Goal: Task Accomplishment & Management: Complete application form

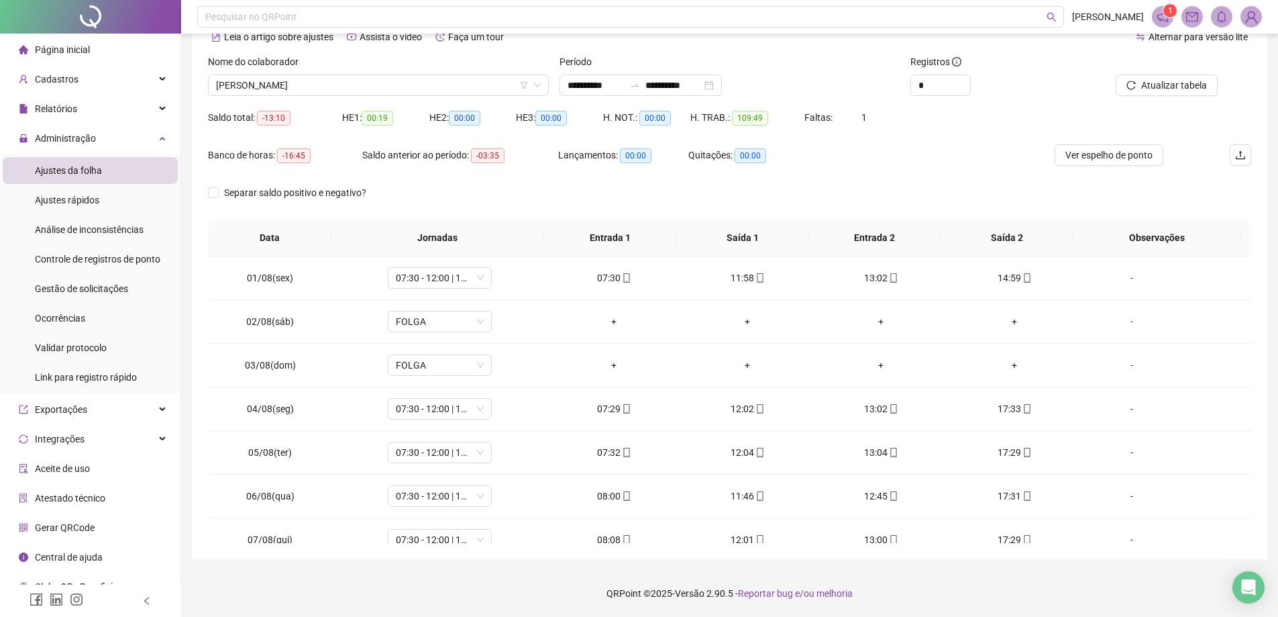
scroll to position [586, 0]
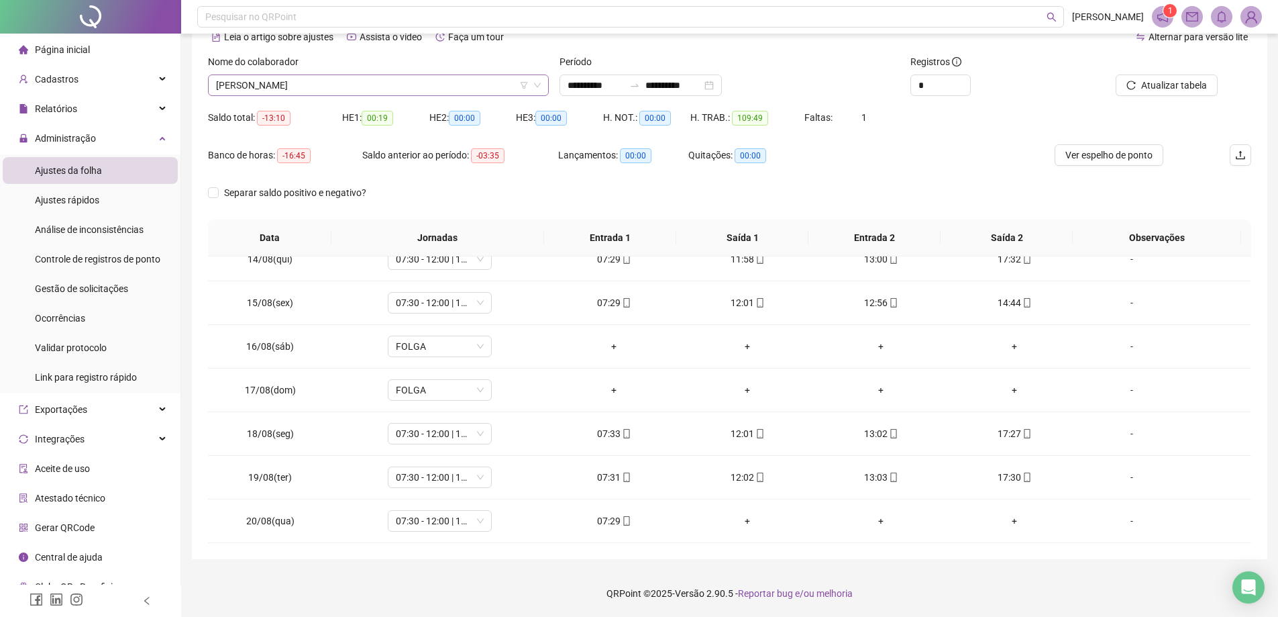
click at [354, 85] on span "[PERSON_NAME]" at bounding box center [378, 85] width 325 height 20
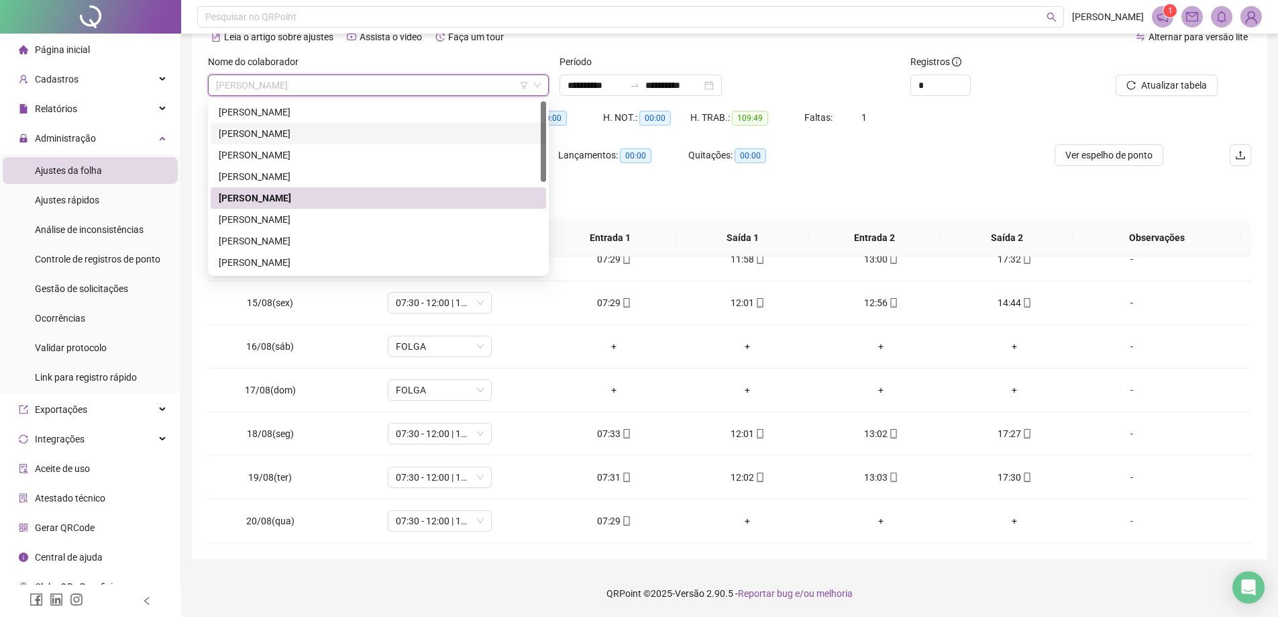
click at [350, 142] on div "[PERSON_NAME]" at bounding box center [379, 133] width 336 height 21
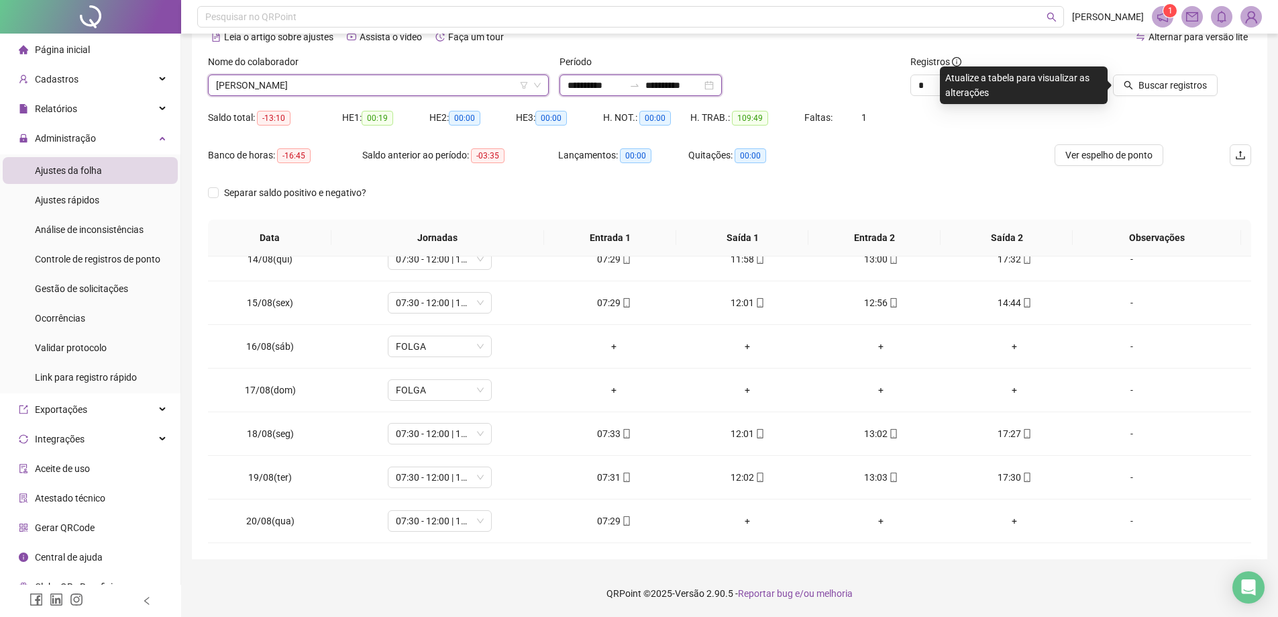
click at [685, 81] on input "**********" at bounding box center [674, 85] width 56 height 15
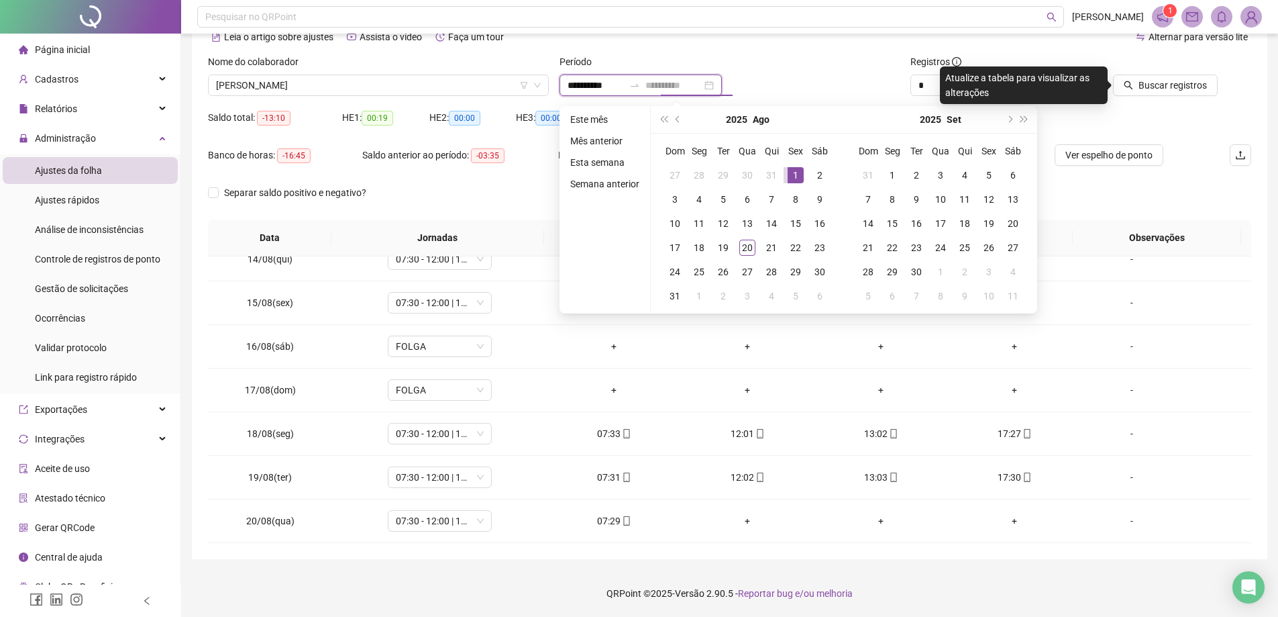
type input "**********"
click at [795, 169] on div "1" at bounding box center [796, 175] width 16 height 16
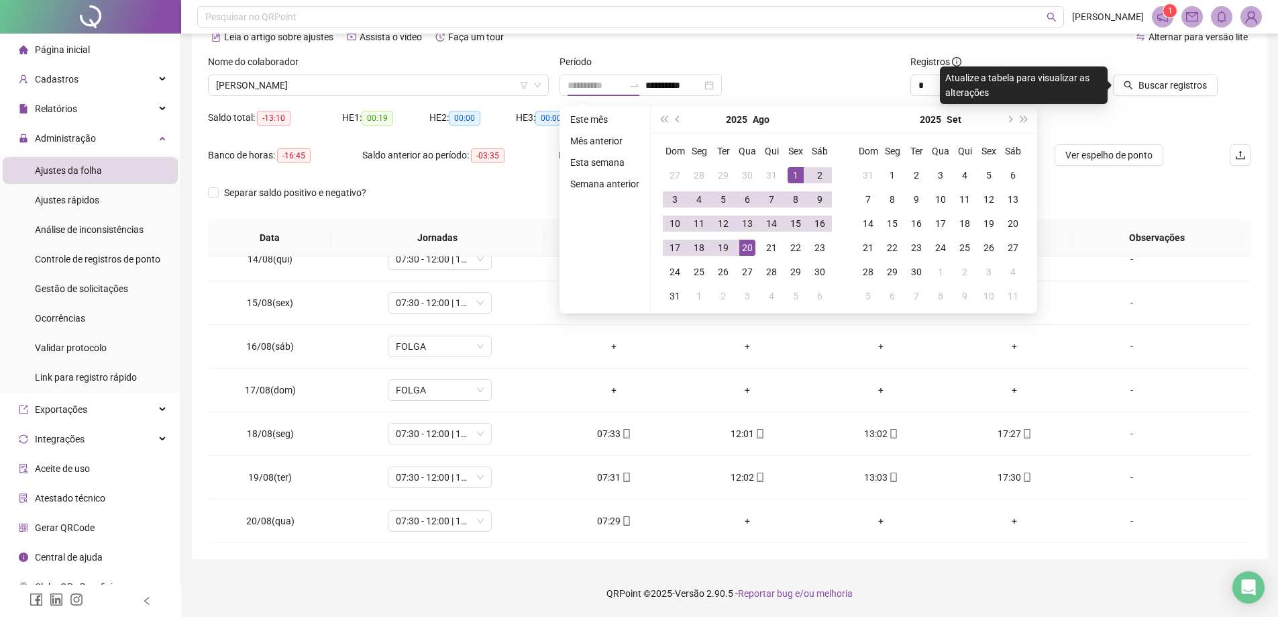
click at [741, 249] on div "20" at bounding box center [747, 248] width 16 height 16
type input "**********"
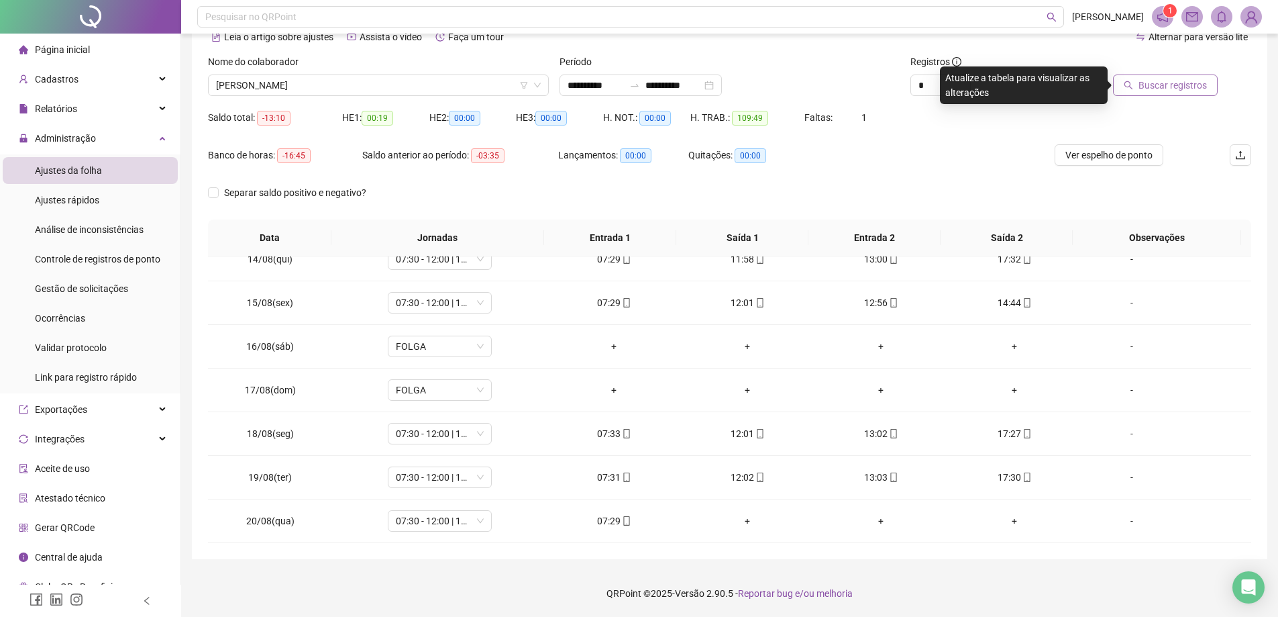
click at [1163, 87] on span "Buscar registros" at bounding box center [1173, 85] width 68 height 15
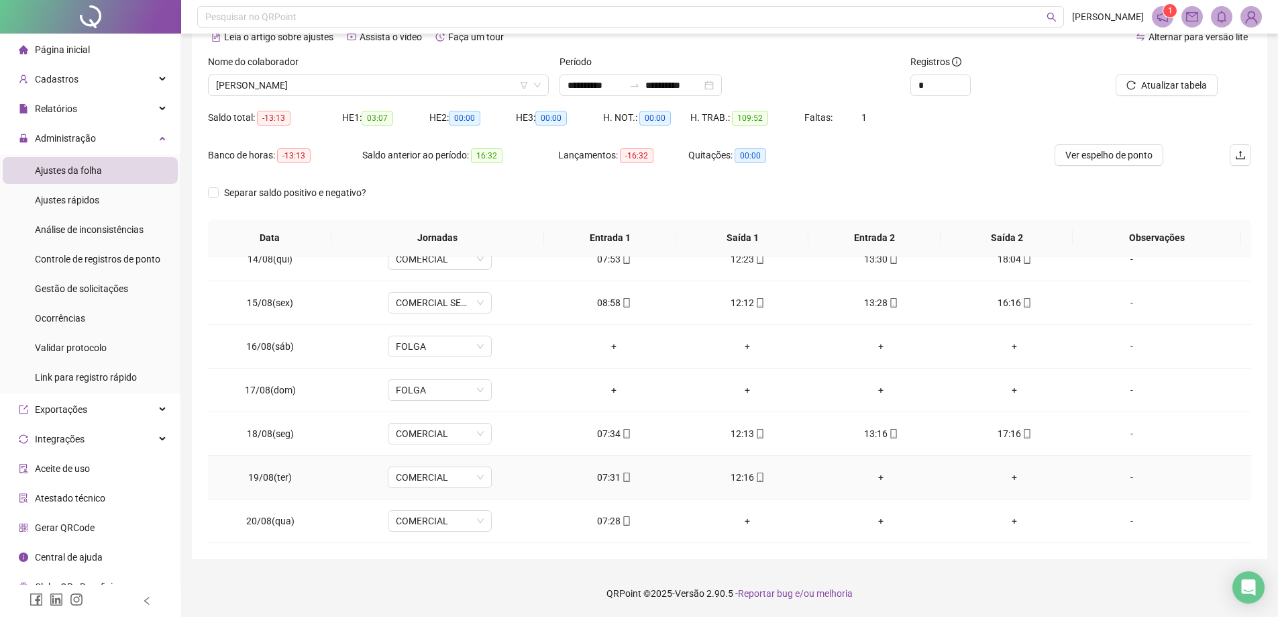
click at [866, 474] on div "+" at bounding box center [881, 477] width 112 height 15
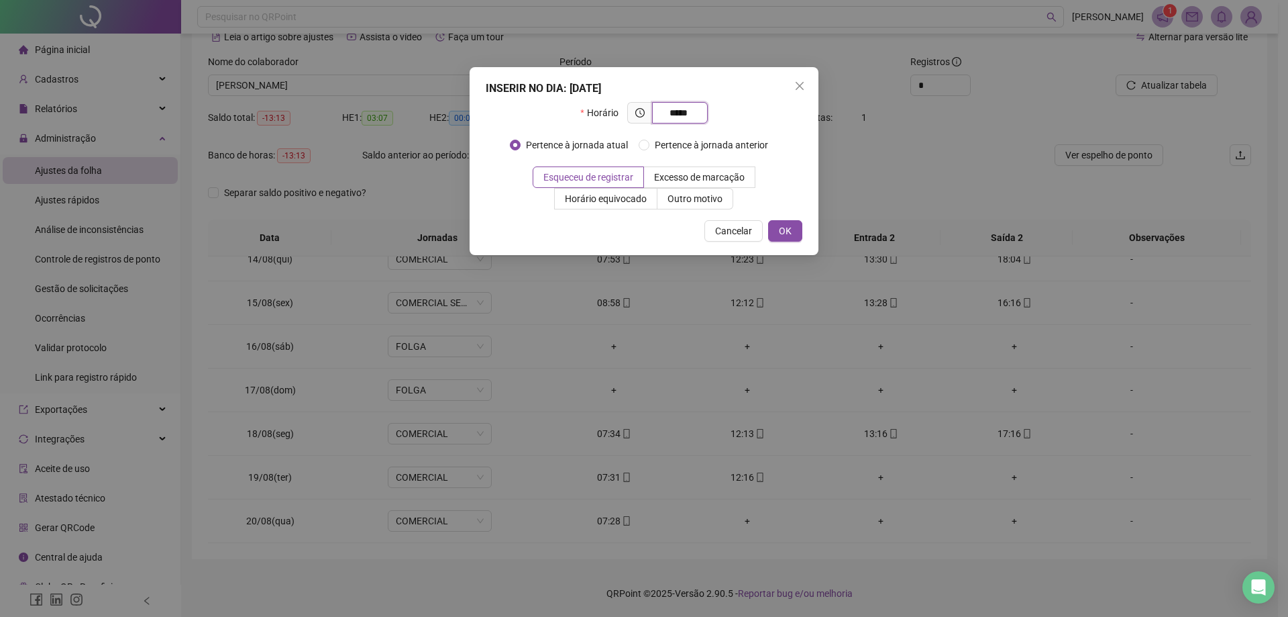
type input "*****"
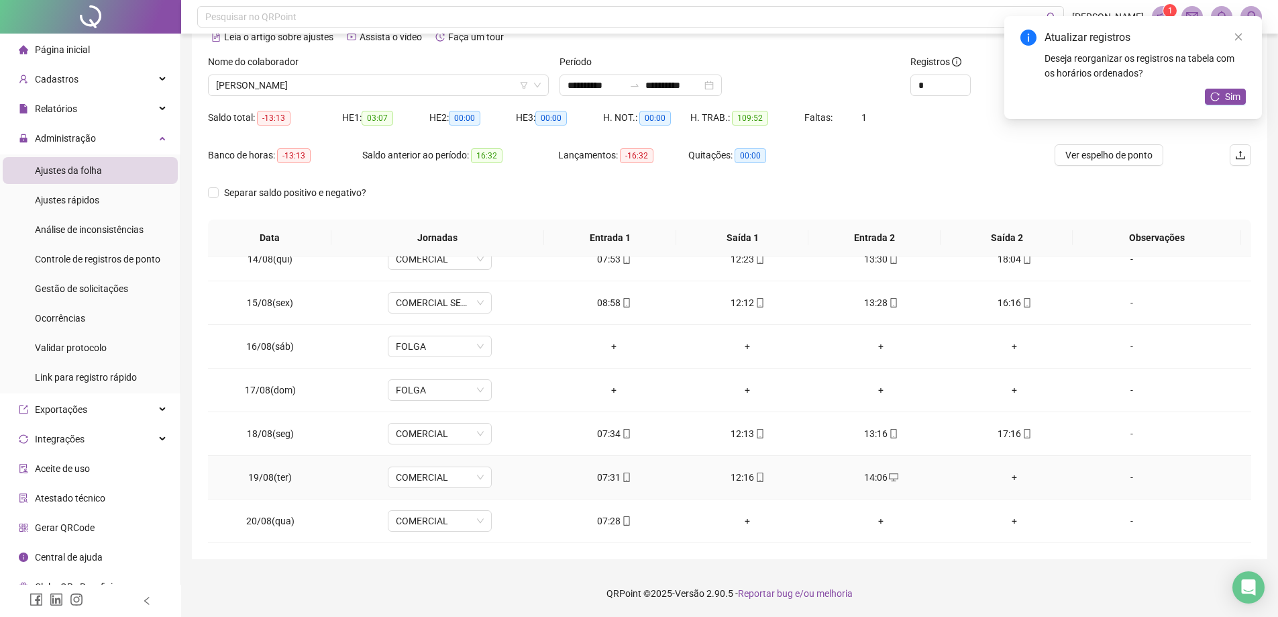
click at [1007, 474] on div "+" at bounding box center [1015, 477] width 112 height 15
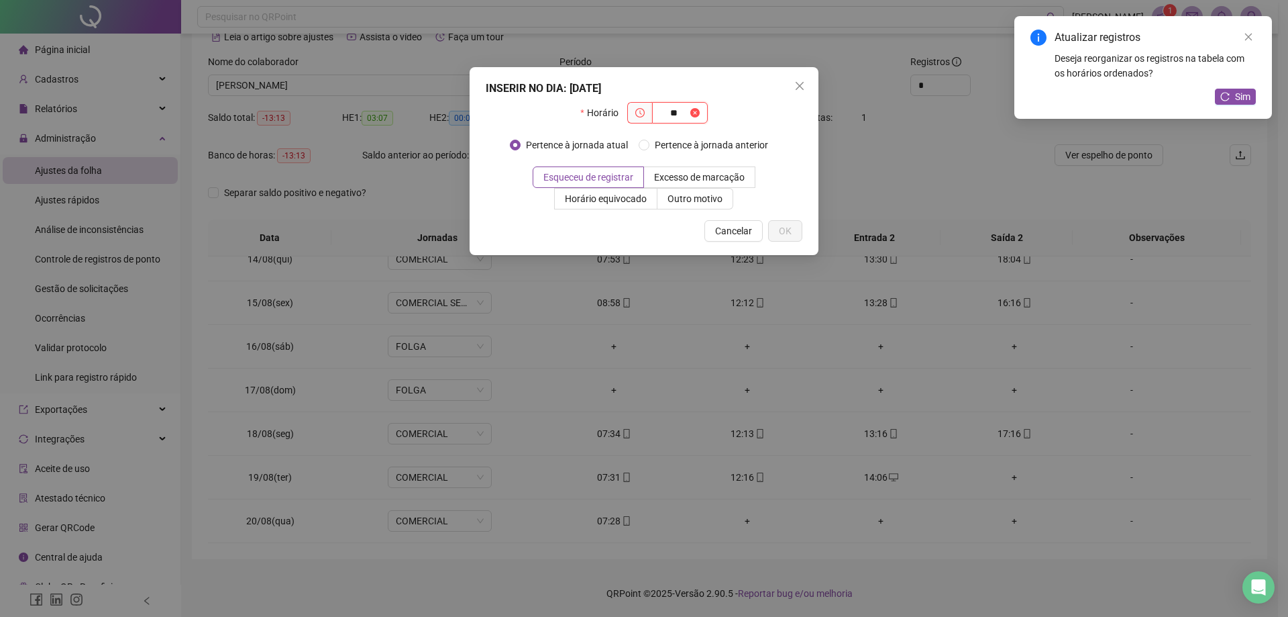
type input "*"
type input "*****"
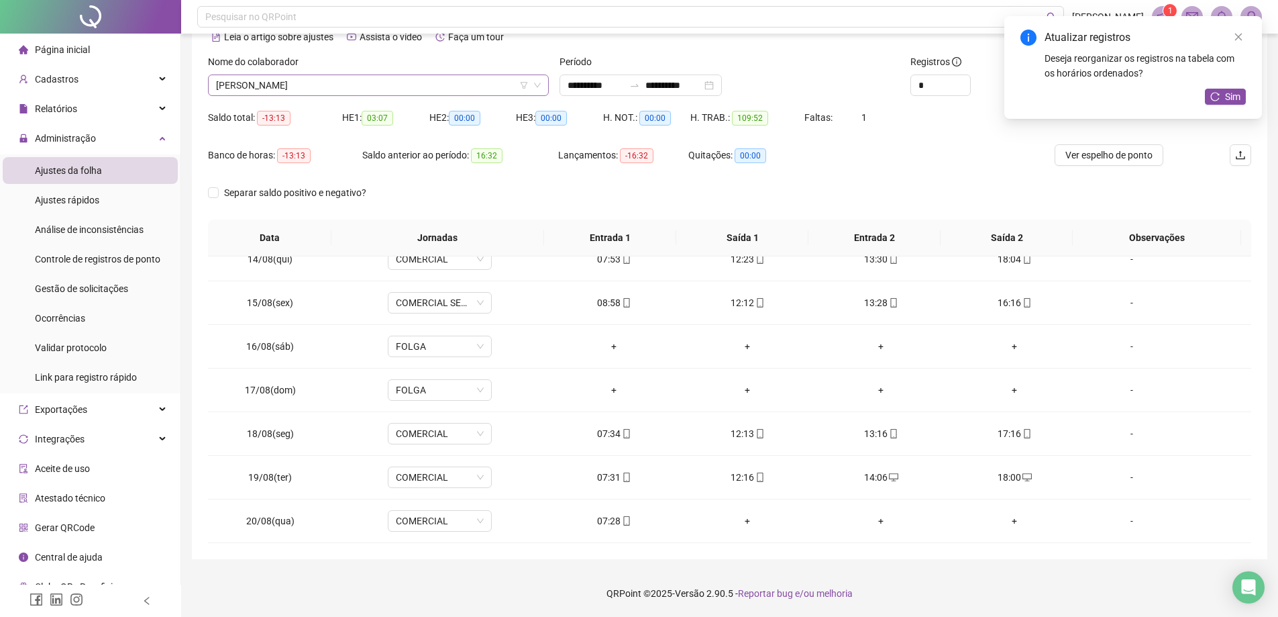
click at [476, 87] on span "[PERSON_NAME]" at bounding box center [378, 85] width 325 height 20
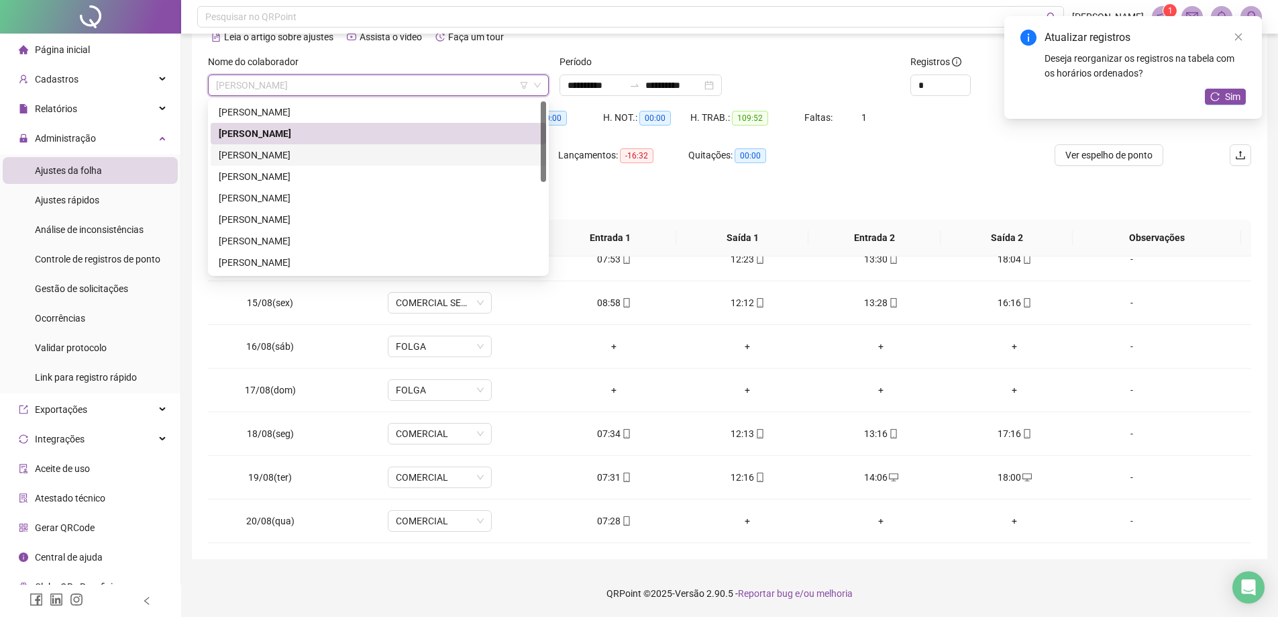
click at [370, 150] on div "[PERSON_NAME]" at bounding box center [378, 155] width 319 height 15
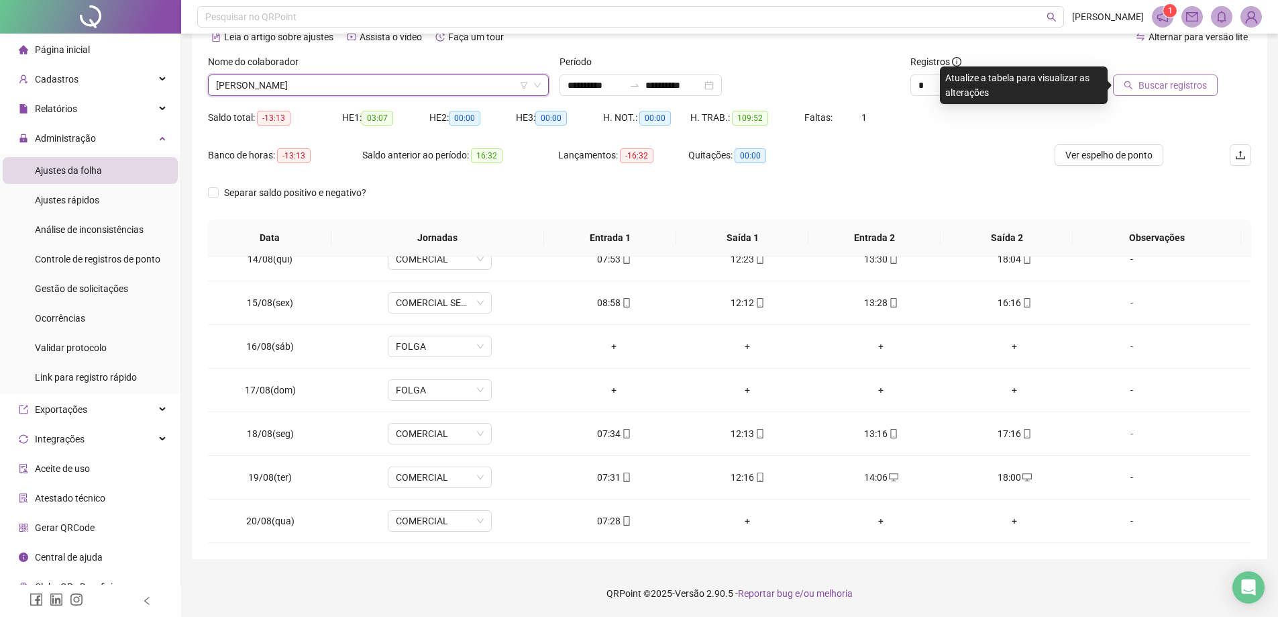
click at [1198, 87] on span "Buscar registros" at bounding box center [1173, 85] width 68 height 15
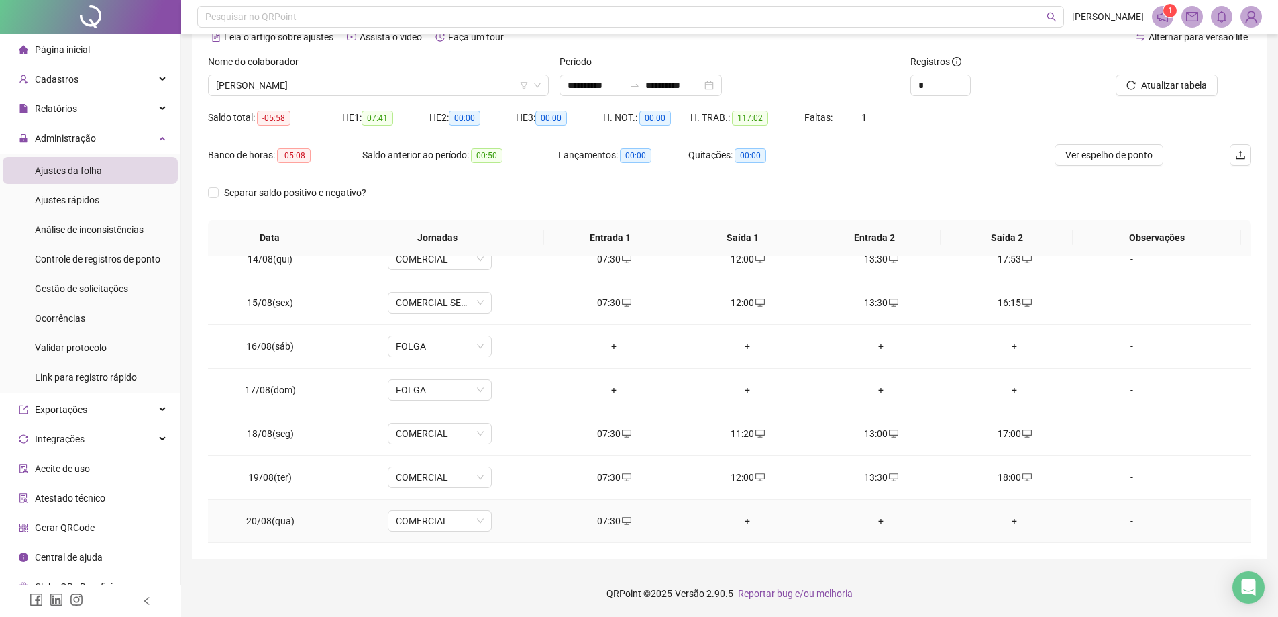
click at [739, 519] on div "+" at bounding box center [748, 520] width 112 height 15
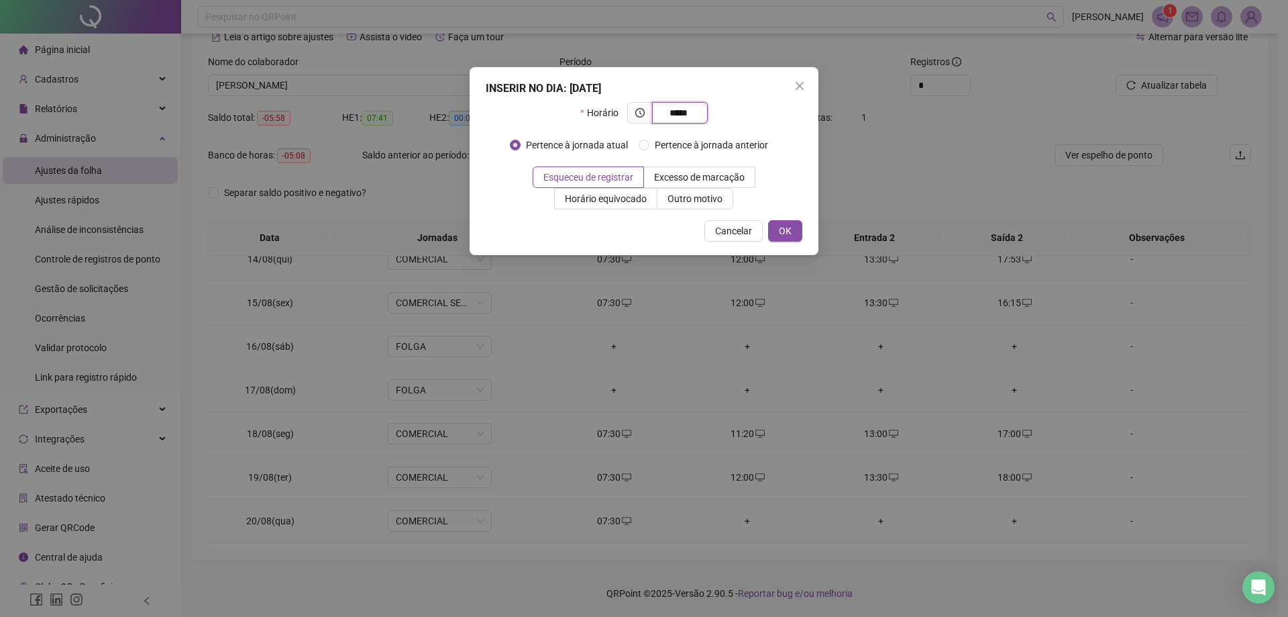
type input "*****"
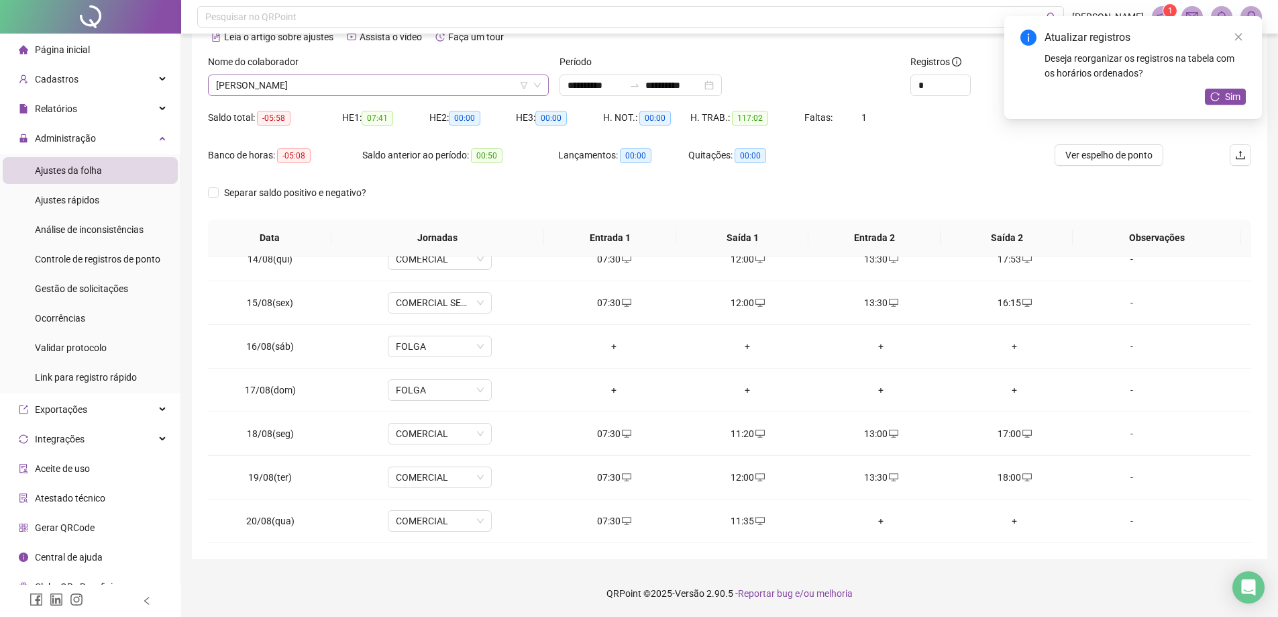
click at [449, 90] on span "[PERSON_NAME]" at bounding box center [378, 85] width 325 height 20
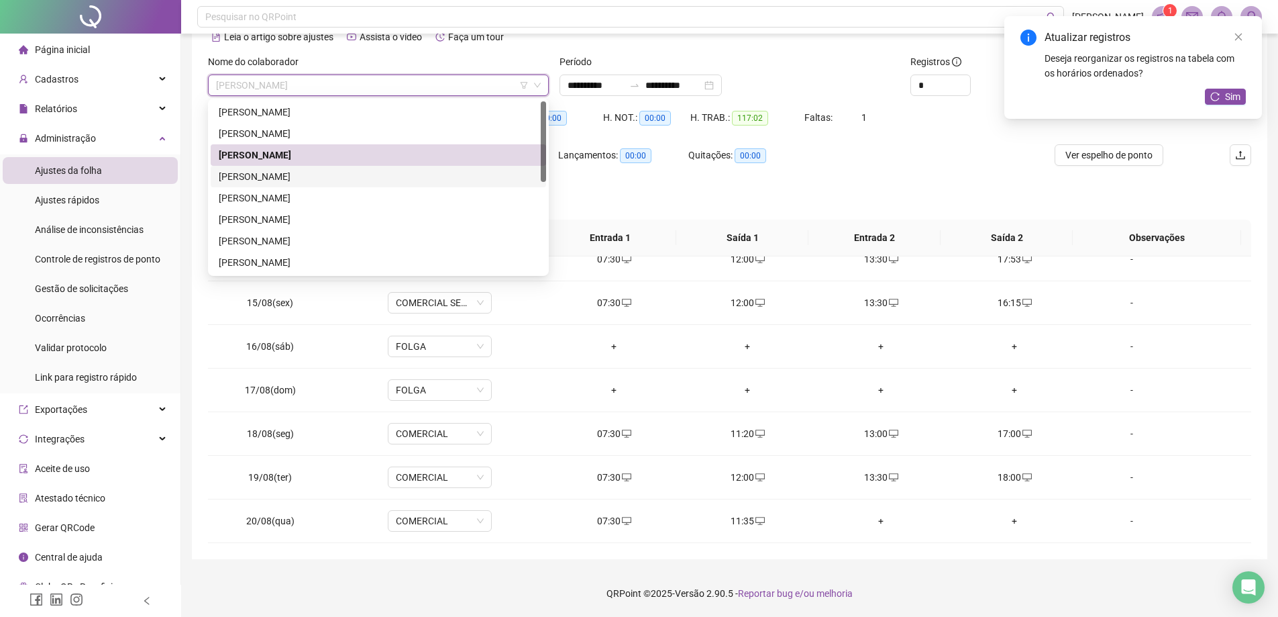
click at [306, 168] on div "[PERSON_NAME]" at bounding box center [379, 176] width 336 height 21
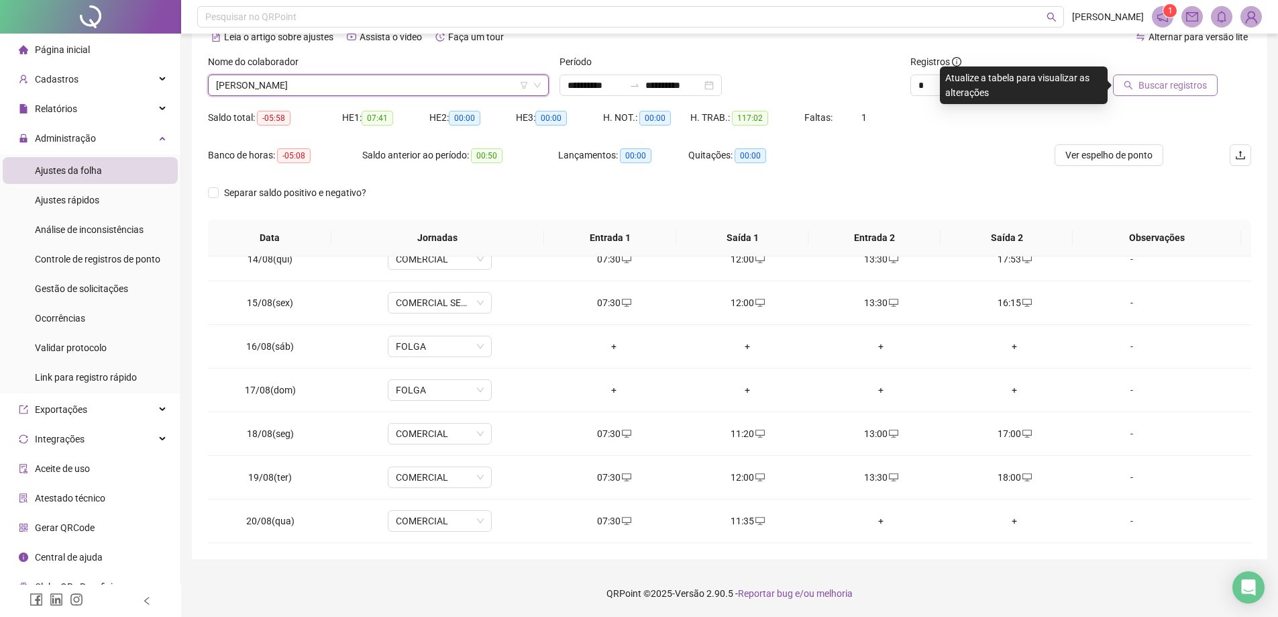
click at [1170, 79] on span "Buscar registros" at bounding box center [1173, 85] width 68 height 15
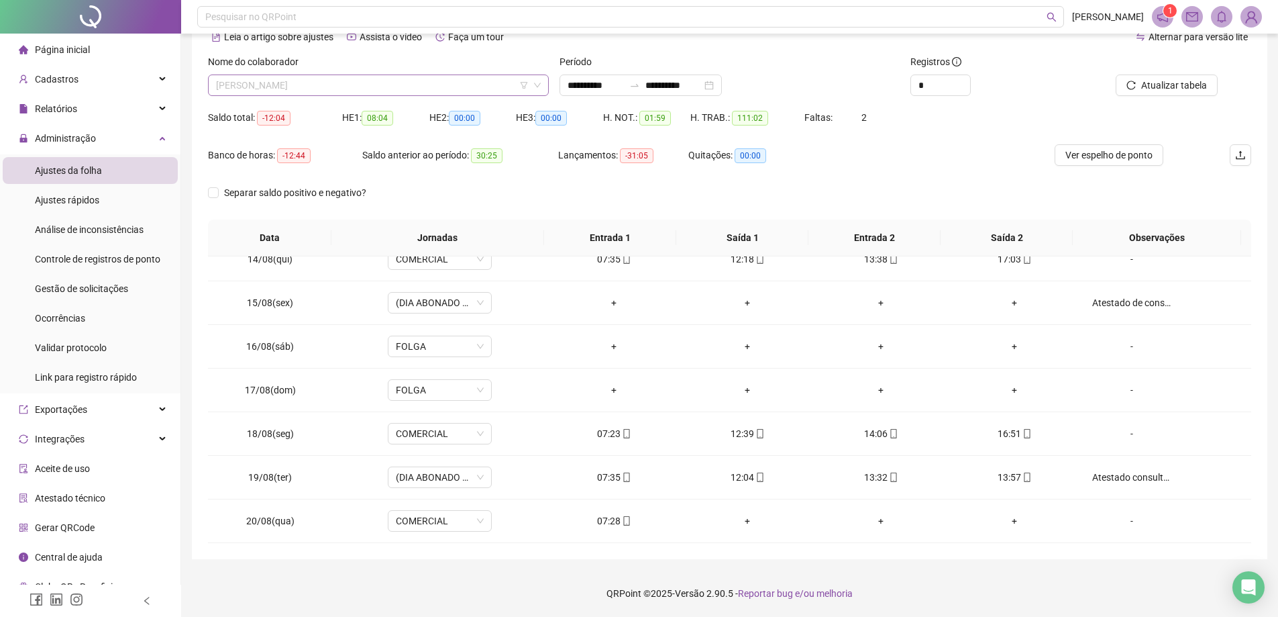
click at [328, 76] on span "[PERSON_NAME]" at bounding box center [378, 85] width 325 height 20
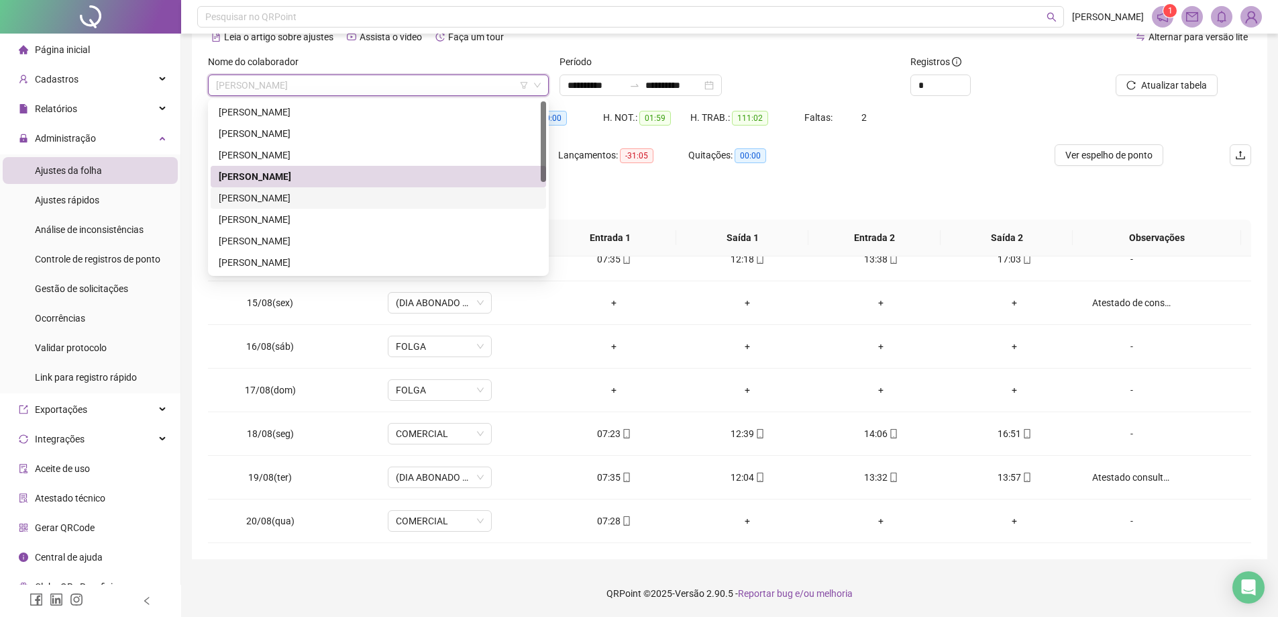
click at [307, 191] on div "[PERSON_NAME]" at bounding box center [378, 198] width 319 height 15
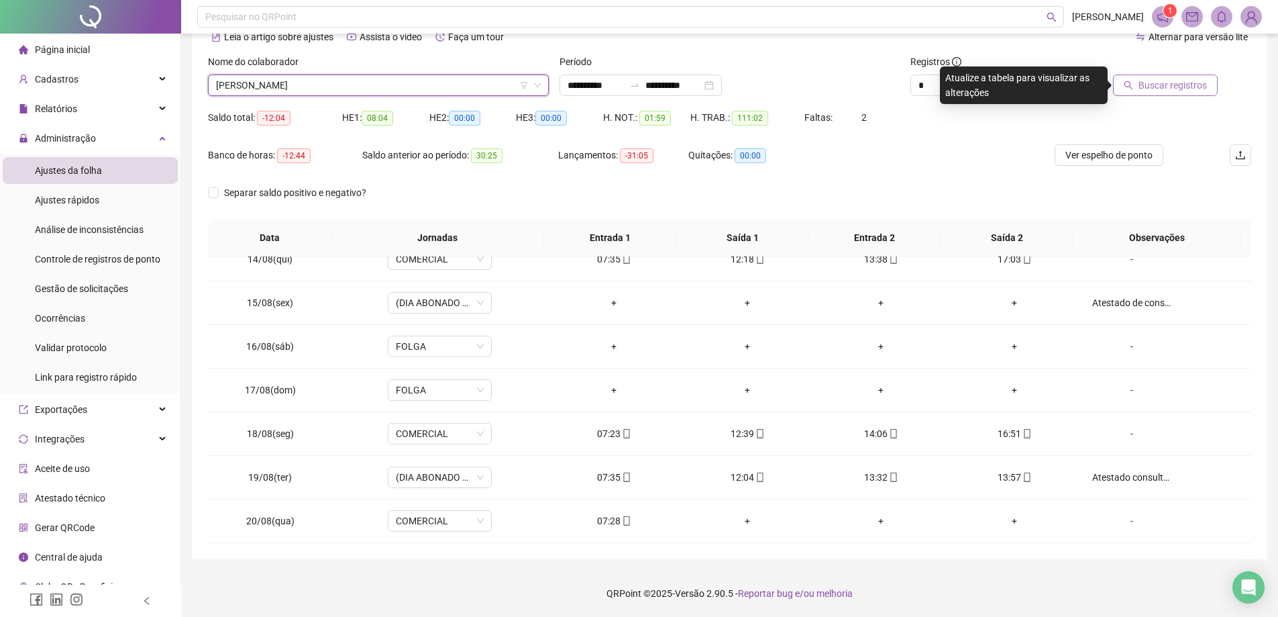
click at [1173, 84] on span "Buscar registros" at bounding box center [1173, 85] width 68 height 15
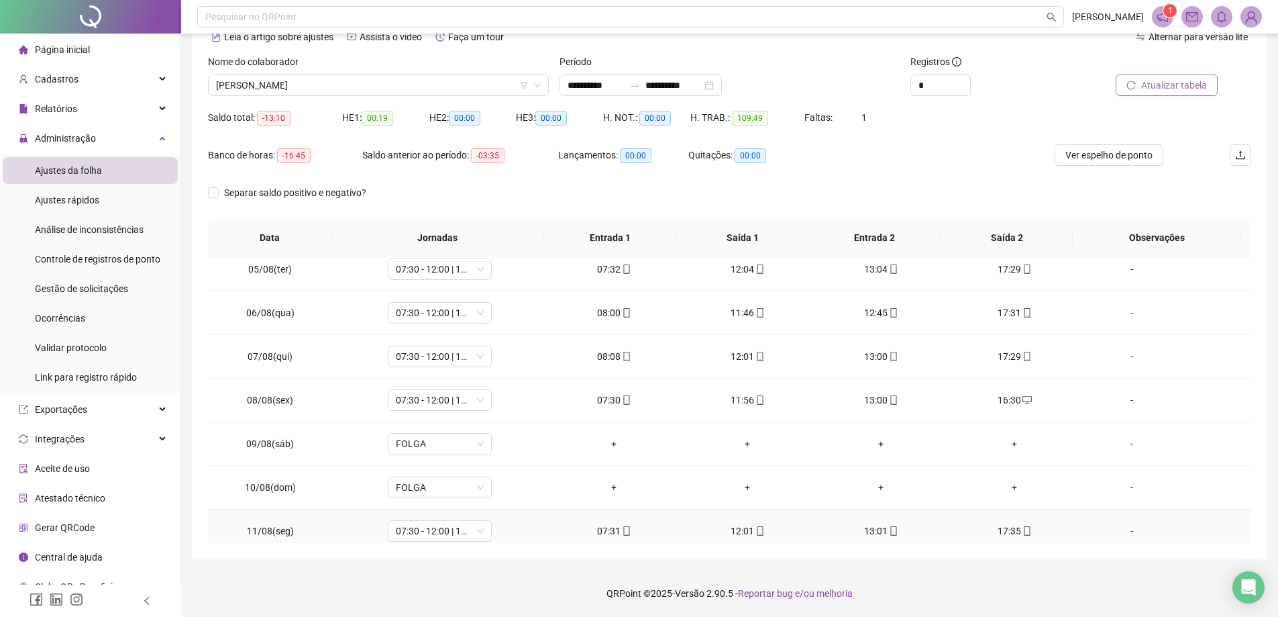
scroll to position [0, 0]
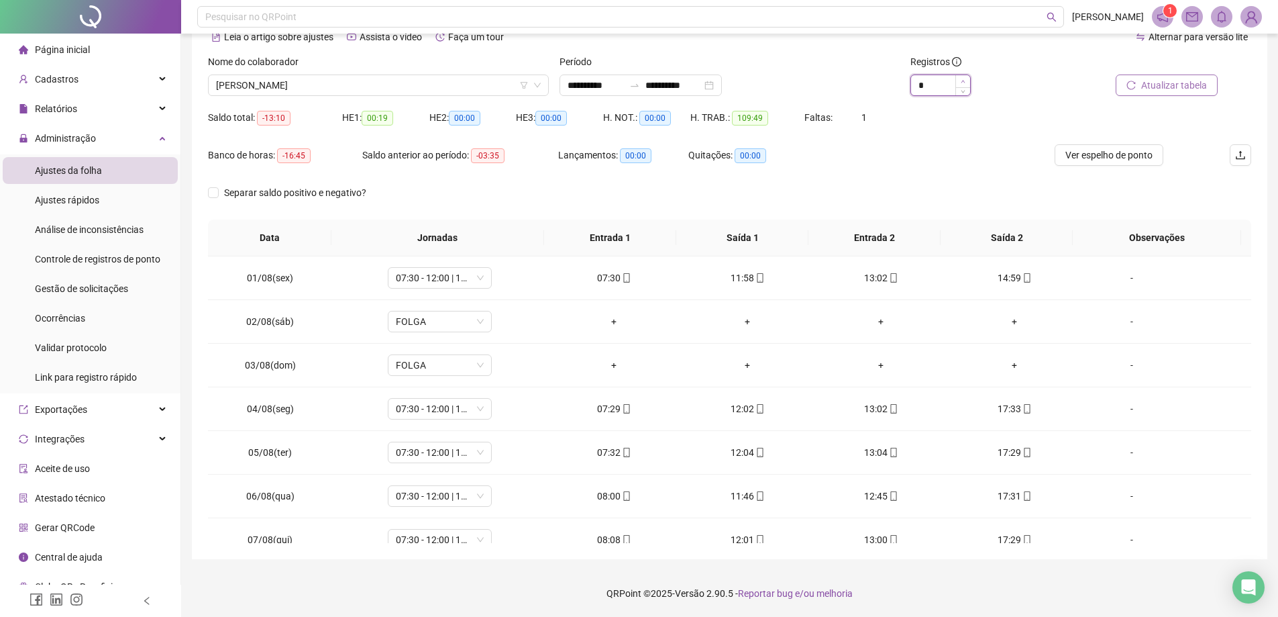
click at [965, 76] on span "Increase Value" at bounding box center [963, 81] width 15 height 12
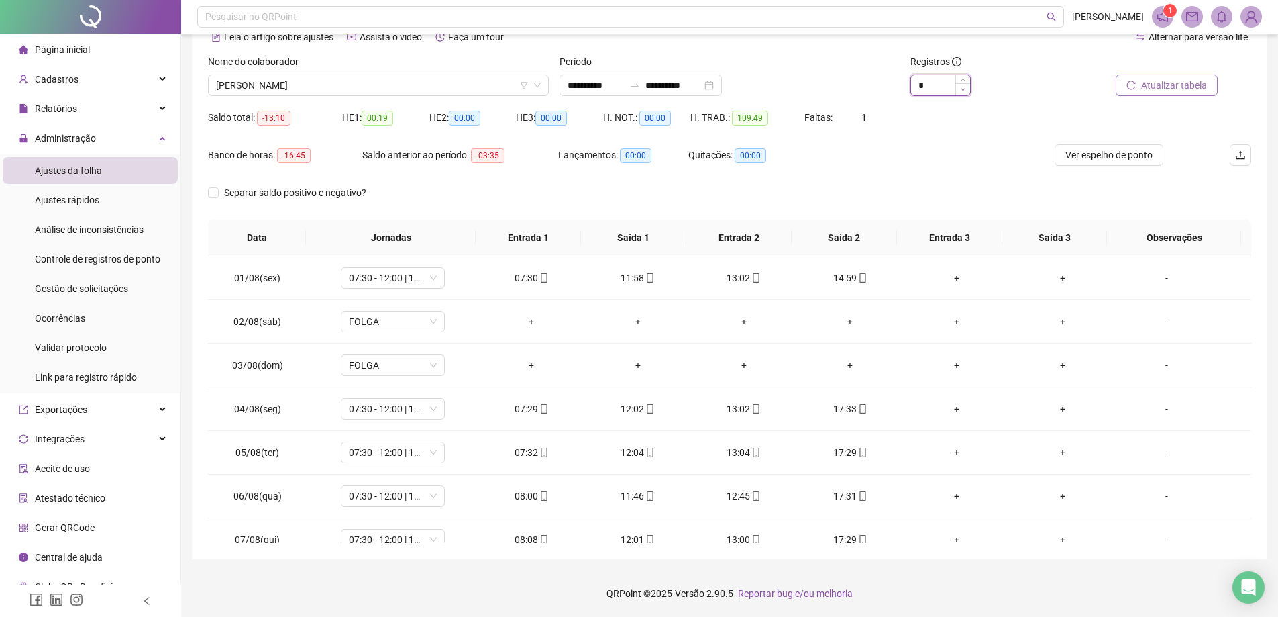
click at [963, 91] on icon "down" at bounding box center [963, 89] width 5 height 5
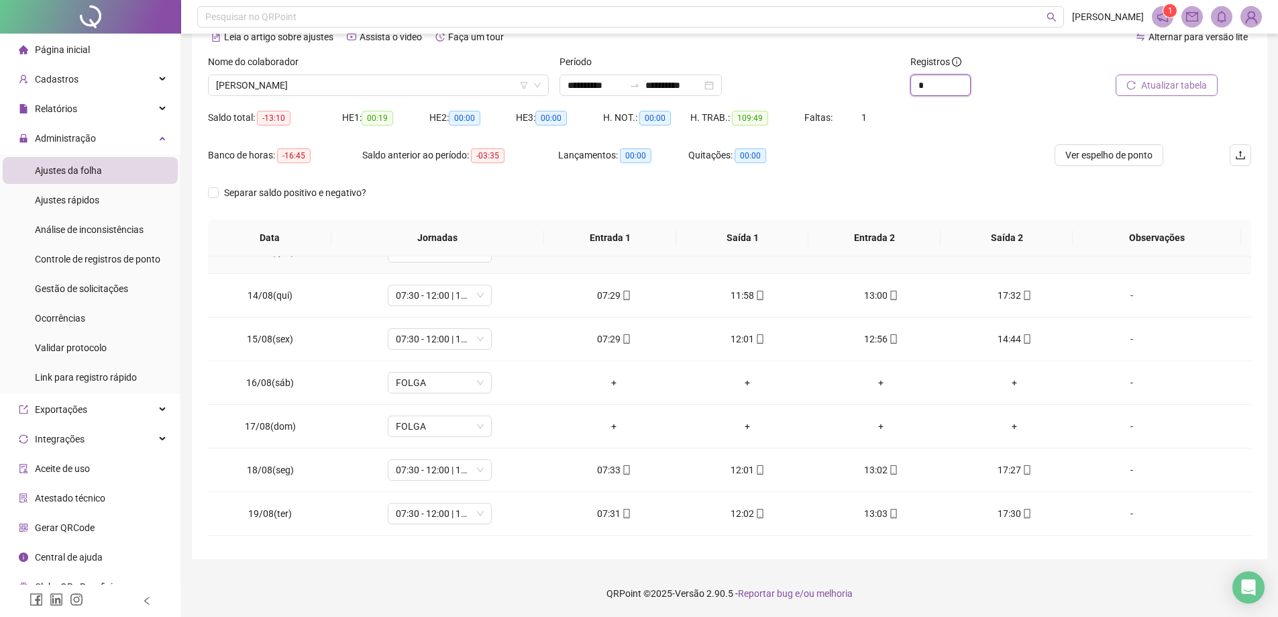
scroll to position [586, 0]
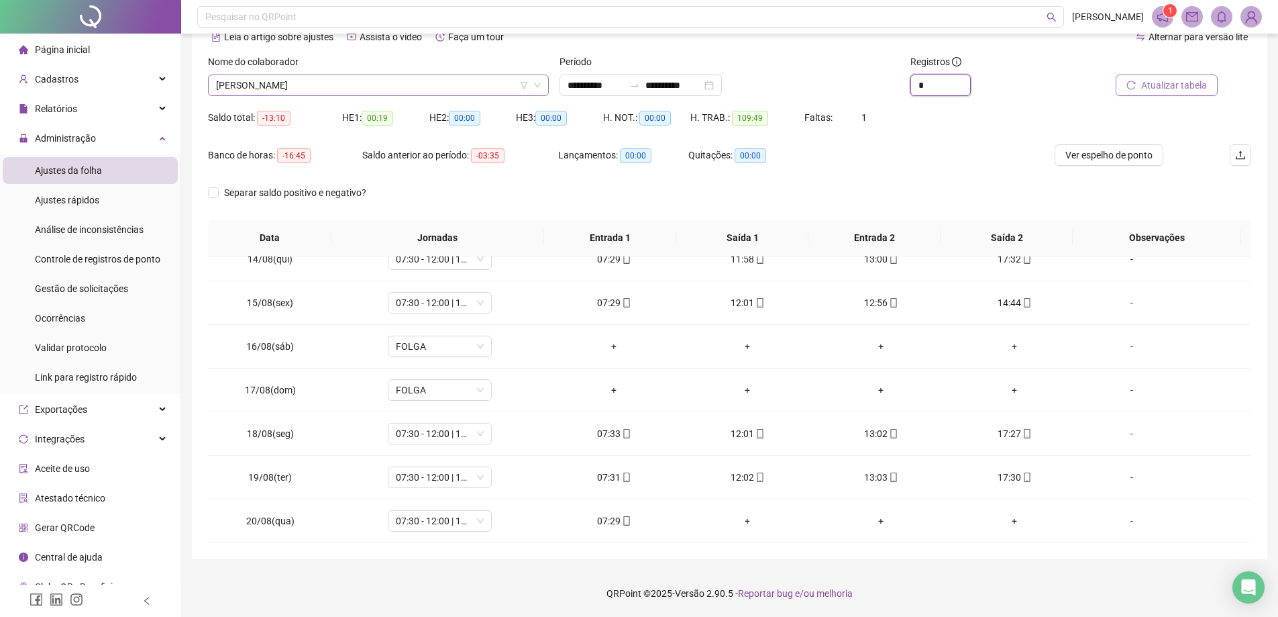
click at [456, 76] on span "[PERSON_NAME]" at bounding box center [378, 85] width 325 height 20
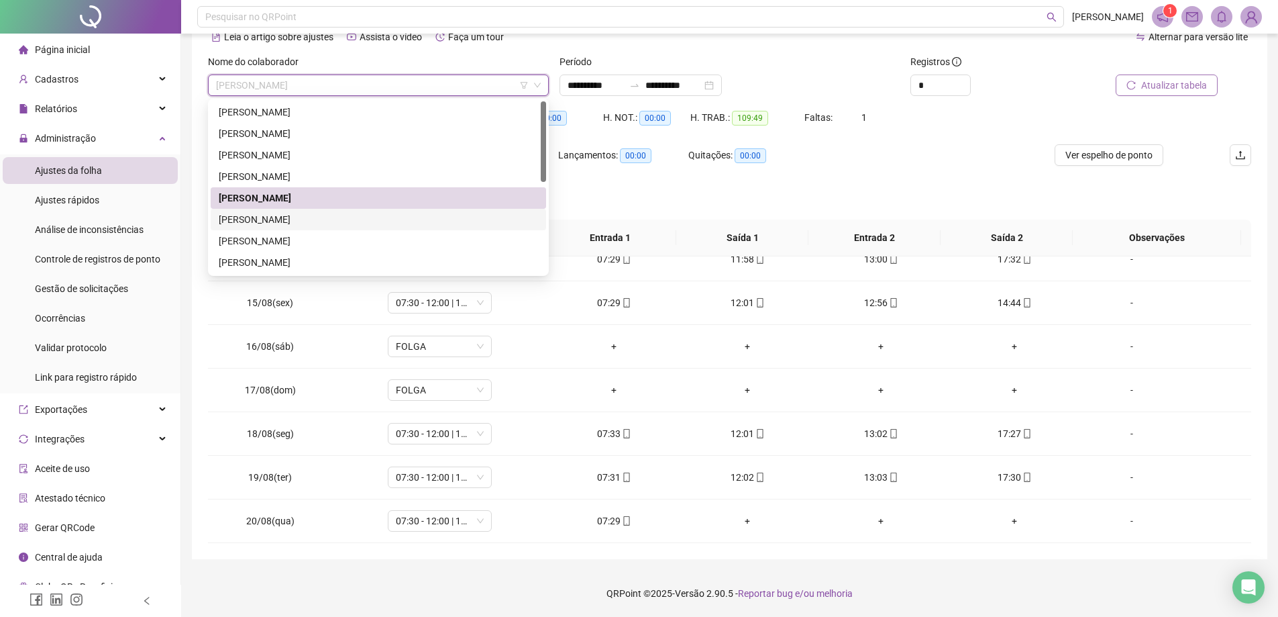
click at [342, 217] on div "[PERSON_NAME]" at bounding box center [378, 219] width 319 height 15
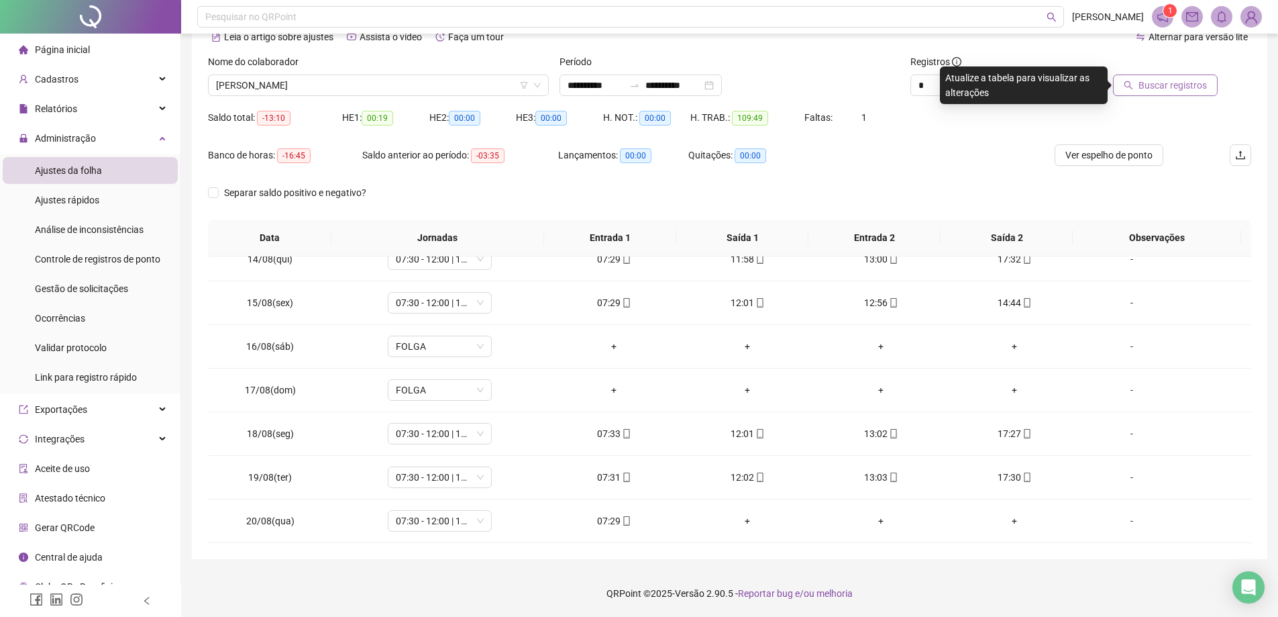
click at [1161, 89] on span "Buscar registros" at bounding box center [1173, 85] width 68 height 15
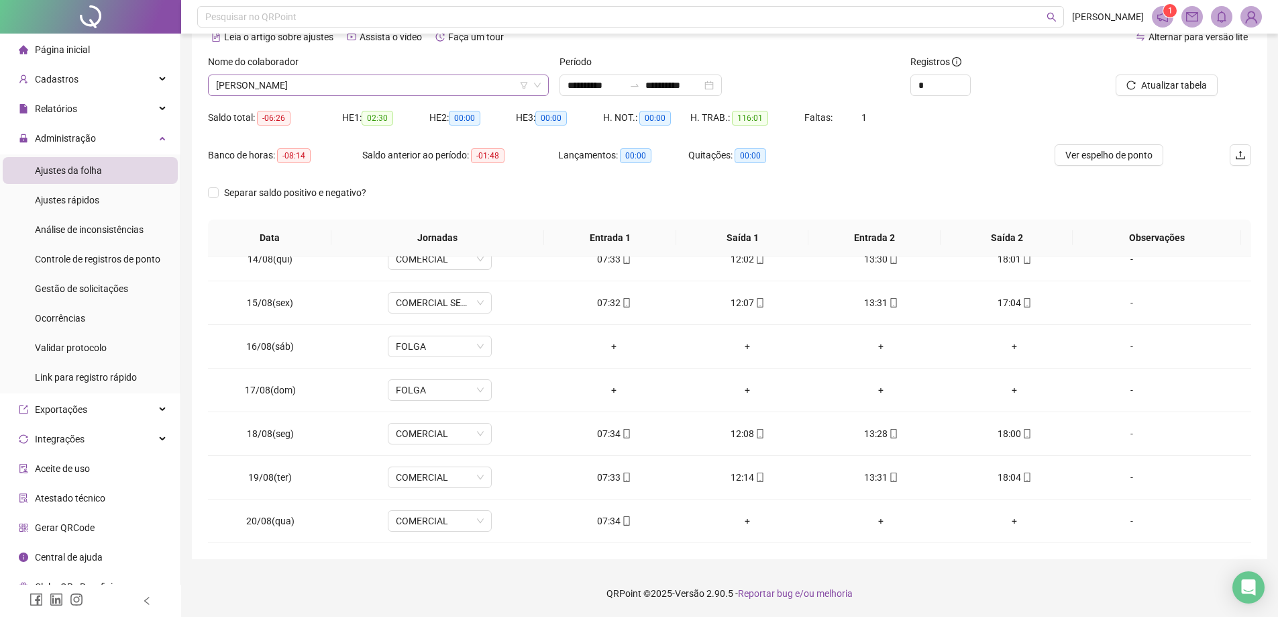
click at [410, 79] on span "[PERSON_NAME]" at bounding box center [378, 85] width 325 height 20
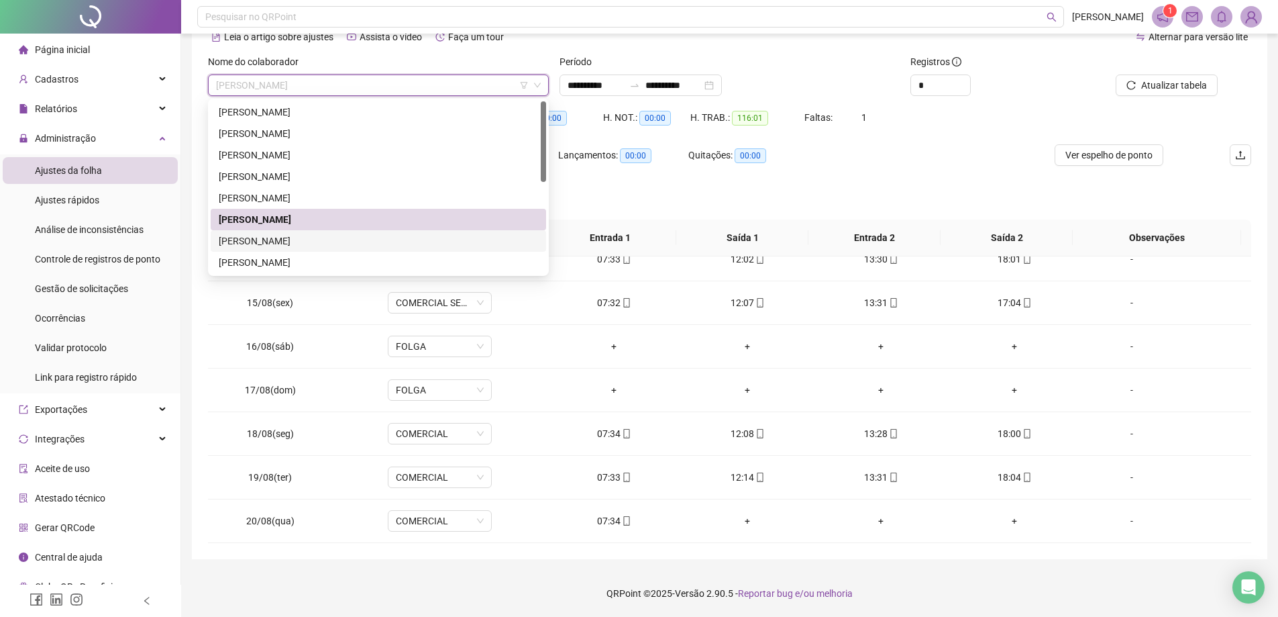
click at [323, 236] on div "[PERSON_NAME]" at bounding box center [378, 241] width 319 height 15
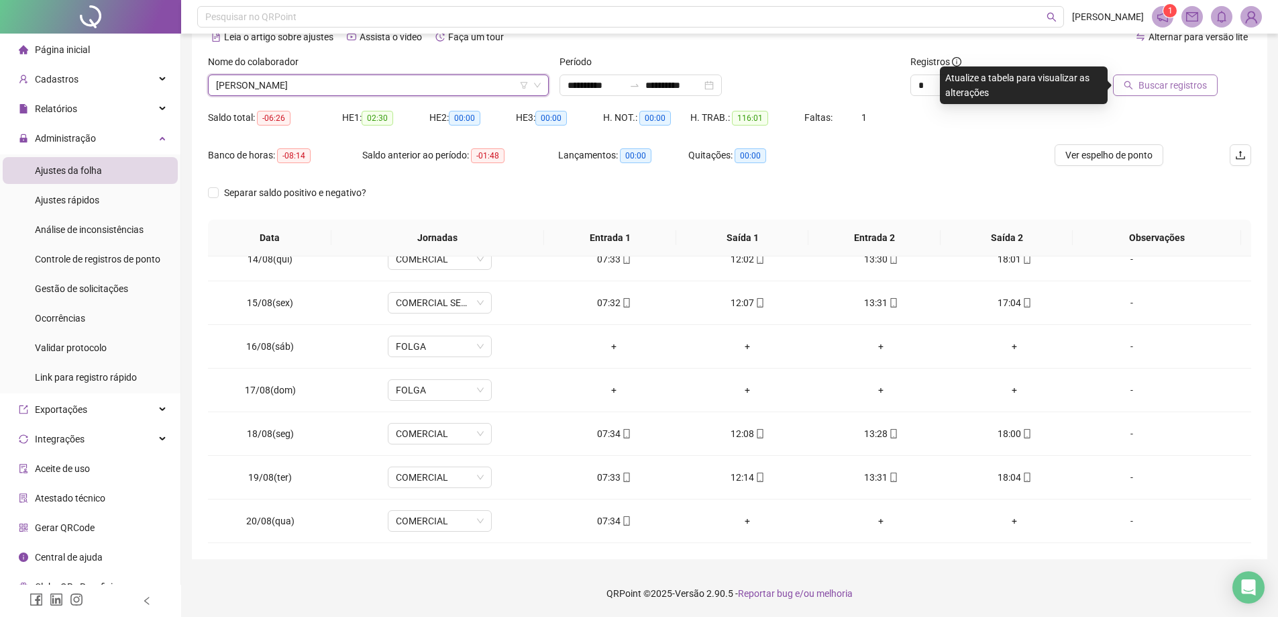
click at [1151, 89] on span "Buscar registros" at bounding box center [1173, 85] width 68 height 15
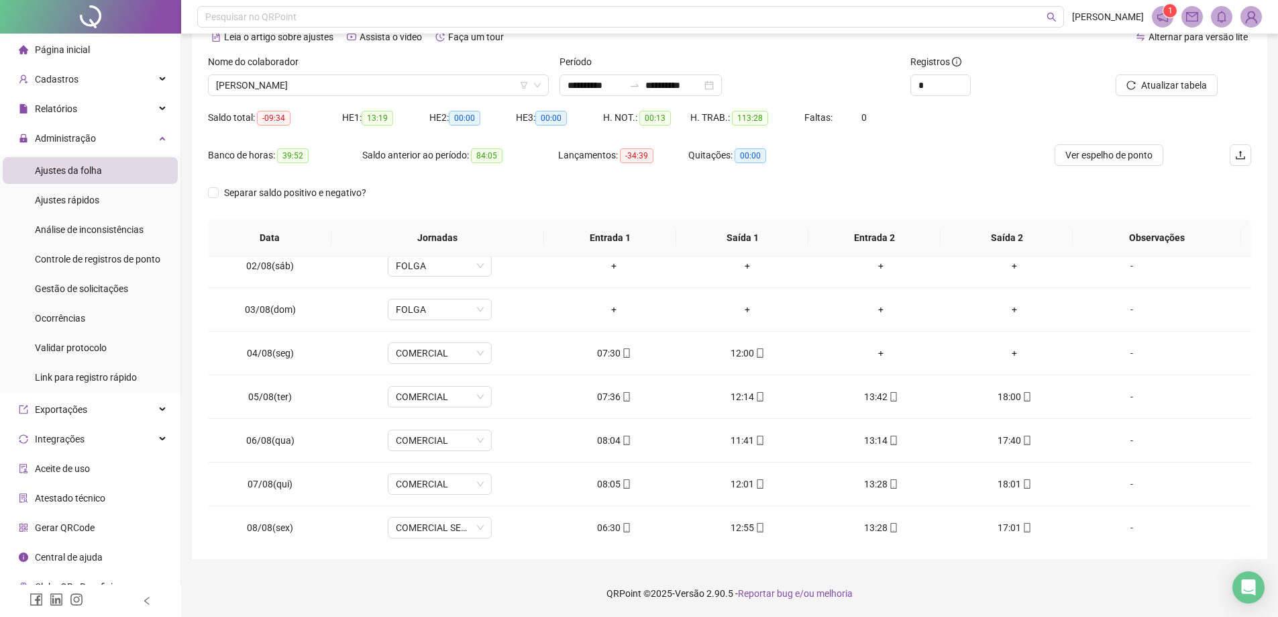
scroll to position [0, 0]
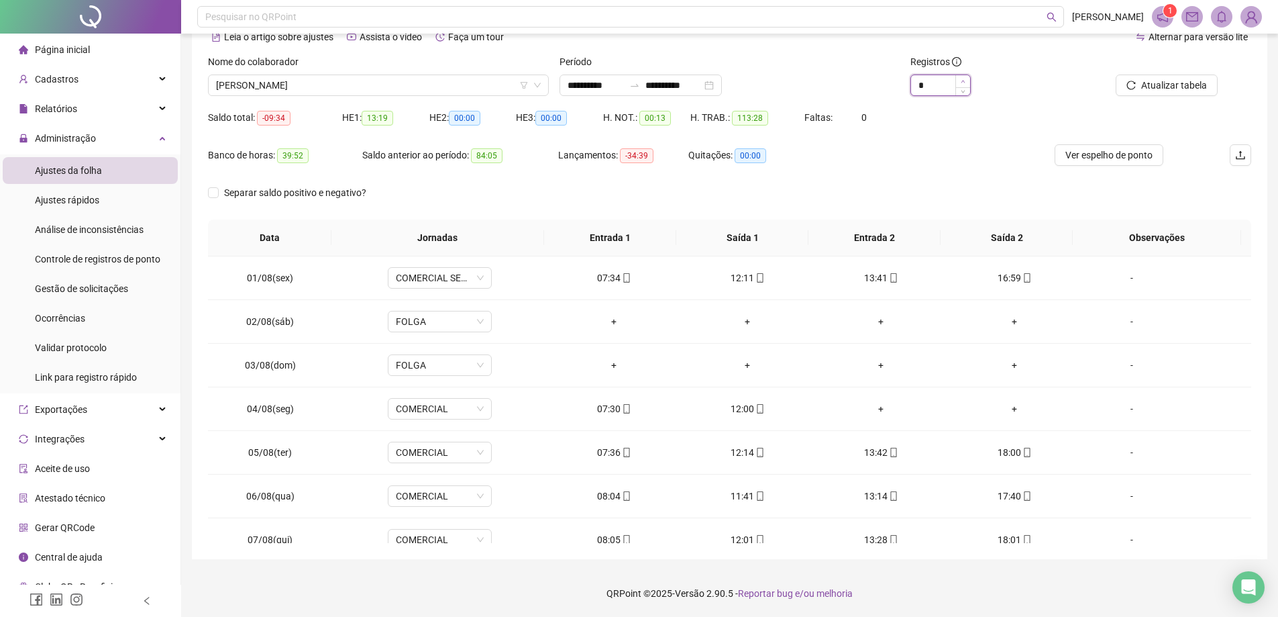
click at [960, 80] on span "Increase Value" at bounding box center [963, 81] width 15 height 12
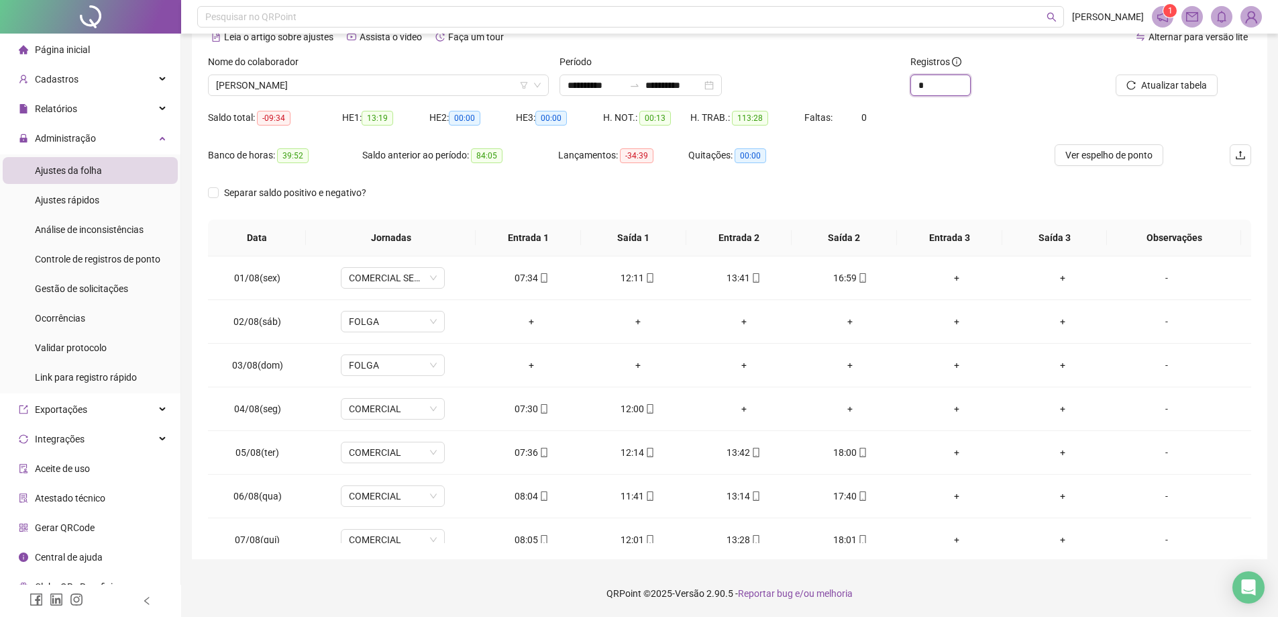
click at [970, 89] on span "Decrease Value" at bounding box center [970, 90] width 1 height 10
type input "*"
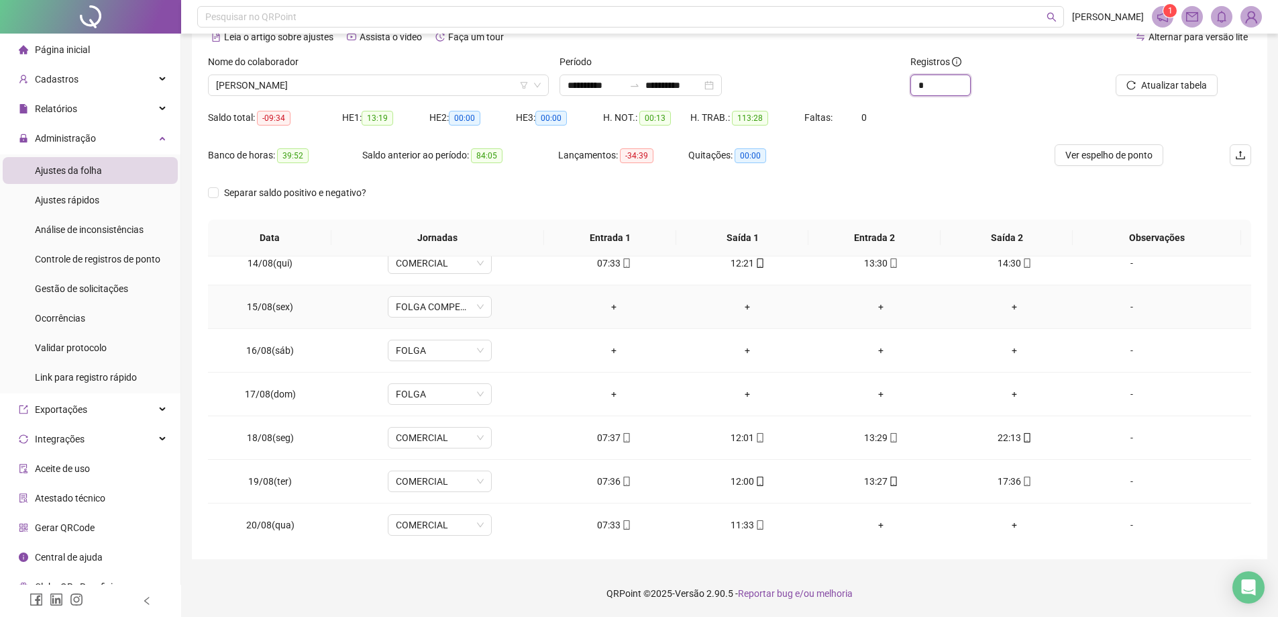
scroll to position [586, 0]
click at [387, 83] on span "[PERSON_NAME]" at bounding box center [378, 85] width 325 height 20
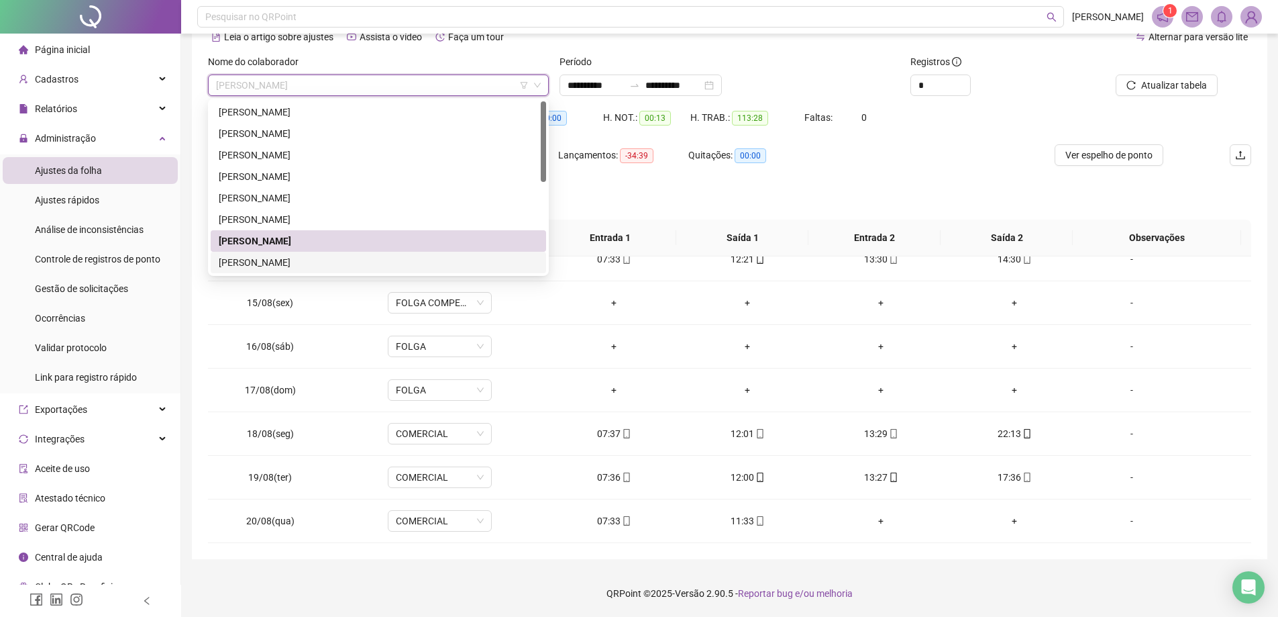
click at [322, 256] on div "[PERSON_NAME]" at bounding box center [378, 262] width 319 height 15
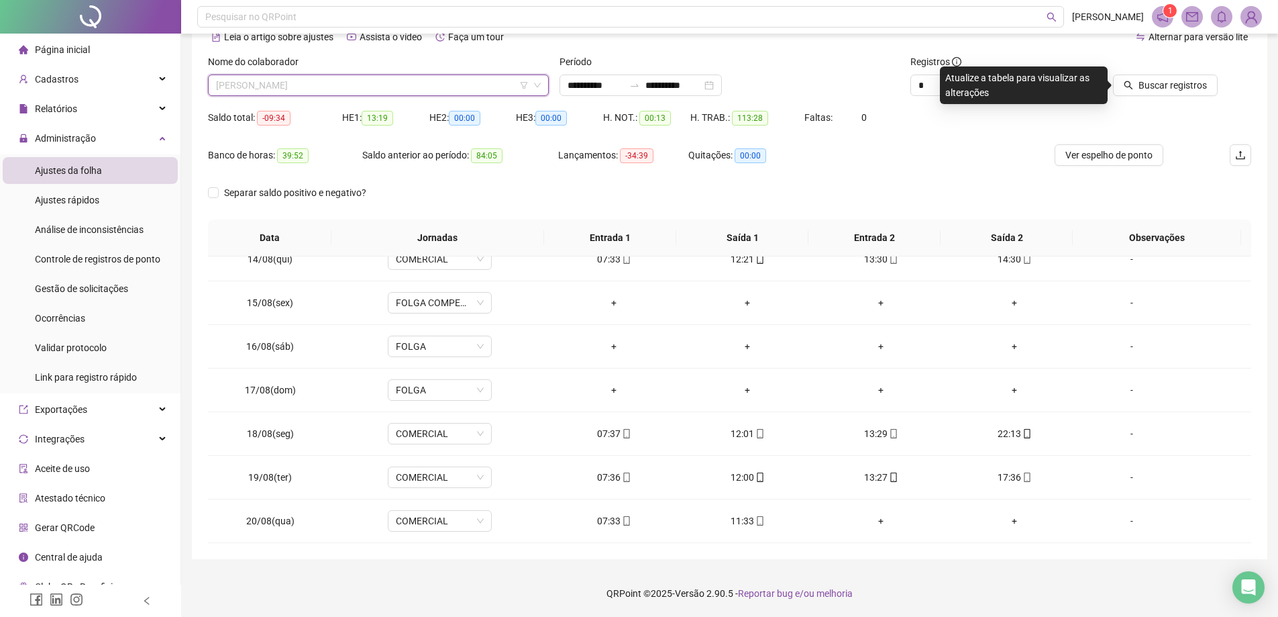
click at [387, 83] on span "[PERSON_NAME]" at bounding box center [378, 85] width 325 height 20
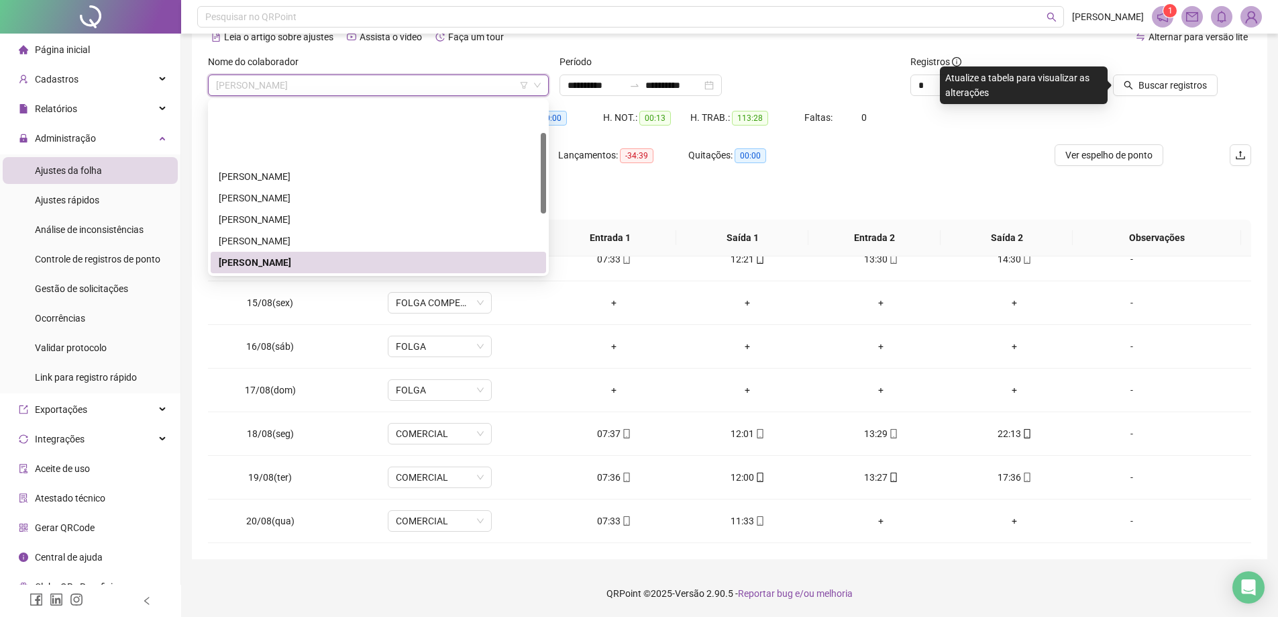
scroll to position [67, 0]
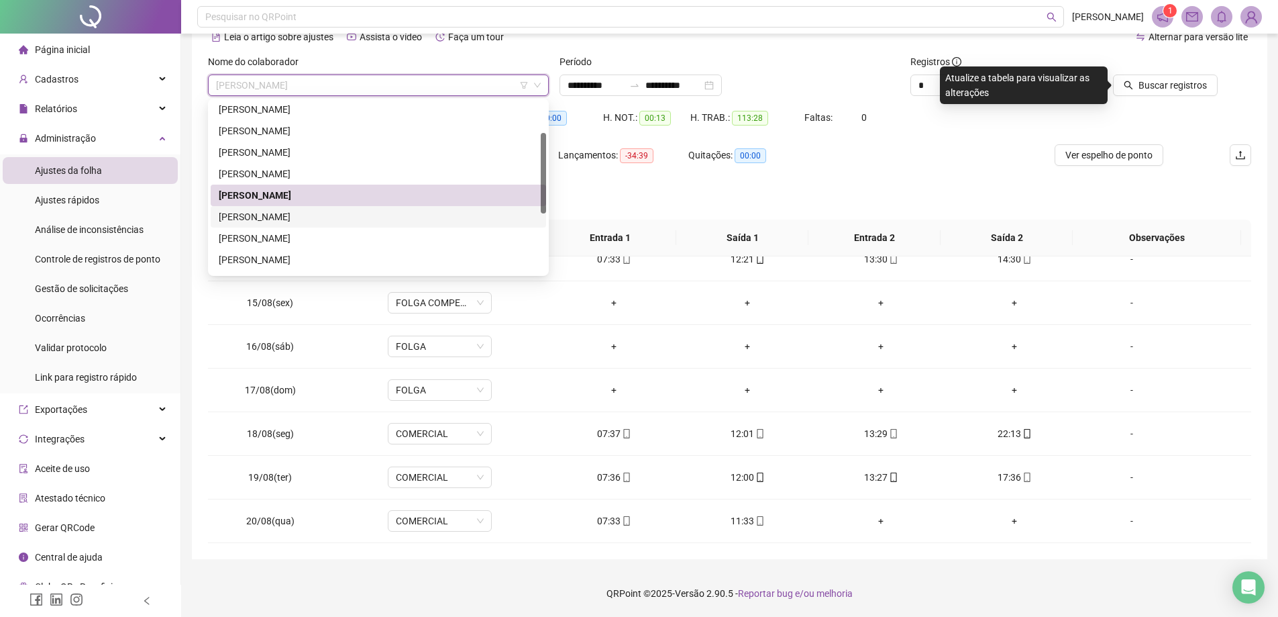
click at [292, 223] on div "[PERSON_NAME]" at bounding box center [378, 216] width 319 height 15
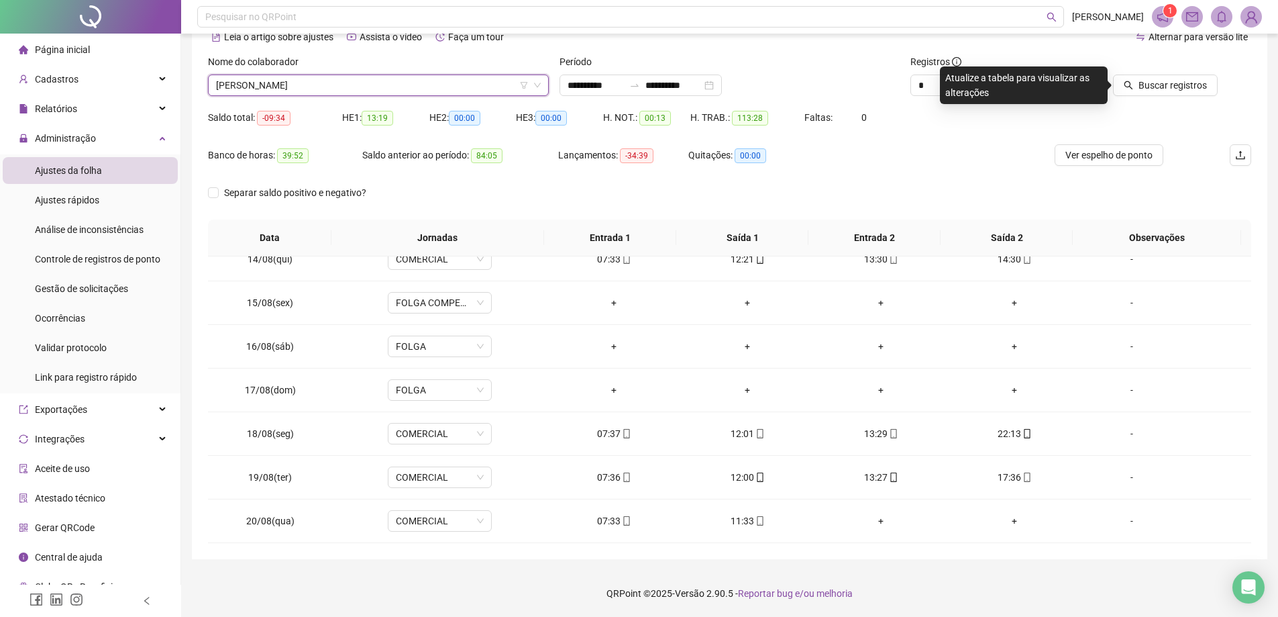
click at [402, 84] on span "[PERSON_NAME]" at bounding box center [378, 85] width 325 height 20
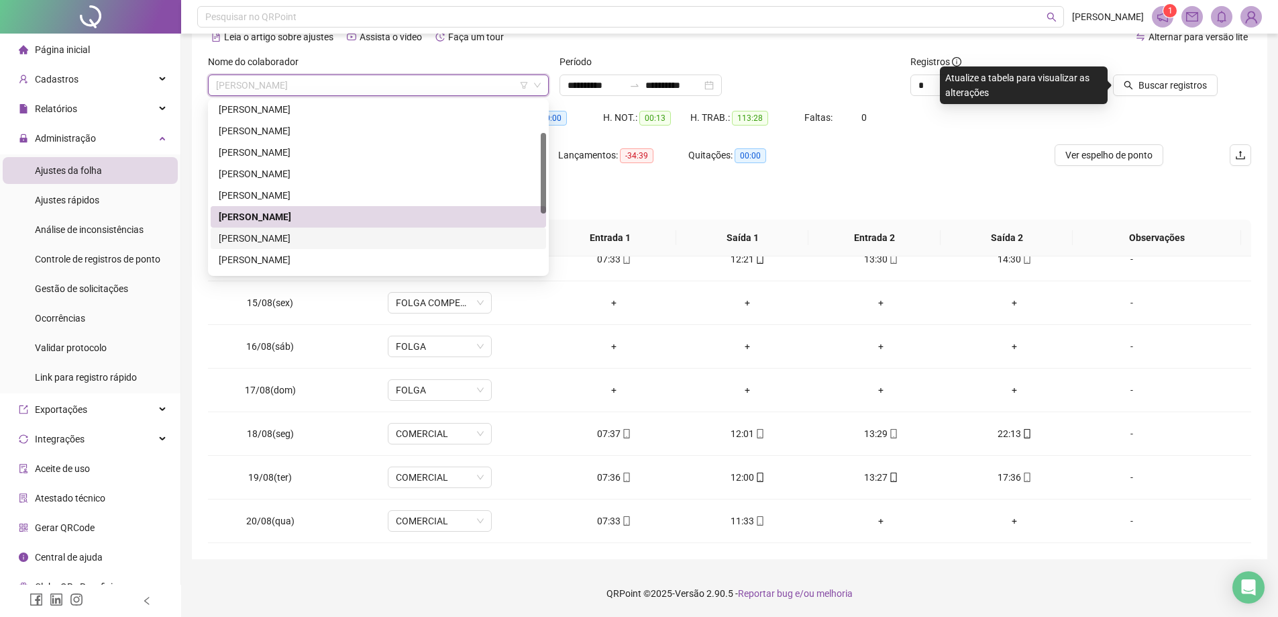
click at [352, 242] on div "[PERSON_NAME]" at bounding box center [378, 238] width 319 height 15
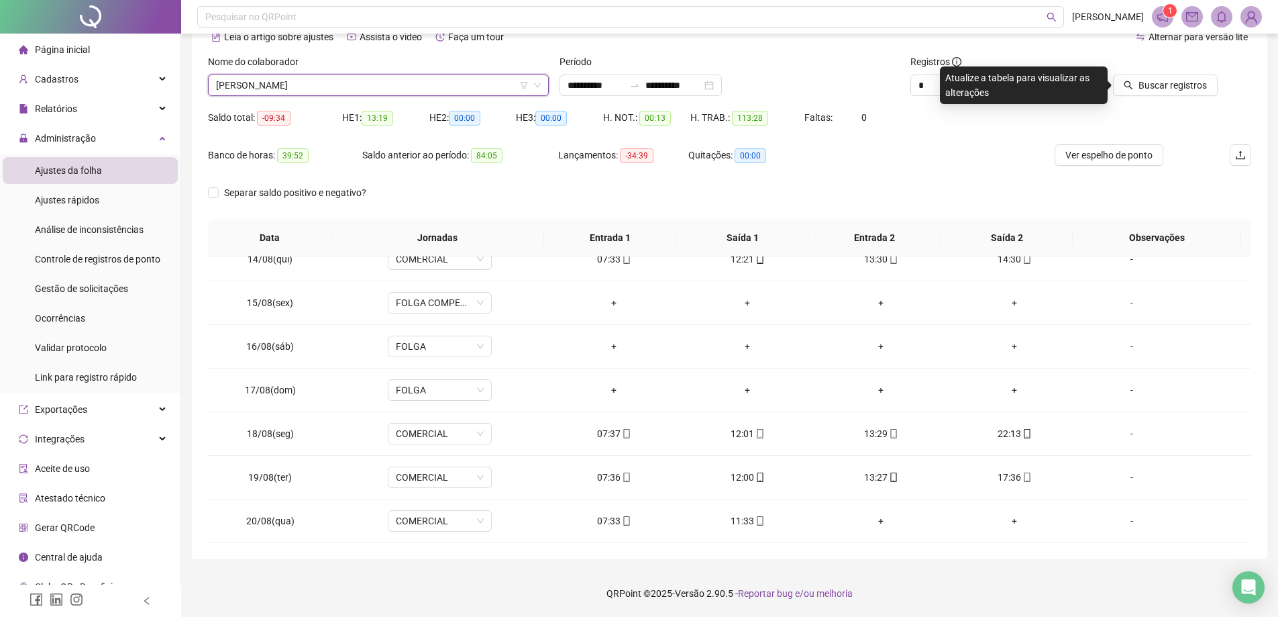
drag, startPoint x: 1154, startPoint y: 85, endPoint x: 930, endPoint y: 206, distance: 254.3
click at [1154, 85] on span "Buscar registros" at bounding box center [1173, 85] width 68 height 15
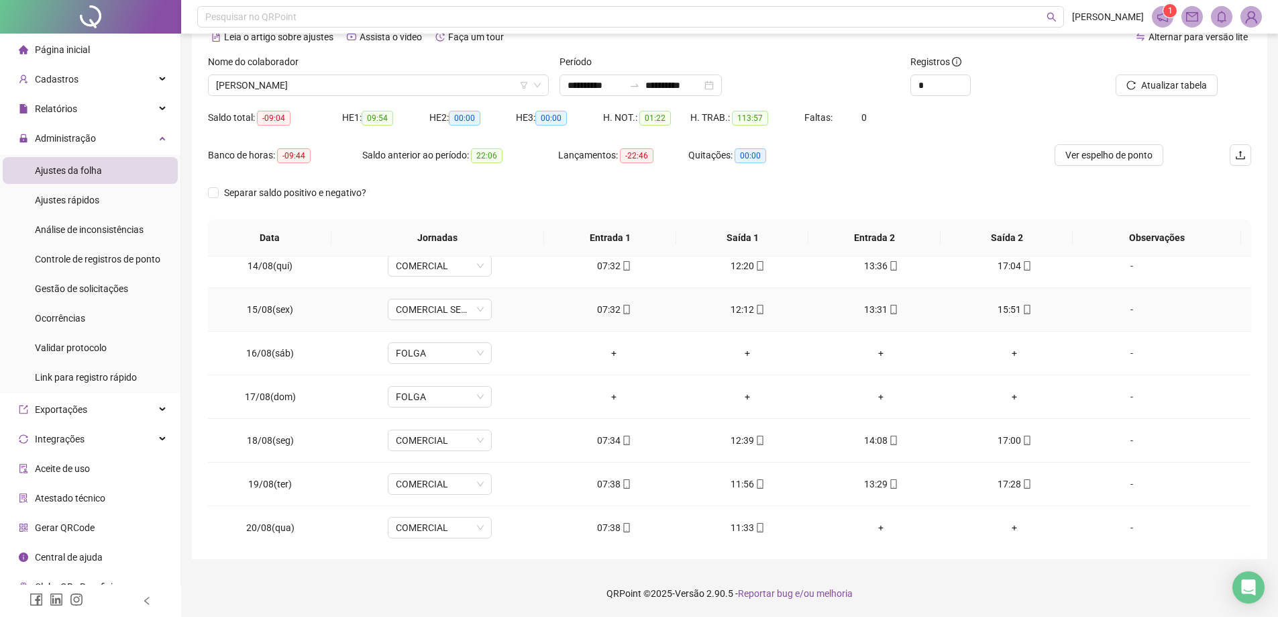
scroll to position [586, 0]
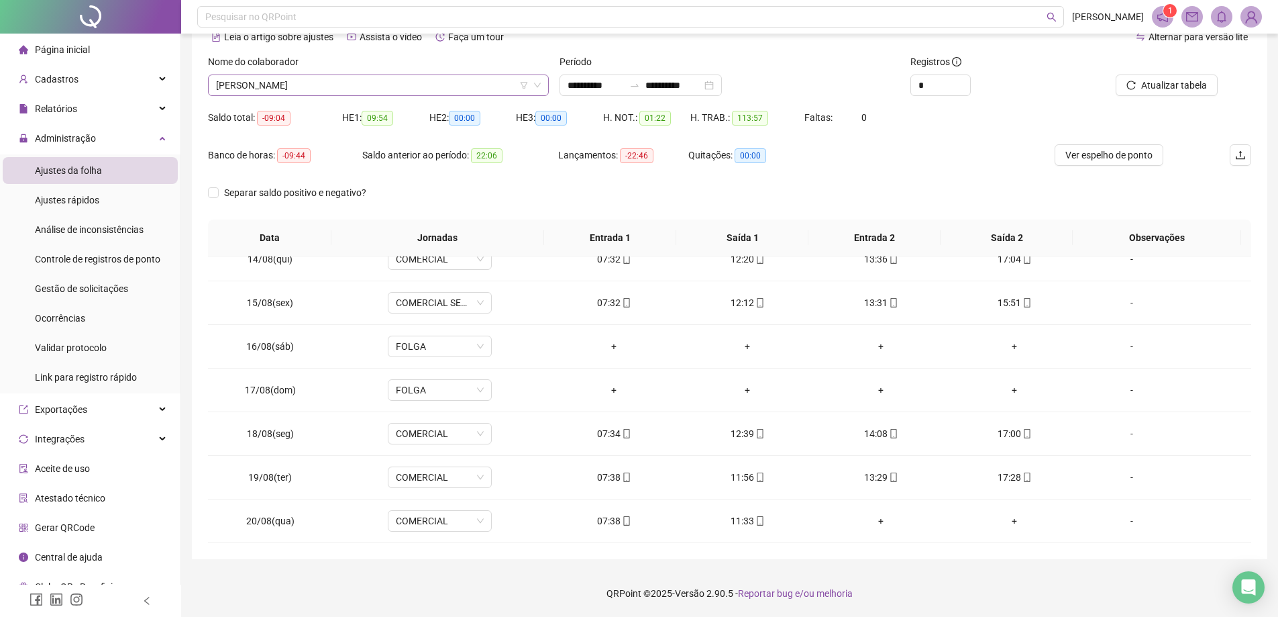
click at [383, 95] on span "[PERSON_NAME]" at bounding box center [378, 85] width 325 height 20
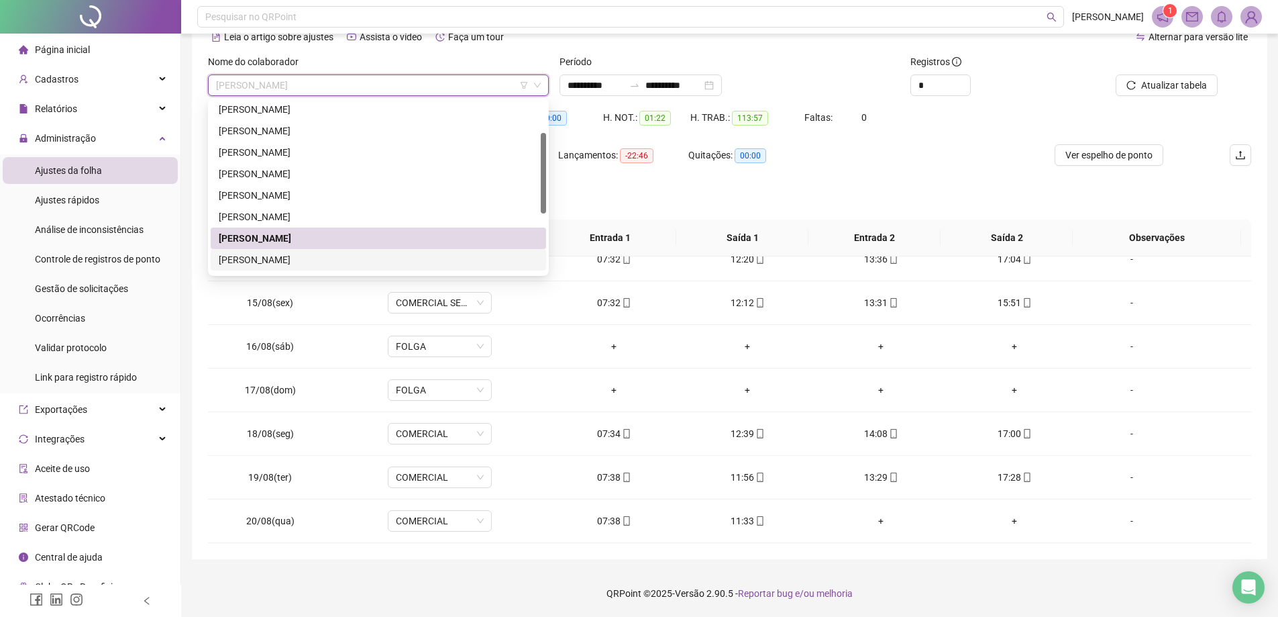
click at [315, 260] on div "[PERSON_NAME]" at bounding box center [378, 259] width 319 height 15
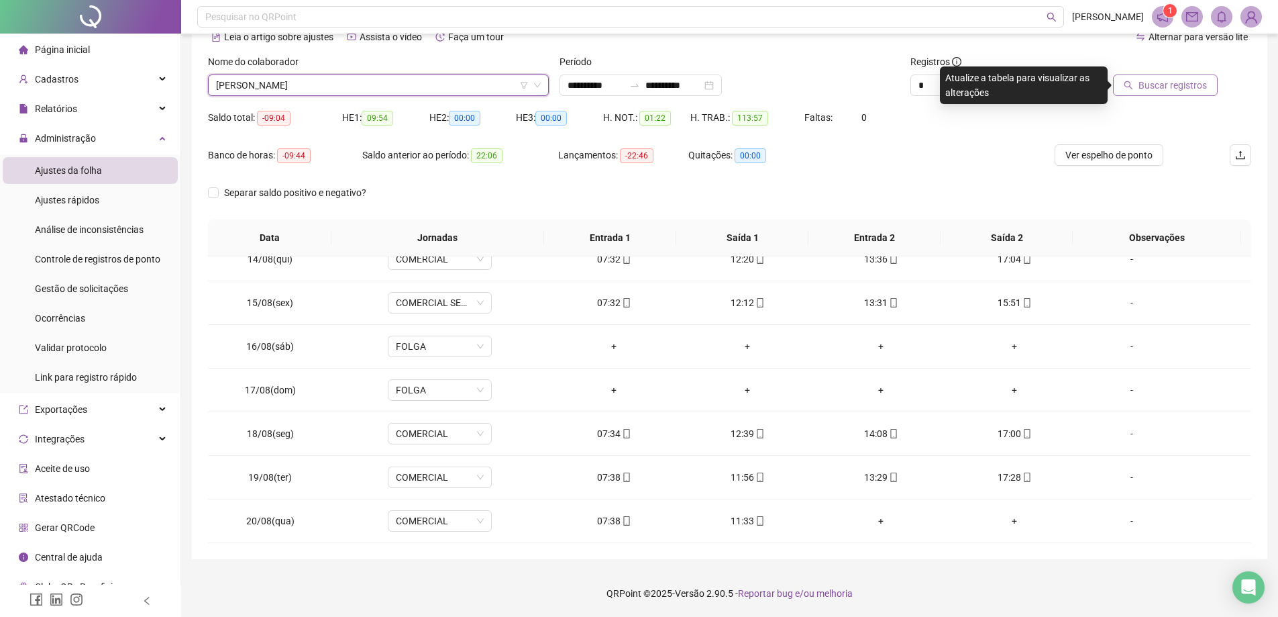
click at [1174, 88] on span "Buscar registros" at bounding box center [1173, 85] width 68 height 15
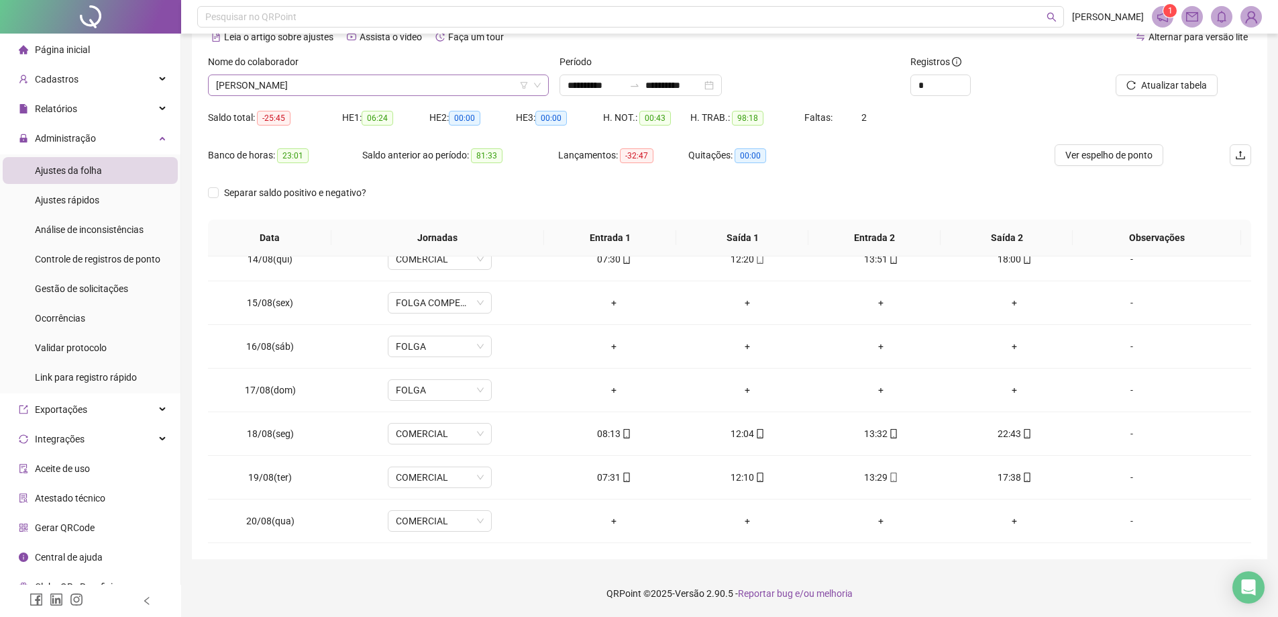
click at [412, 82] on span "[PERSON_NAME]" at bounding box center [378, 85] width 325 height 20
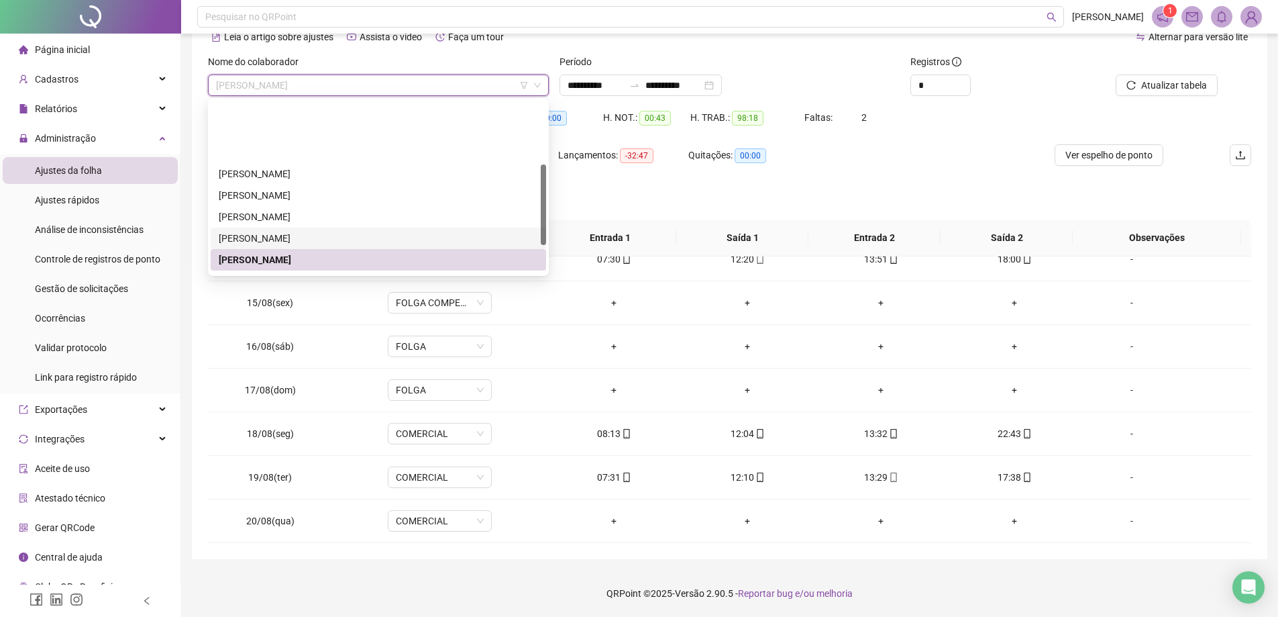
scroll to position [134, 0]
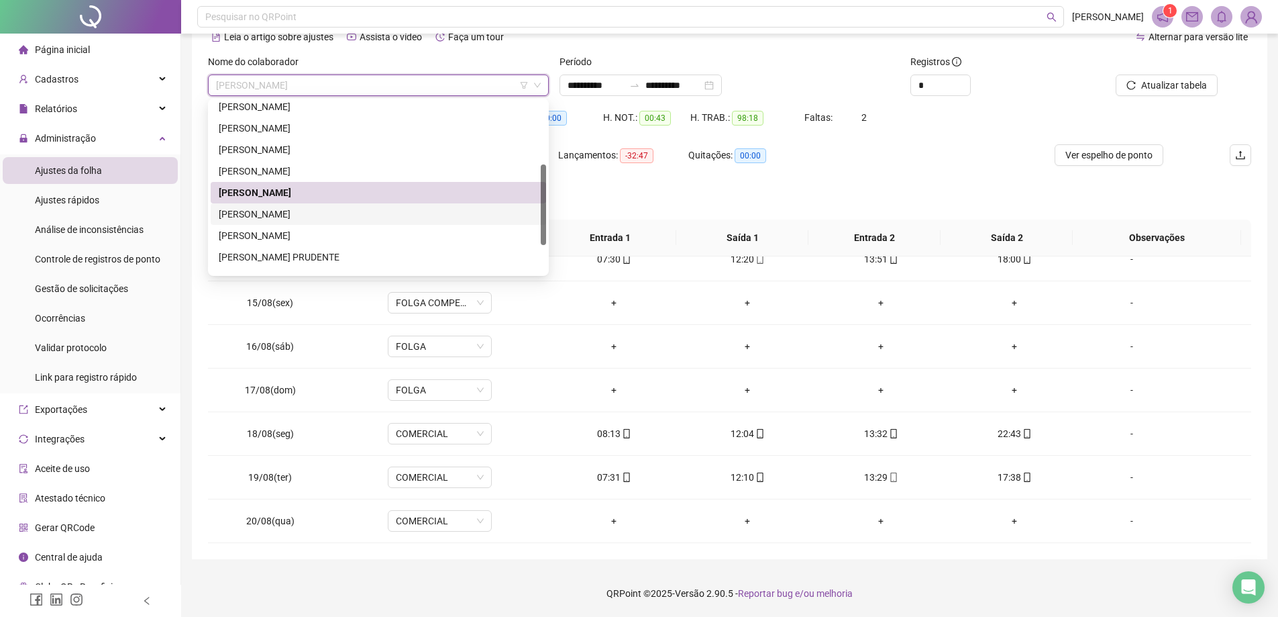
click at [368, 210] on div "[PERSON_NAME]" at bounding box center [378, 214] width 319 height 15
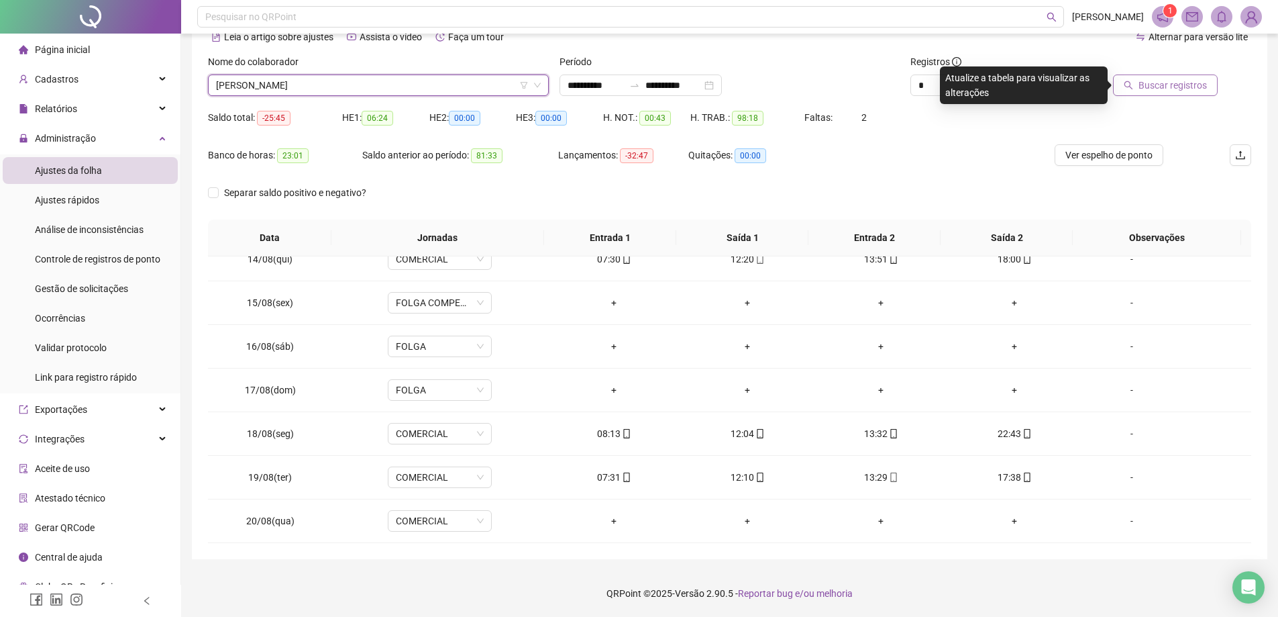
click at [1160, 81] on span "Buscar registros" at bounding box center [1173, 85] width 68 height 15
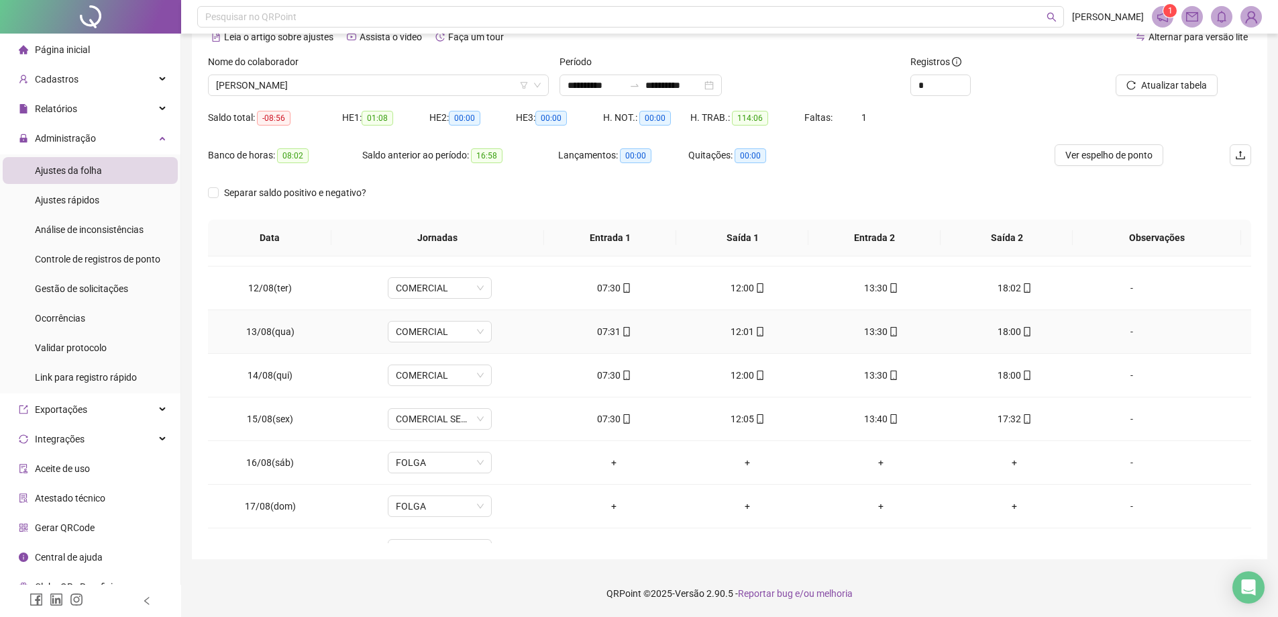
scroll to position [586, 0]
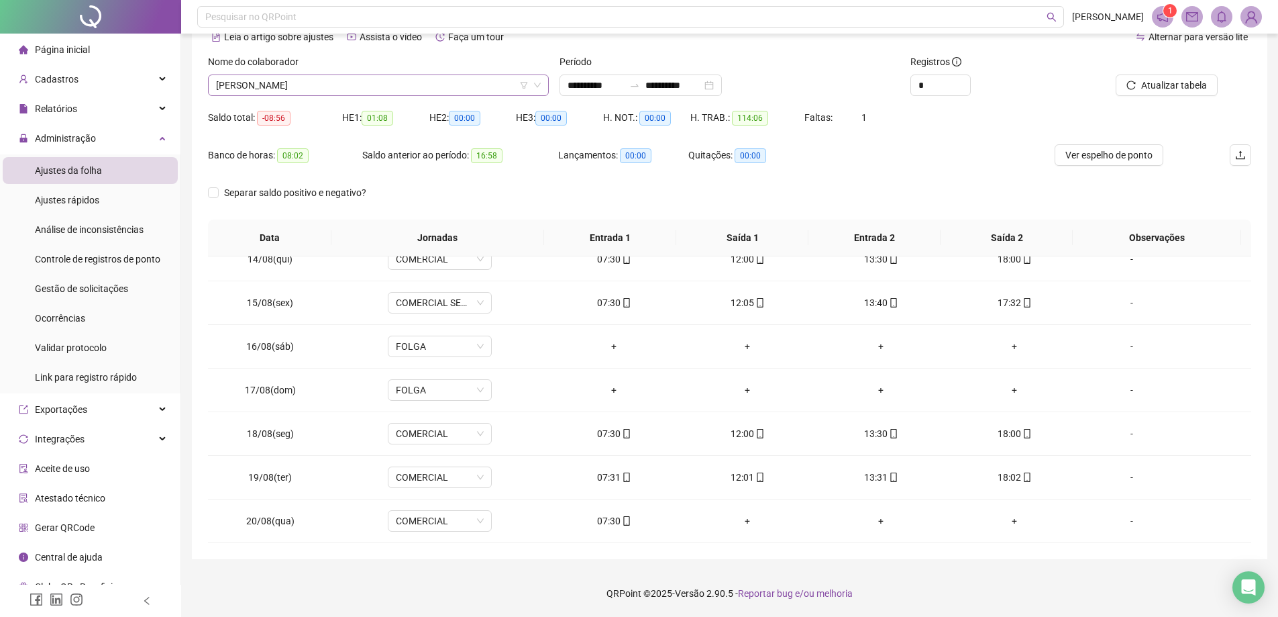
click at [362, 89] on span "[PERSON_NAME]" at bounding box center [378, 85] width 325 height 20
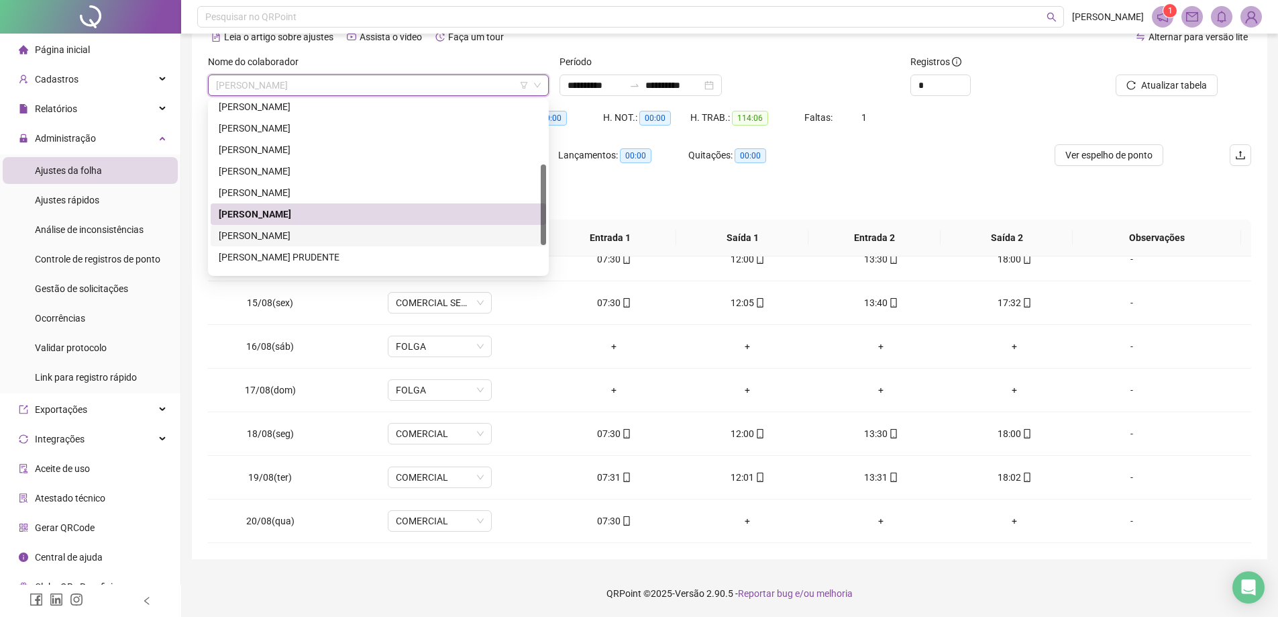
click at [346, 238] on div "[PERSON_NAME]" at bounding box center [378, 235] width 319 height 15
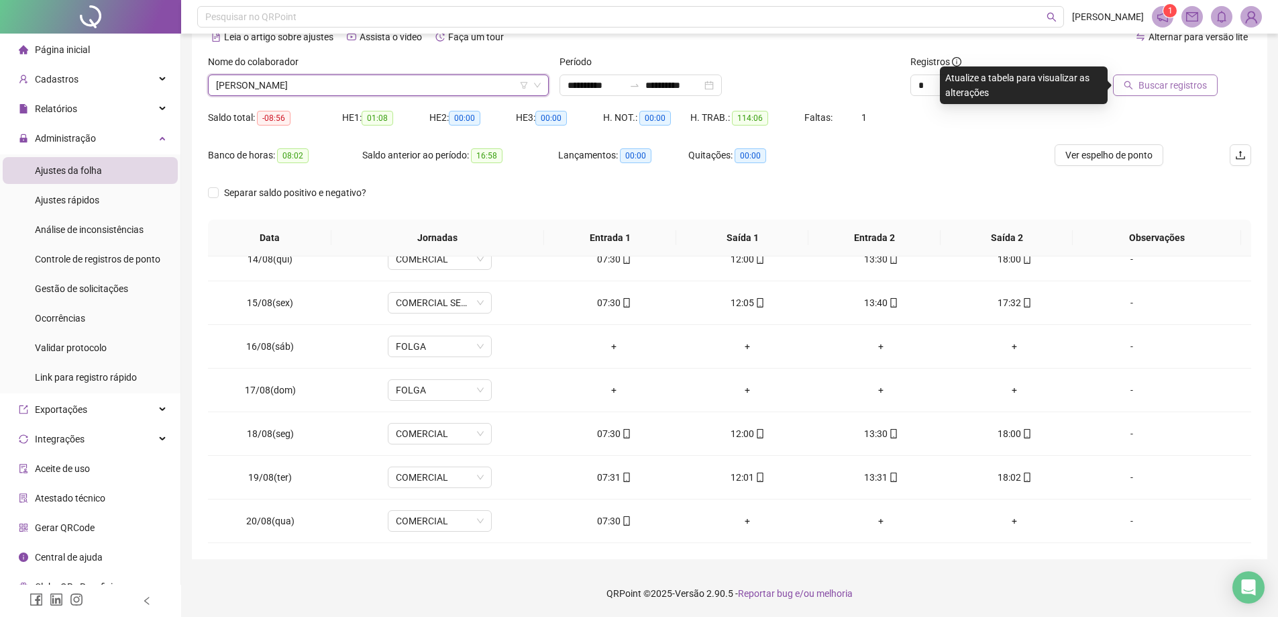
click at [1196, 87] on span "Buscar registros" at bounding box center [1173, 85] width 68 height 15
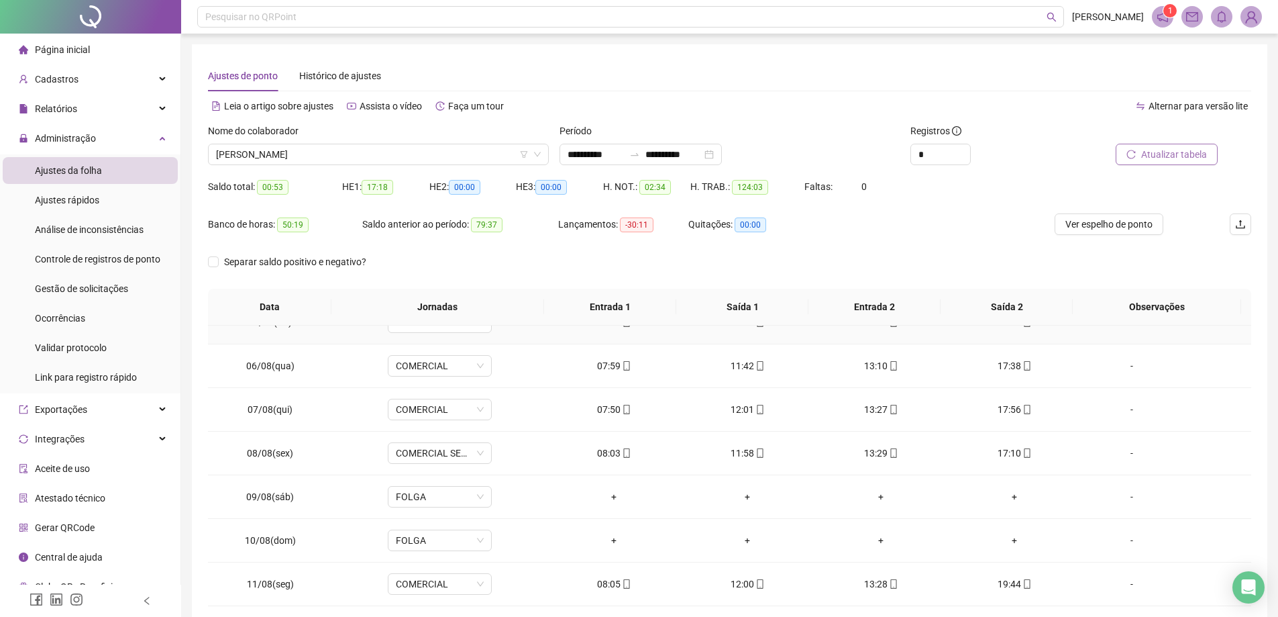
scroll to position [201, 0]
click at [965, 150] on icon "up" at bounding box center [963, 150] width 5 height 5
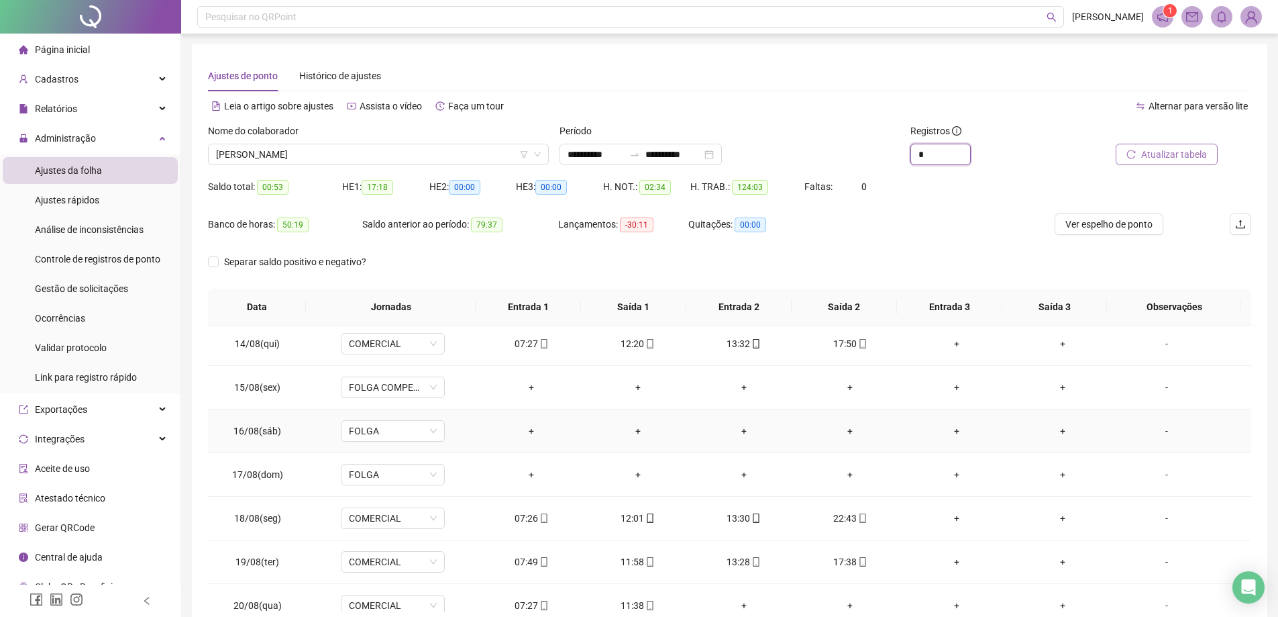
scroll to position [586, 0]
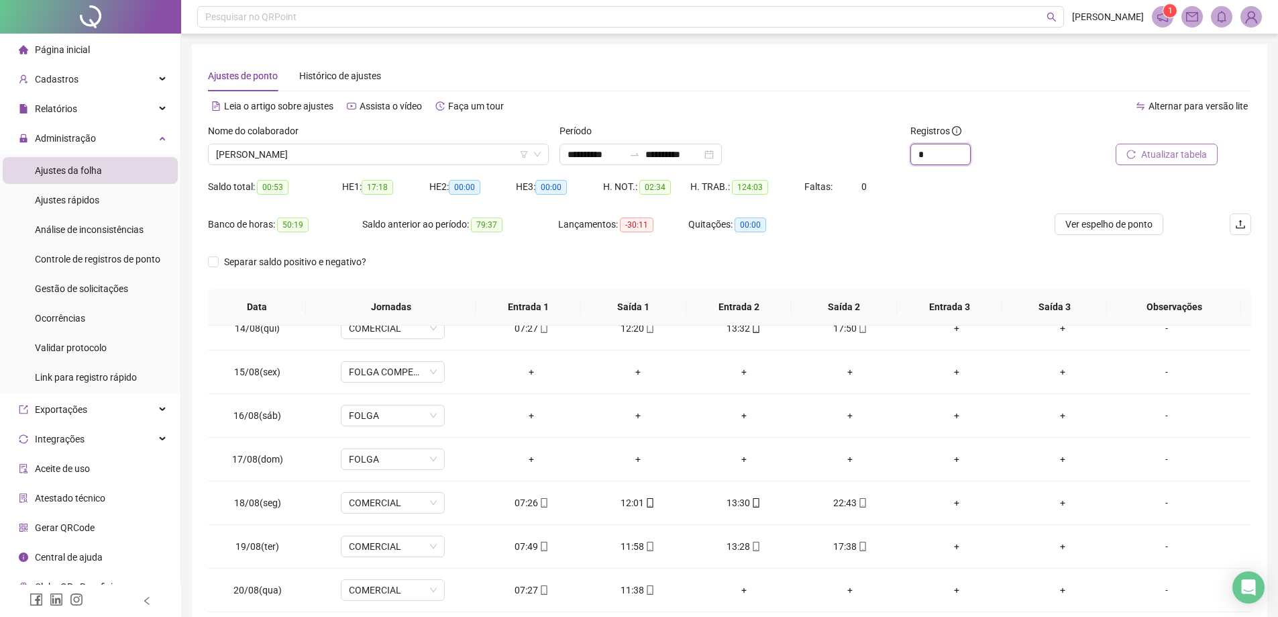
click at [970, 162] on span "Decrease Value" at bounding box center [970, 159] width 1 height 10
type input "*"
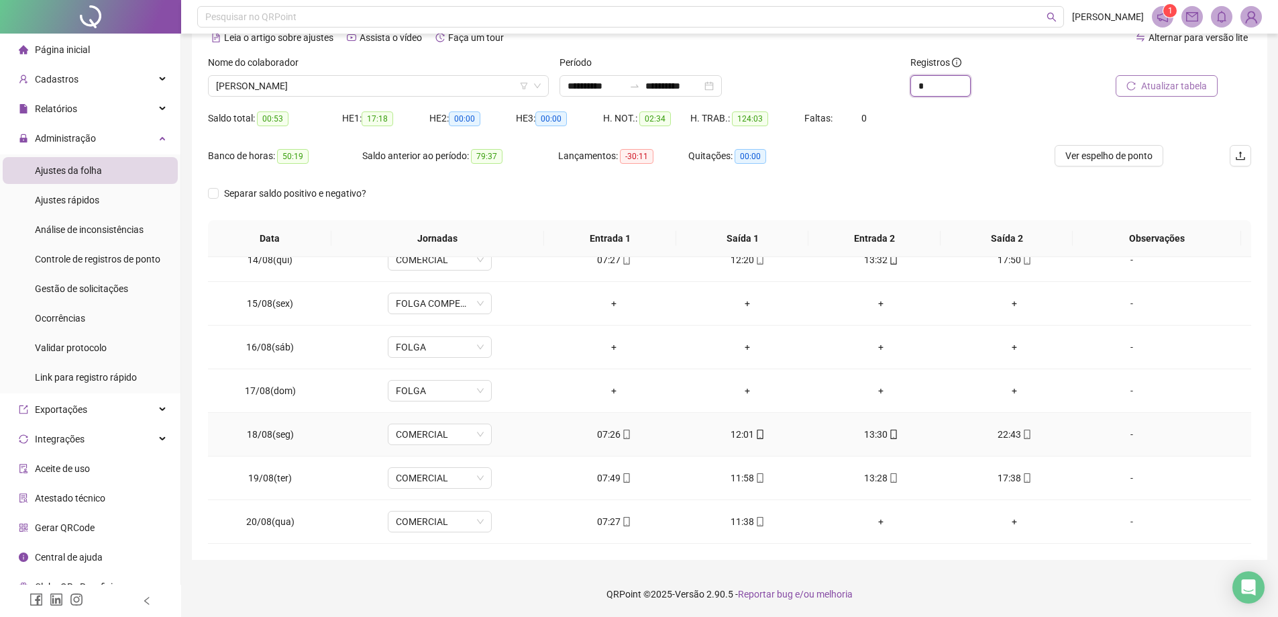
scroll to position [69, 0]
click at [358, 82] on span "[PERSON_NAME]" at bounding box center [378, 85] width 325 height 20
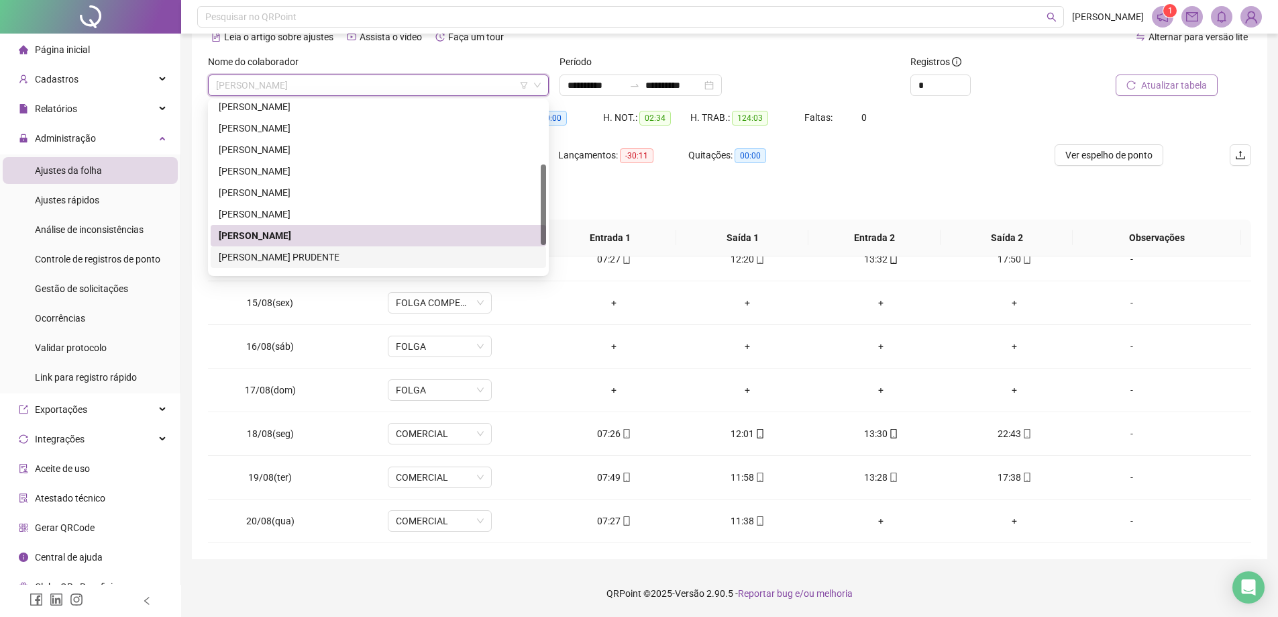
click at [283, 253] on div "[PERSON_NAME] PRUDENTE" at bounding box center [378, 257] width 319 height 15
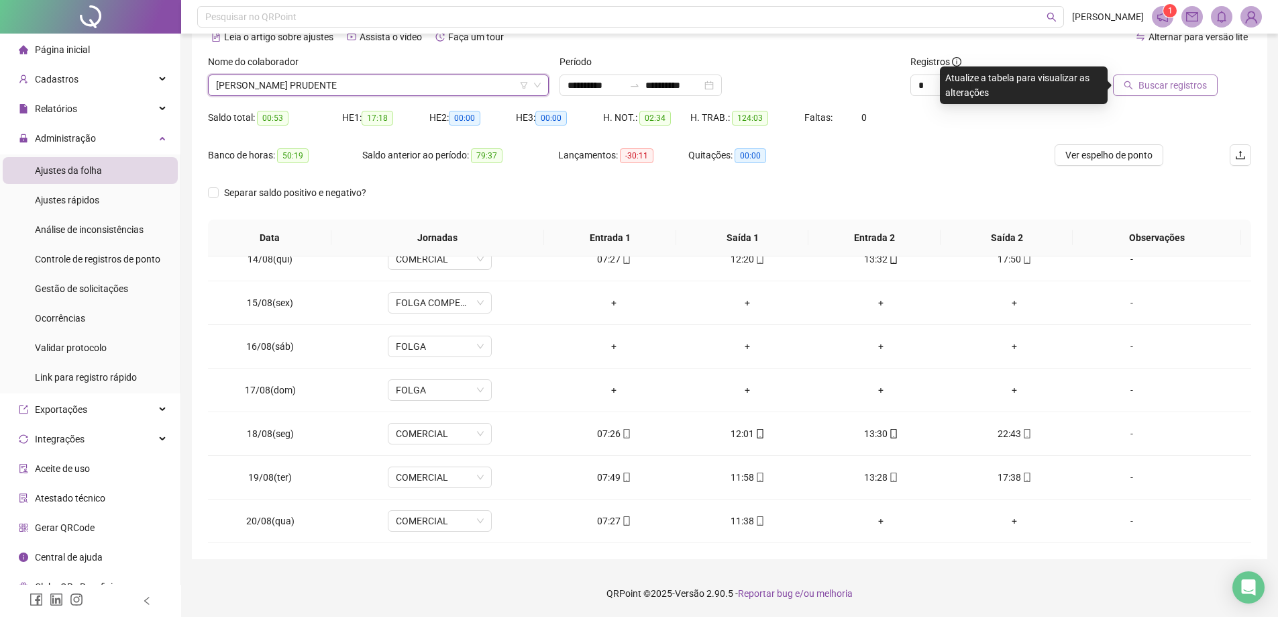
click at [338, 80] on span "[PERSON_NAME] PRUDENTE" at bounding box center [378, 85] width 325 height 20
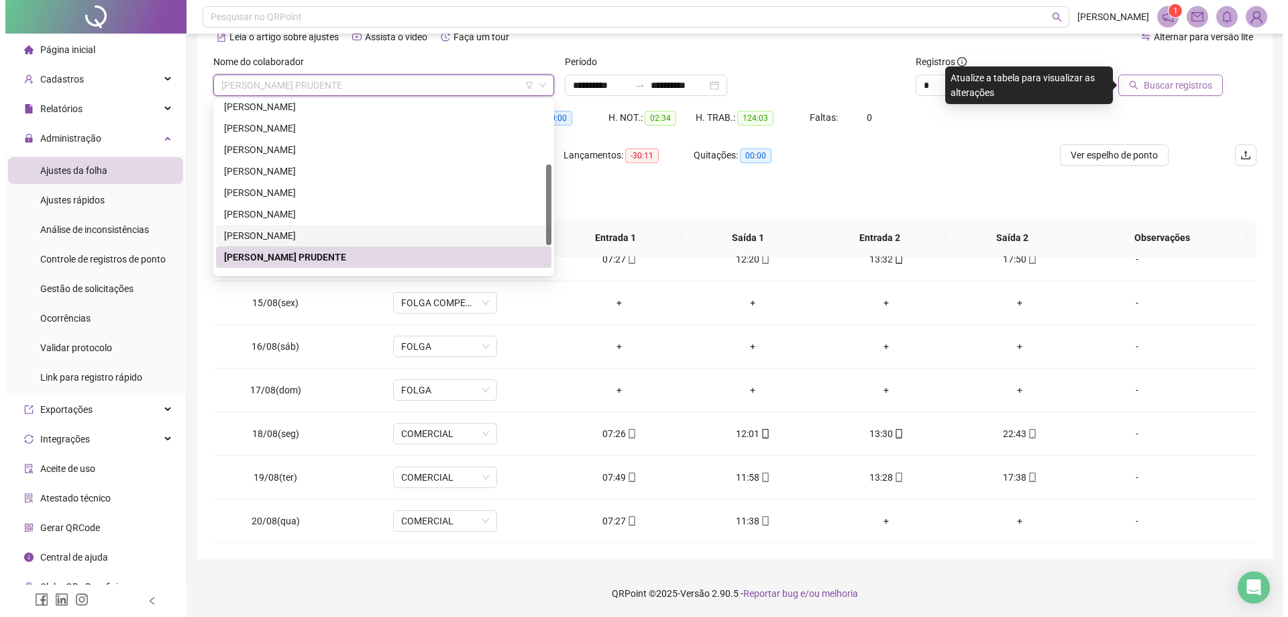
scroll to position [193, 0]
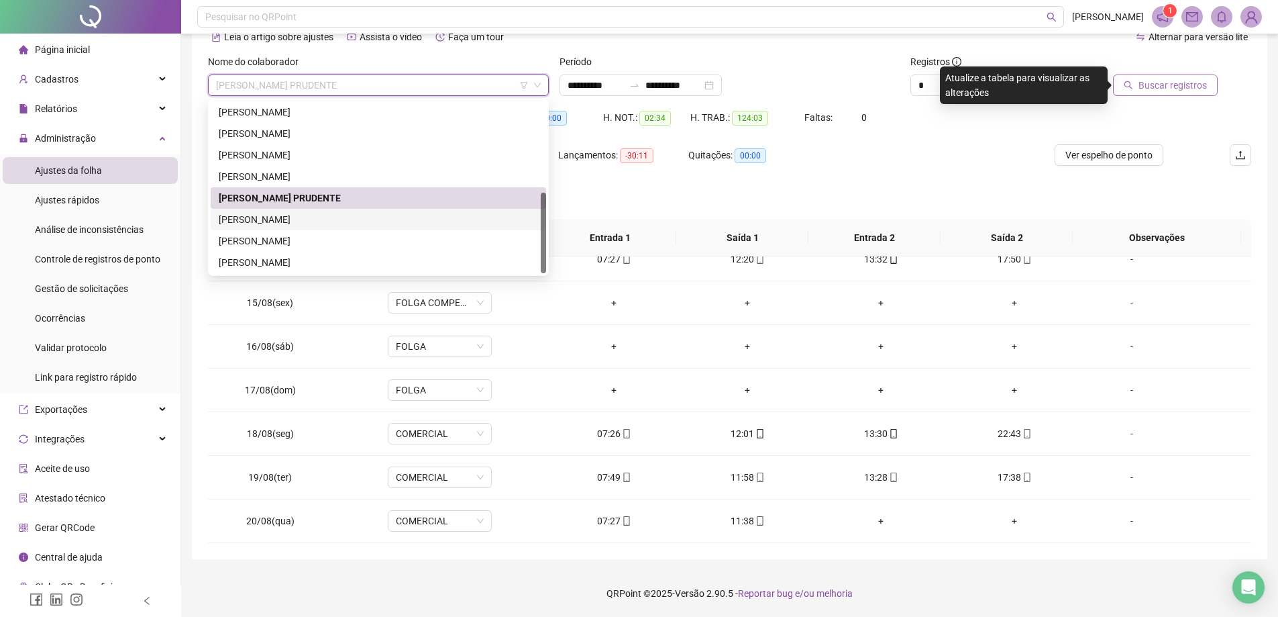
click at [312, 225] on div "[PERSON_NAME]" at bounding box center [378, 219] width 319 height 15
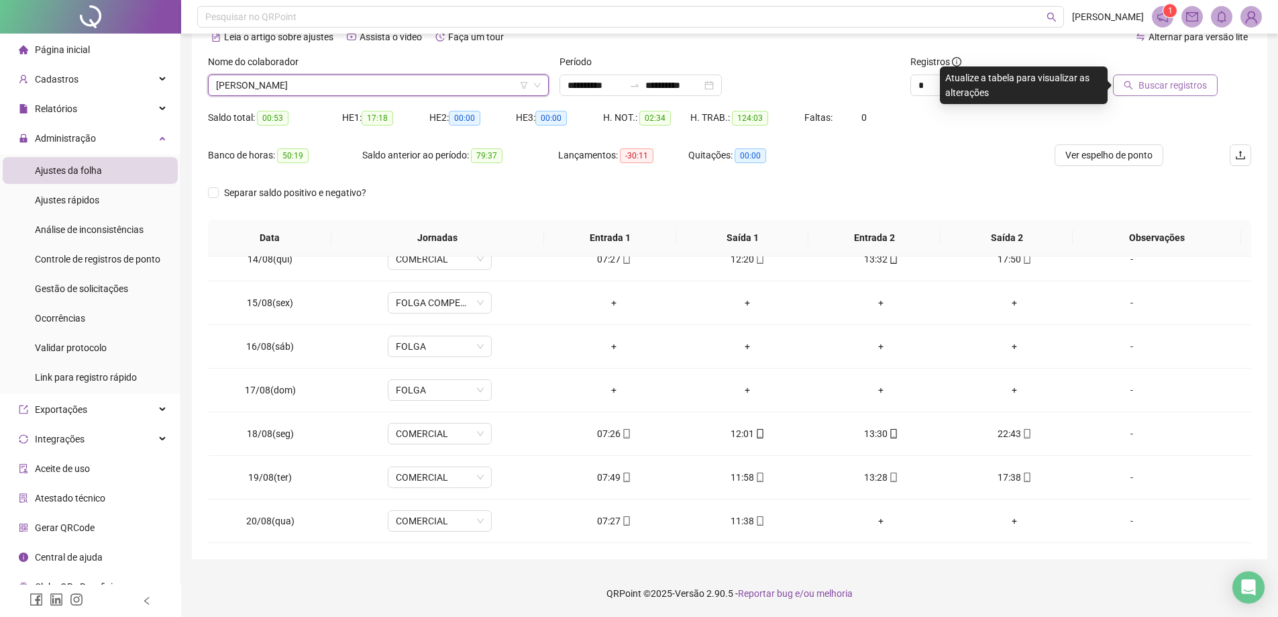
click at [1176, 88] on span "Buscar registros" at bounding box center [1173, 85] width 68 height 15
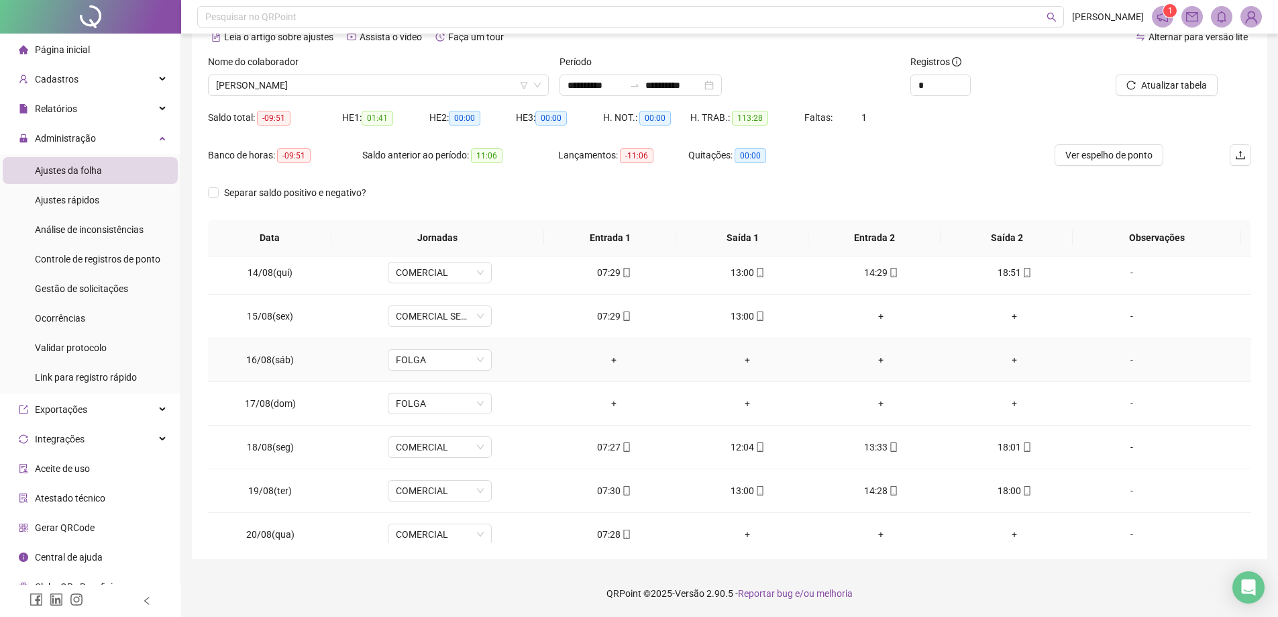
scroll to position [586, 0]
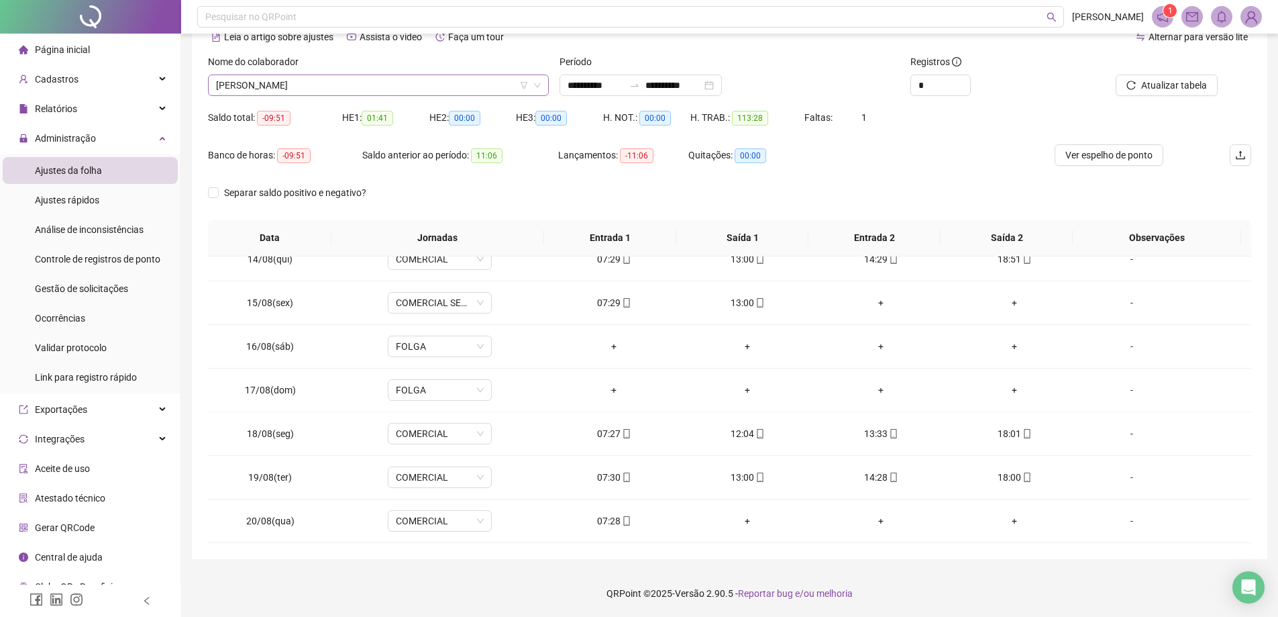
click at [389, 76] on span "[PERSON_NAME]" at bounding box center [378, 85] width 325 height 20
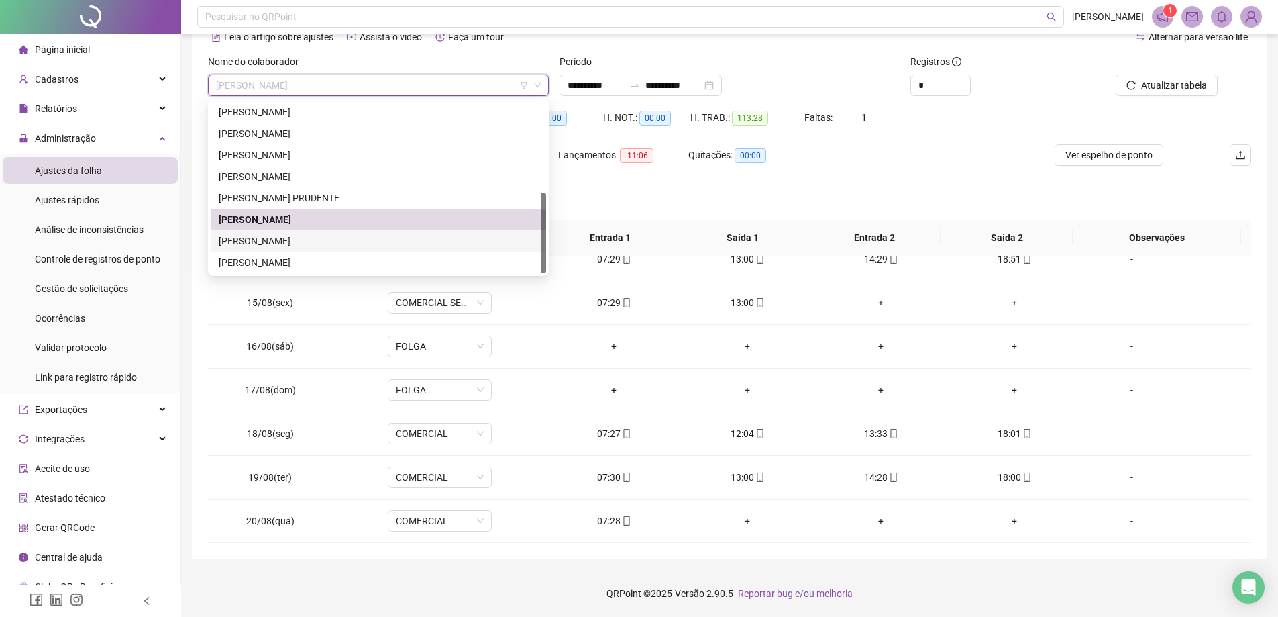
click at [332, 240] on div "[PERSON_NAME]" at bounding box center [378, 241] width 319 height 15
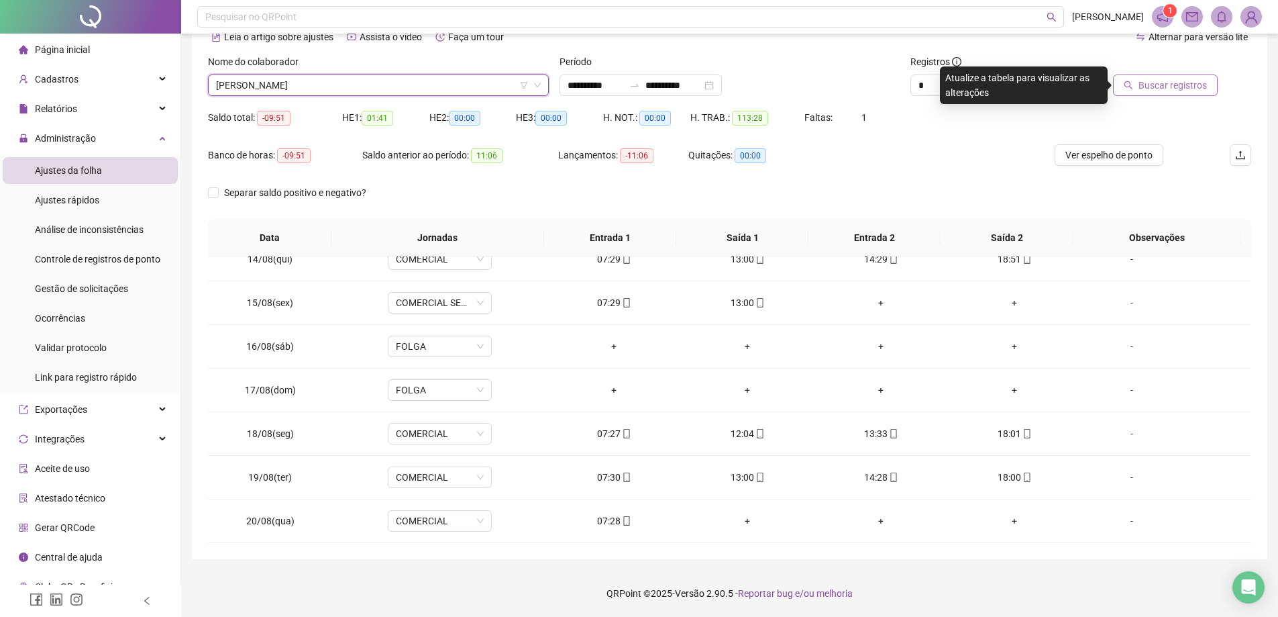
click at [1155, 87] on span "Buscar registros" at bounding box center [1173, 85] width 68 height 15
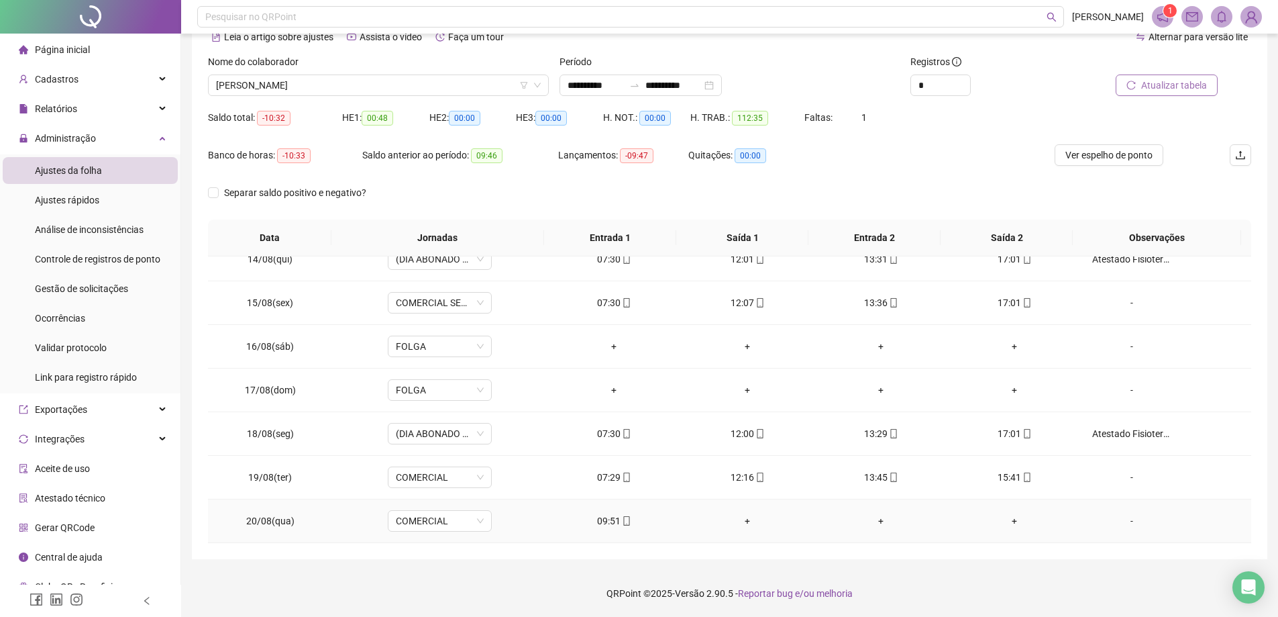
click at [1127, 520] on div "-" at bounding box center [1131, 520] width 79 height 15
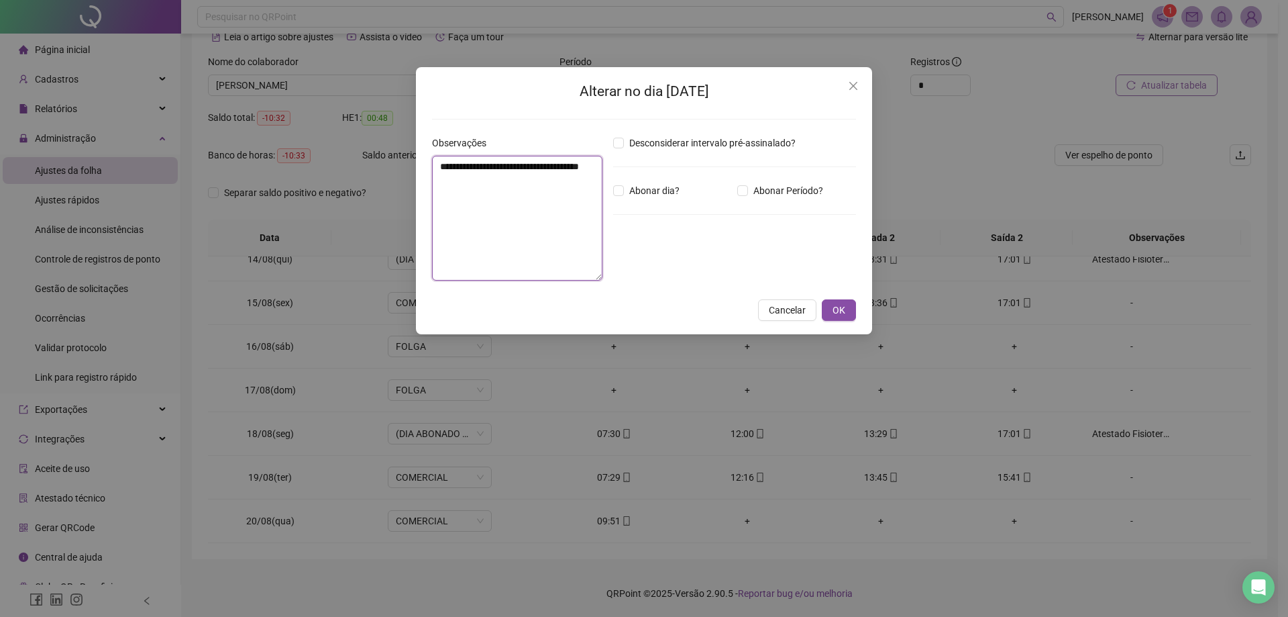
click at [493, 221] on textarea "**********" at bounding box center [517, 218] width 170 height 125
type textarea "*"
type textarea "**********"
click at [764, 189] on span "Abonar Período?" at bounding box center [788, 190] width 81 height 15
click at [629, 260] on input "*****" at bounding box center [648, 264] width 54 height 16
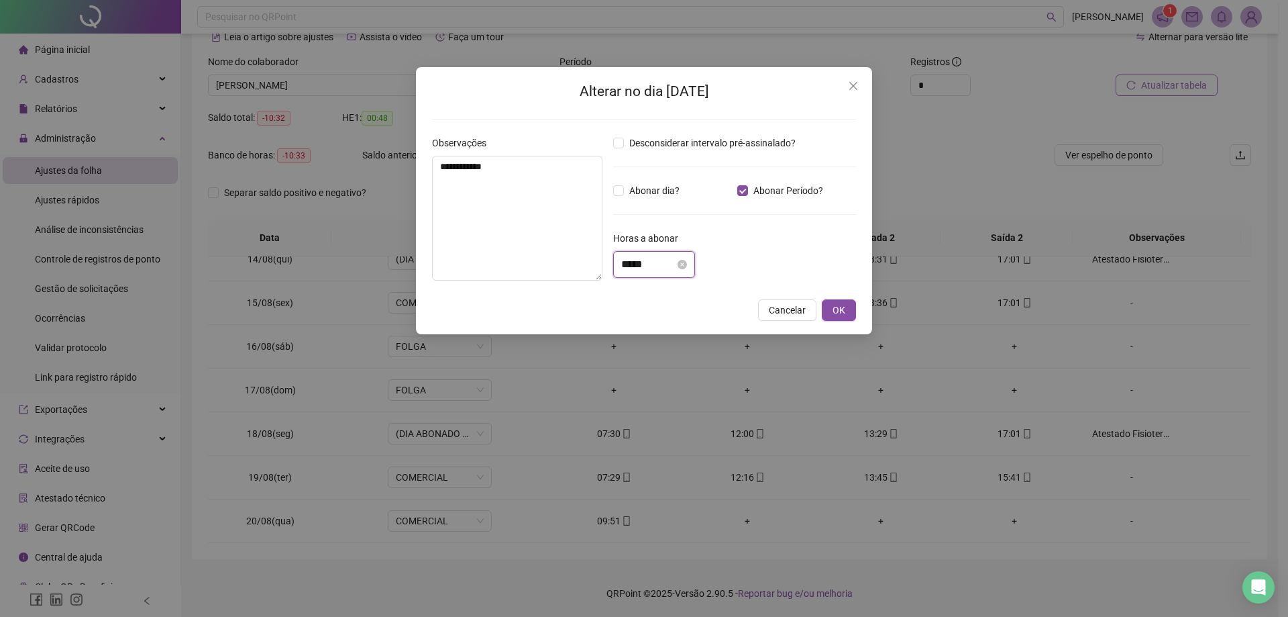
click at [629, 260] on input "*****" at bounding box center [648, 264] width 54 height 16
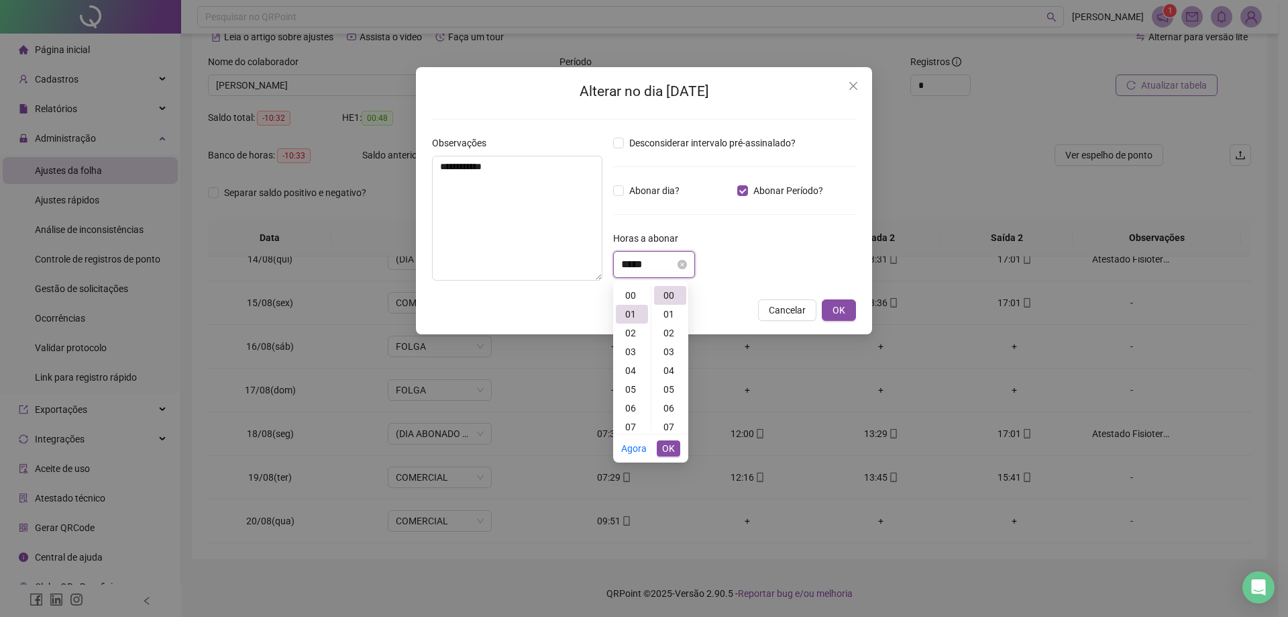
scroll to position [19, 0]
type input "*****"
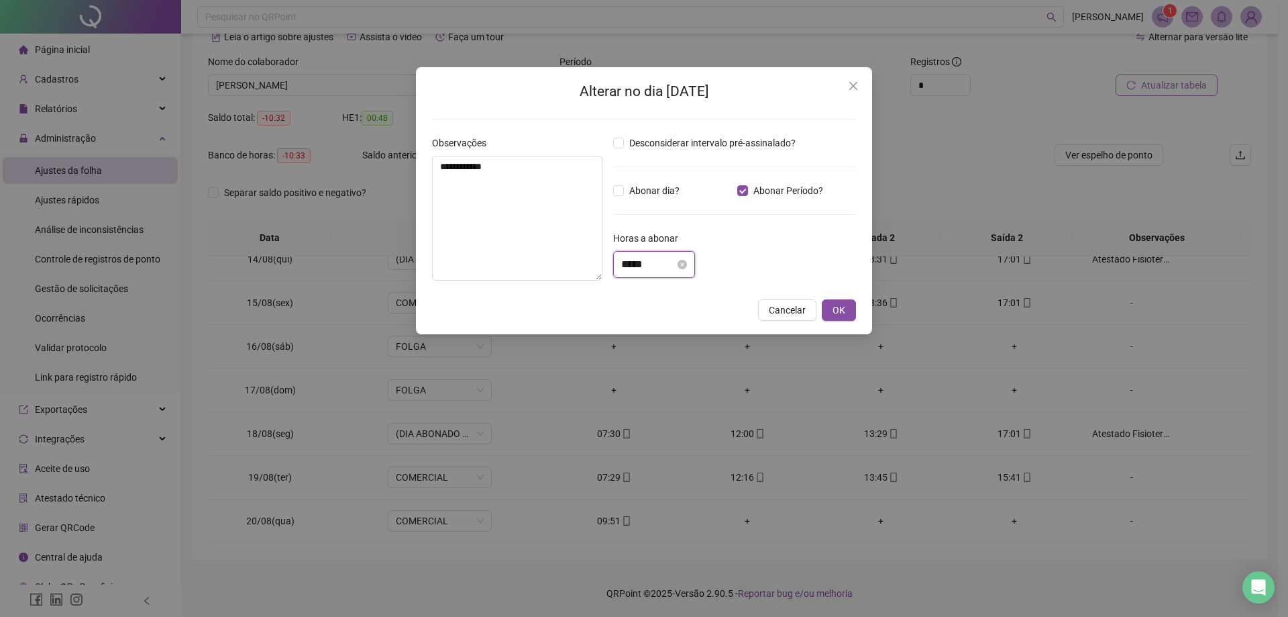
click at [644, 270] on input "*****" at bounding box center [648, 264] width 54 height 16
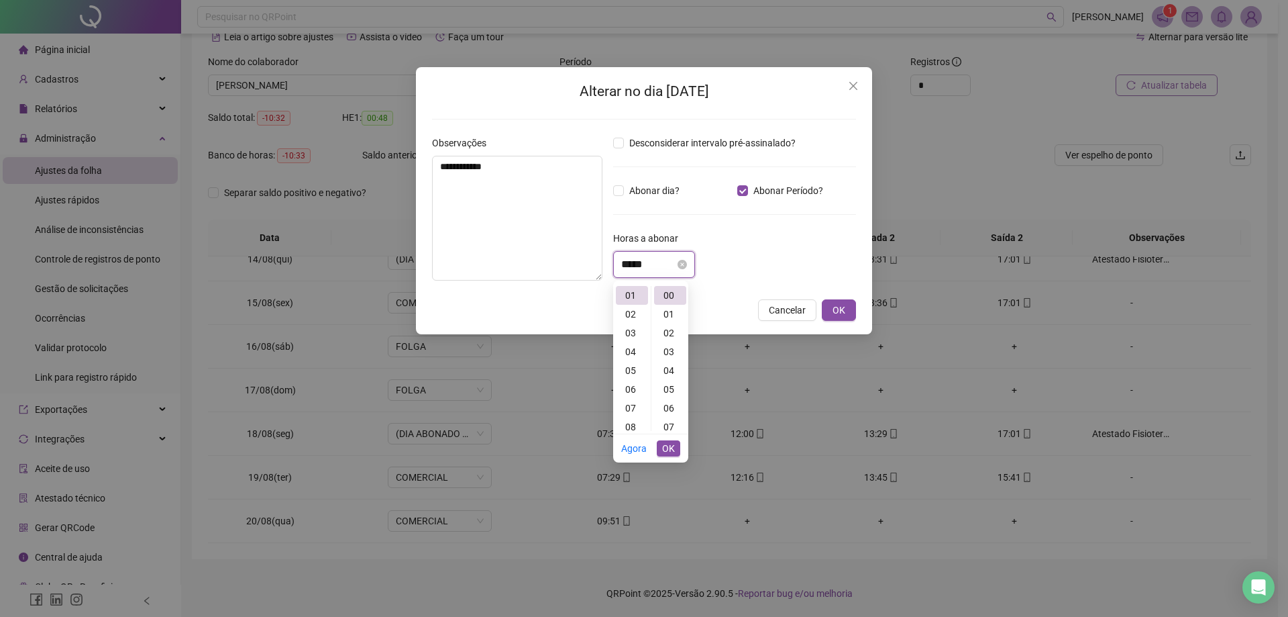
click at [644, 270] on input "*****" at bounding box center [648, 264] width 54 height 16
click at [831, 311] on button "OK" at bounding box center [839, 309] width 34 height 21
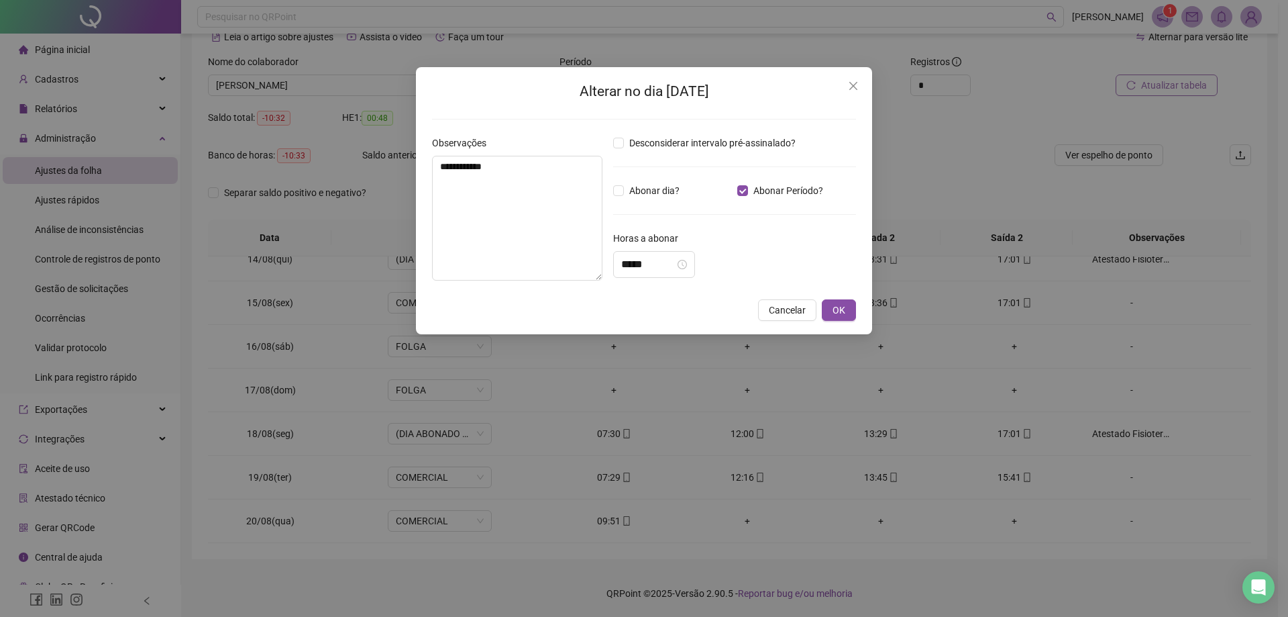
click at [666, 259] on div "**********" at bounding box center [644, 308] width 1288 height 617
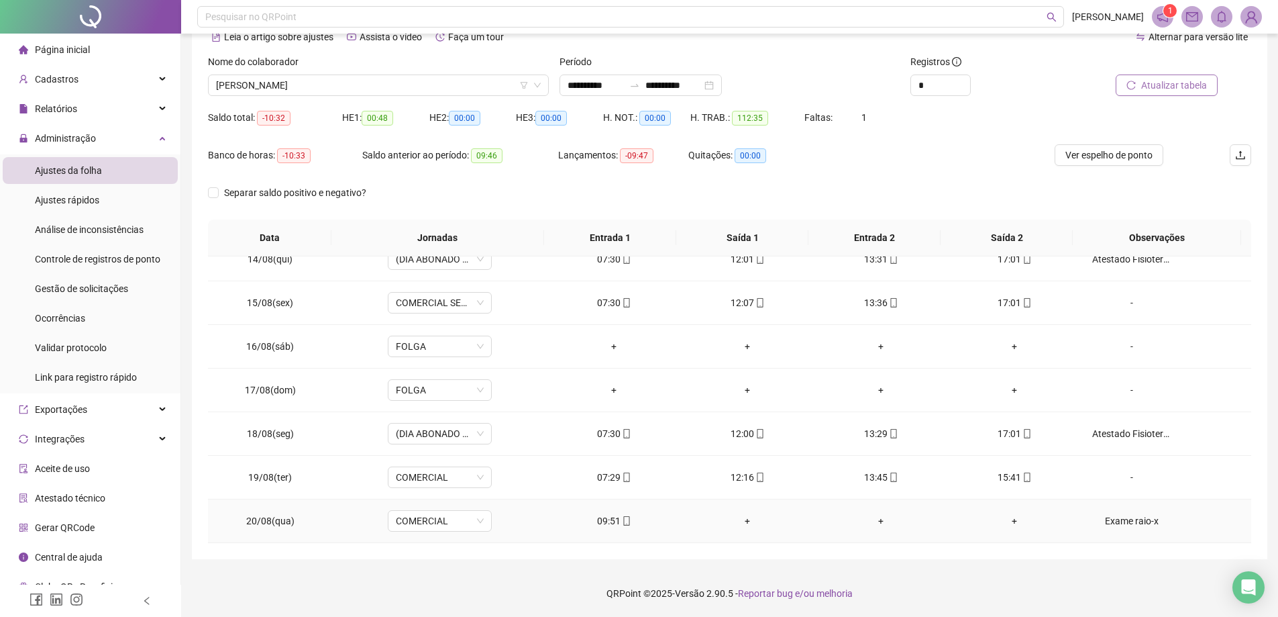
click at [1119, 522] on div "Exame raio-x" at bounding box center [1131, 520] width 79 height 15
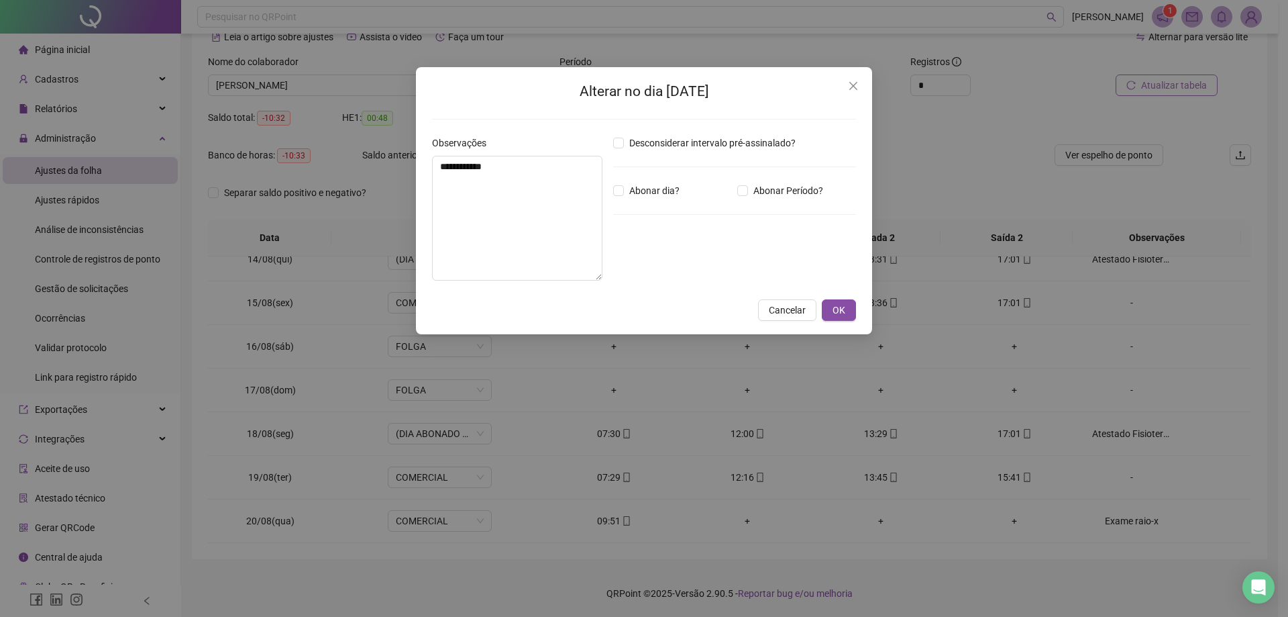
type input "*****"
click at [837, 314] on span "OK" at bounding box center [839, 310] width 13 height 15
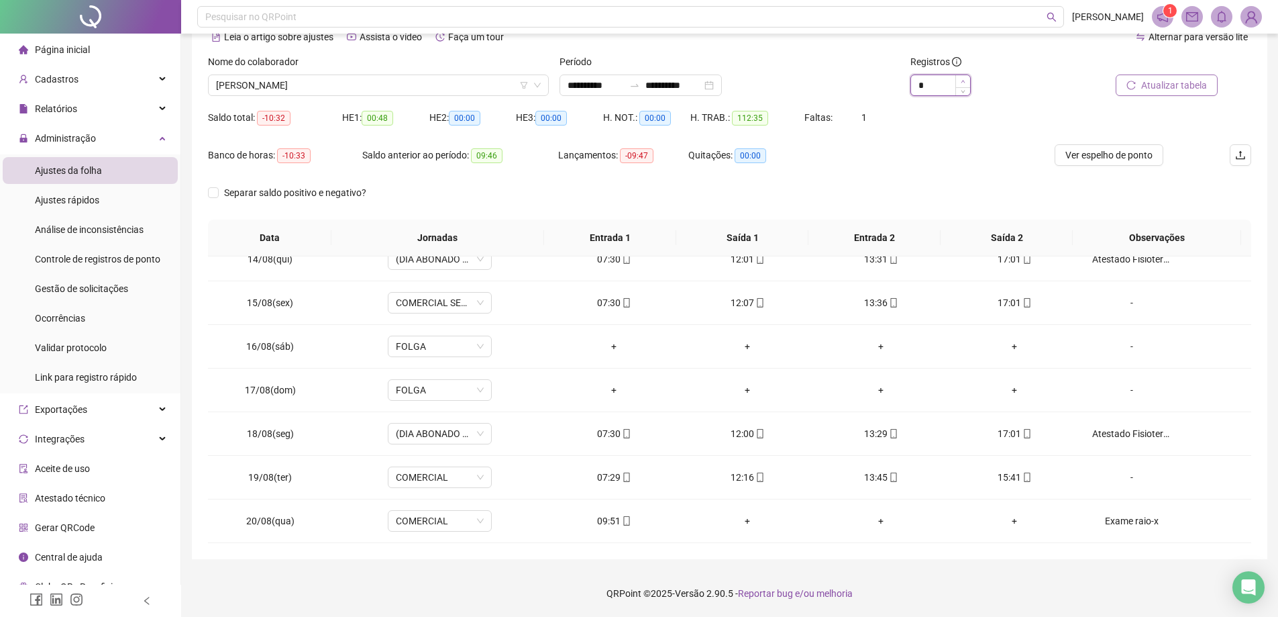
click at [962, 80] on icon "up" at bounding box center [963, 81] width 5 height 5
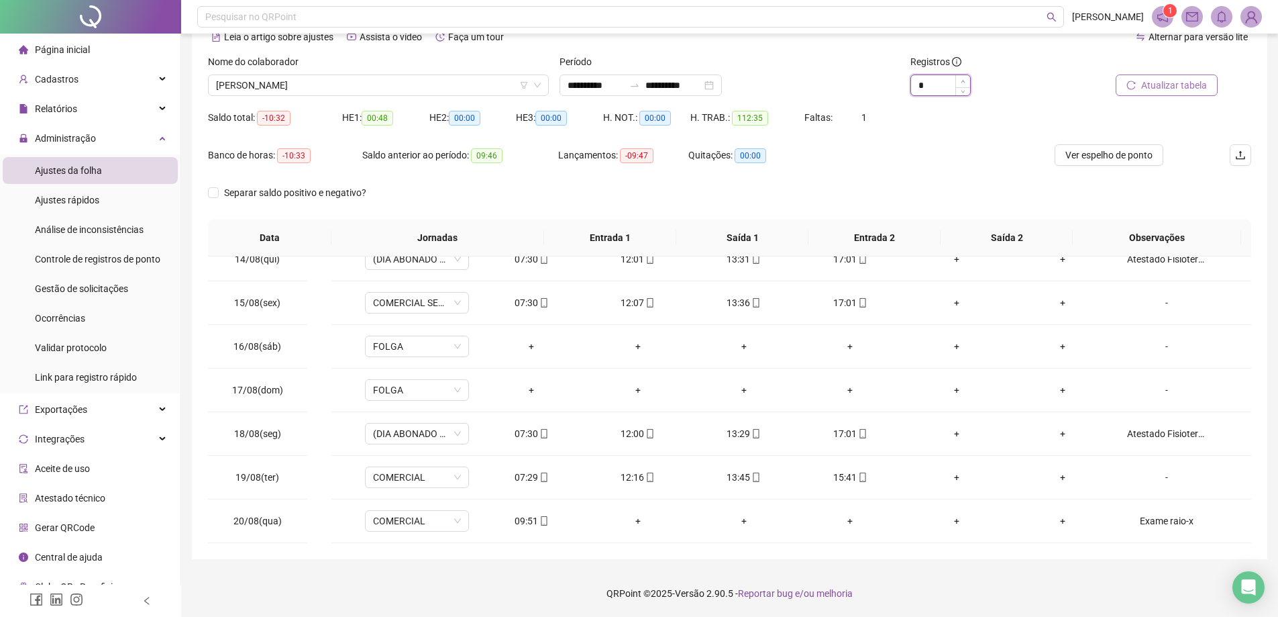
type input "*"
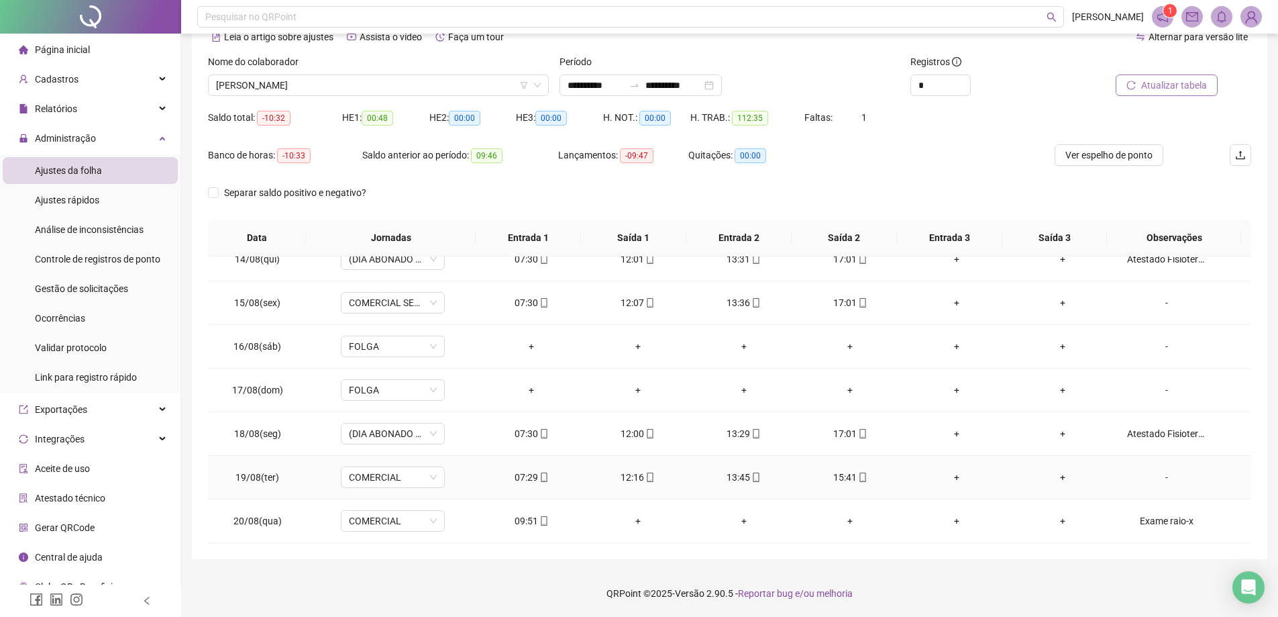
click at [1150, 474] on div "-" at bounding box center [1166, 477] width 79 height 15
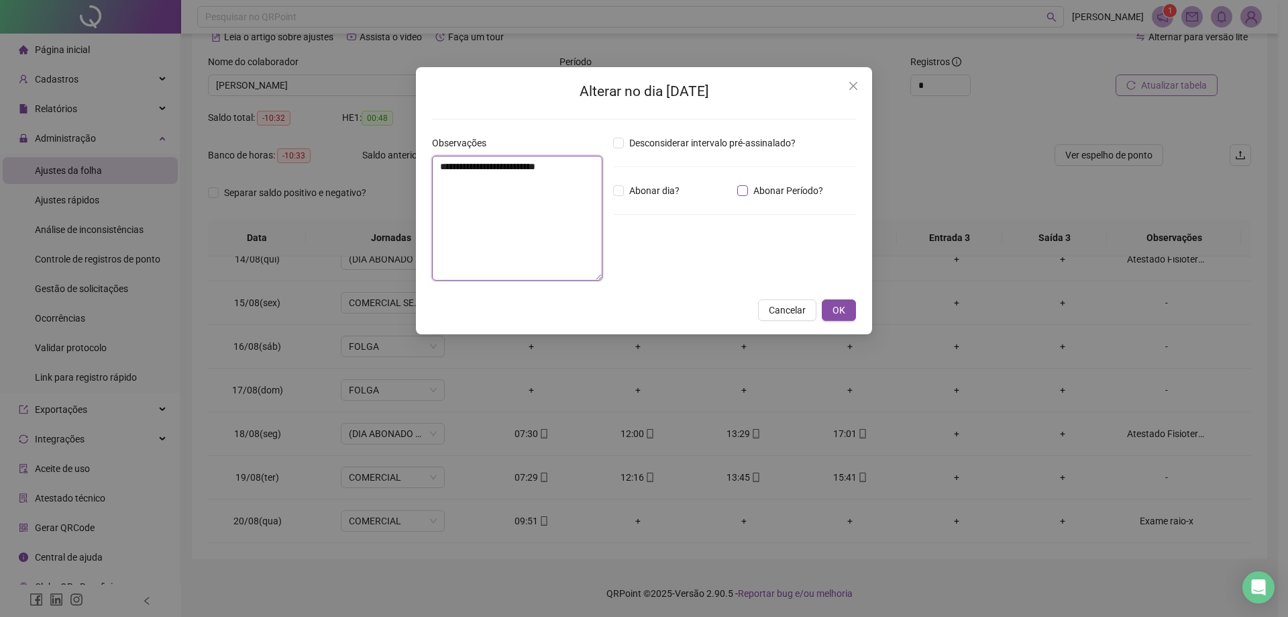
type textarea "**********"
click at [807, 187] on span "Abonar Período?" at bounding box center [788, 190] width 81 height 15
click at [616, 270] on div "*****" at bounding box center [654, 264] width 82 height 27
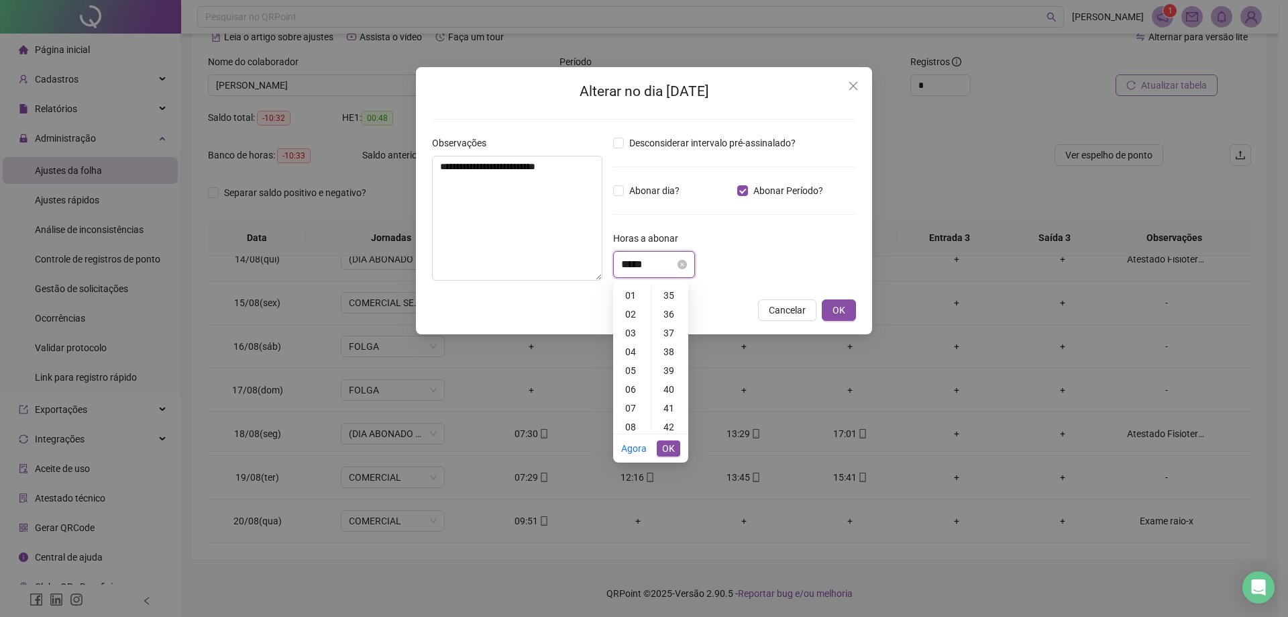
scroll to position [1, 0]
click at [623, 262] on input "*****" at bounding box center [648, 264] width 54 height 16
click at [632, 330] on div "02" at bounding box center [632, 332] width 32 height 19
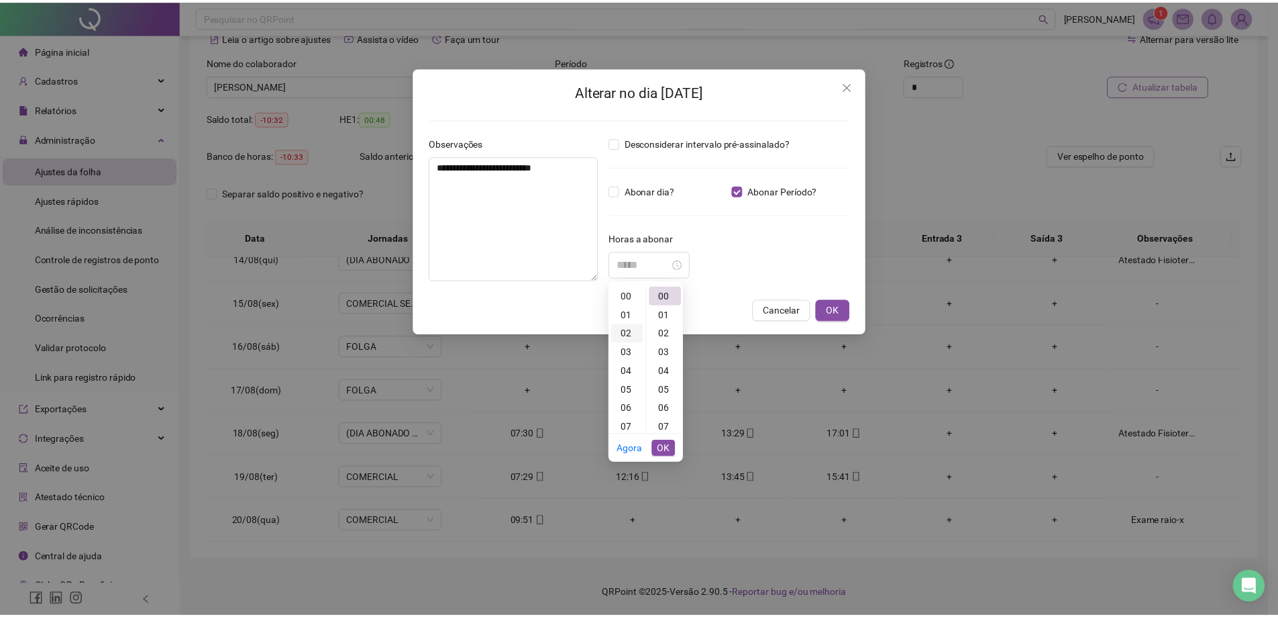
scroll to position [38, 0]
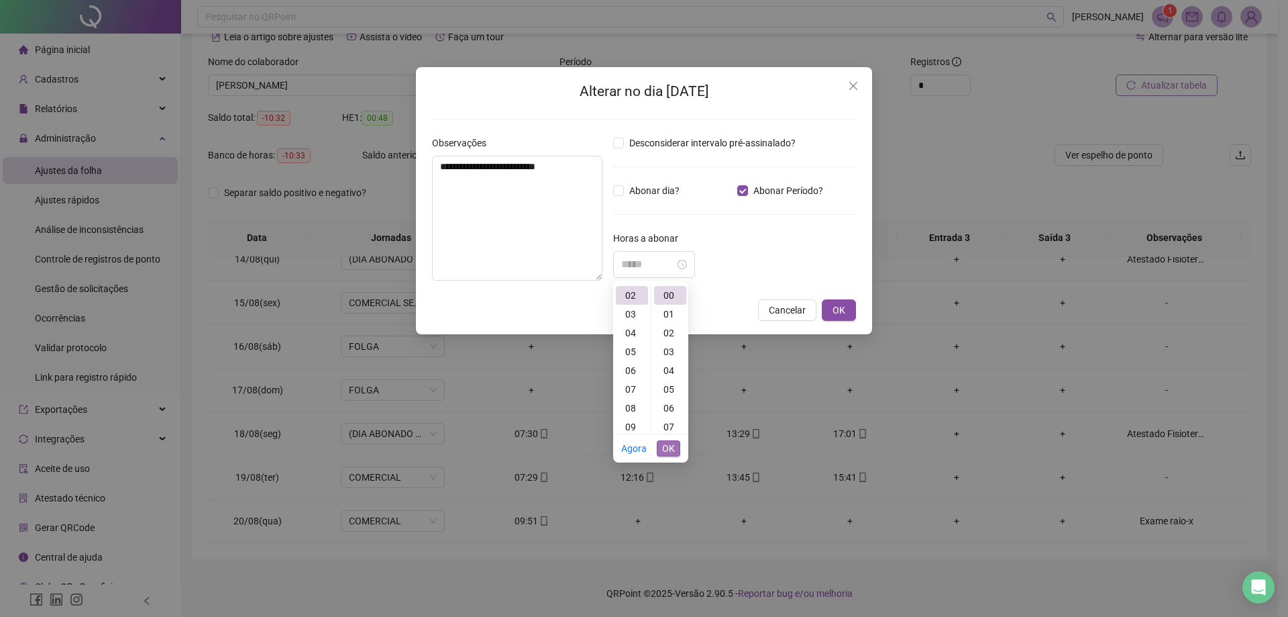
type input "*****"
click at [667, 452] on span "OK" at bounding box center [668, 448] width 13 height 15
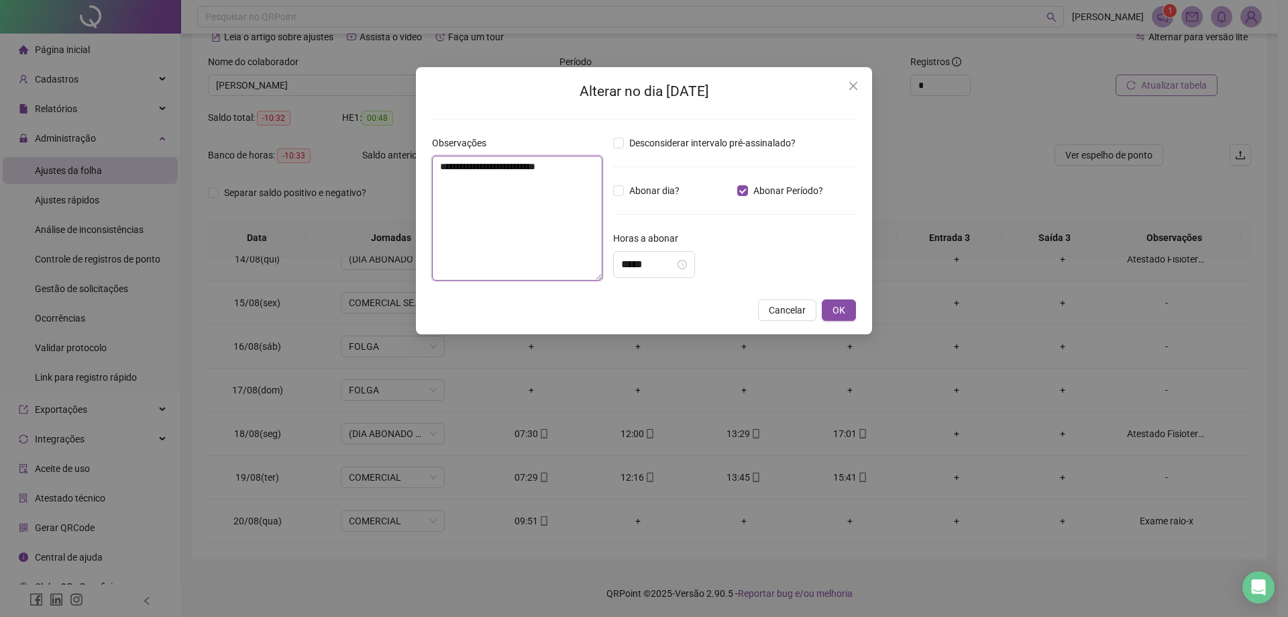
click at [572, 170] on textarea "**********" at bounding box center [517, 218] width 170 height 125
type textarea "**********"
click at [845, 311] on span "OK" at bounding box center [839, 310] width 13 height 15
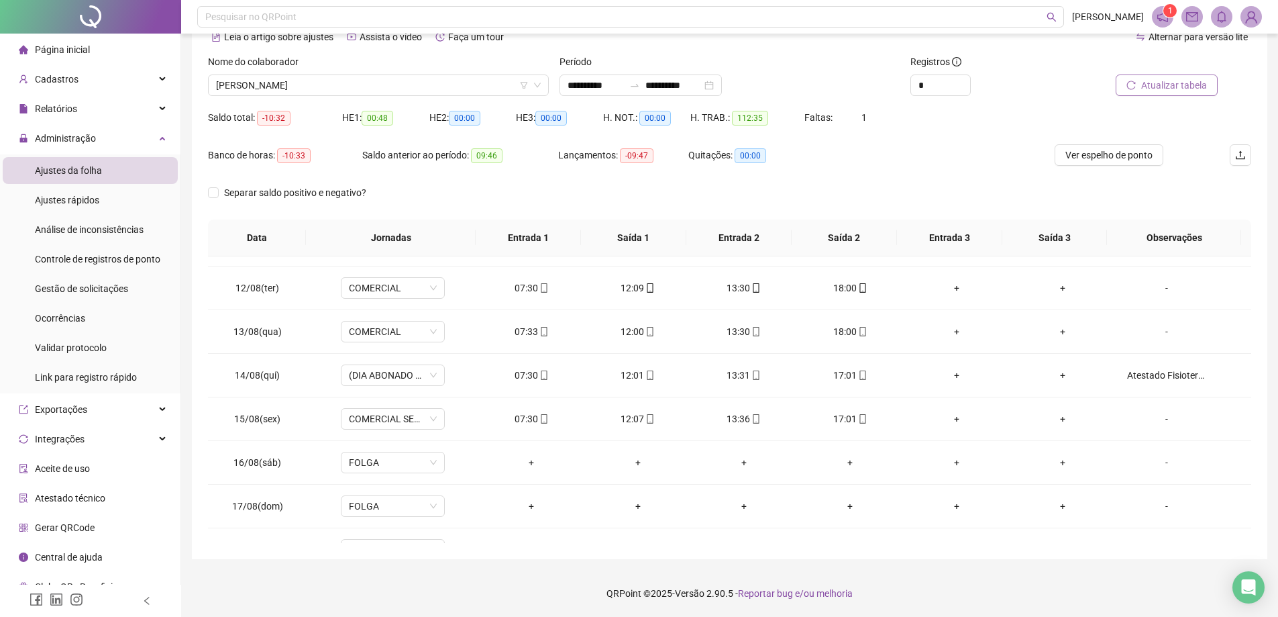
scroll to position [586, 0]
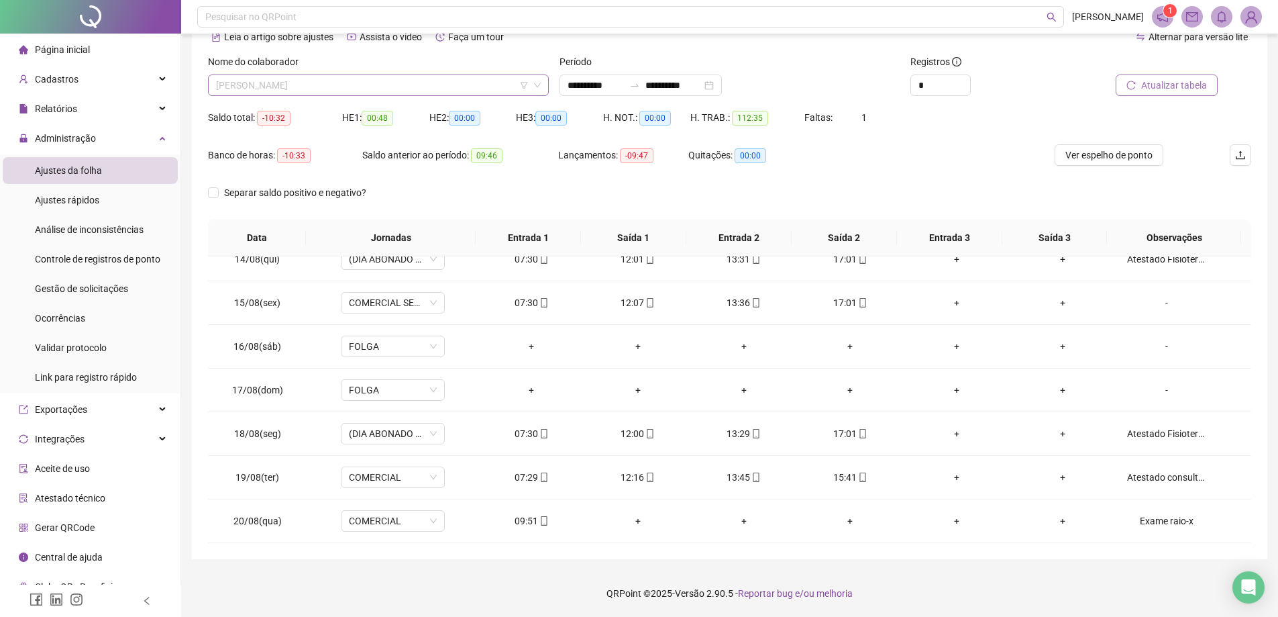
click at [421, 83] on span "[PERSON_NAME]" at bounding box center [378, 85] width 325 height 20
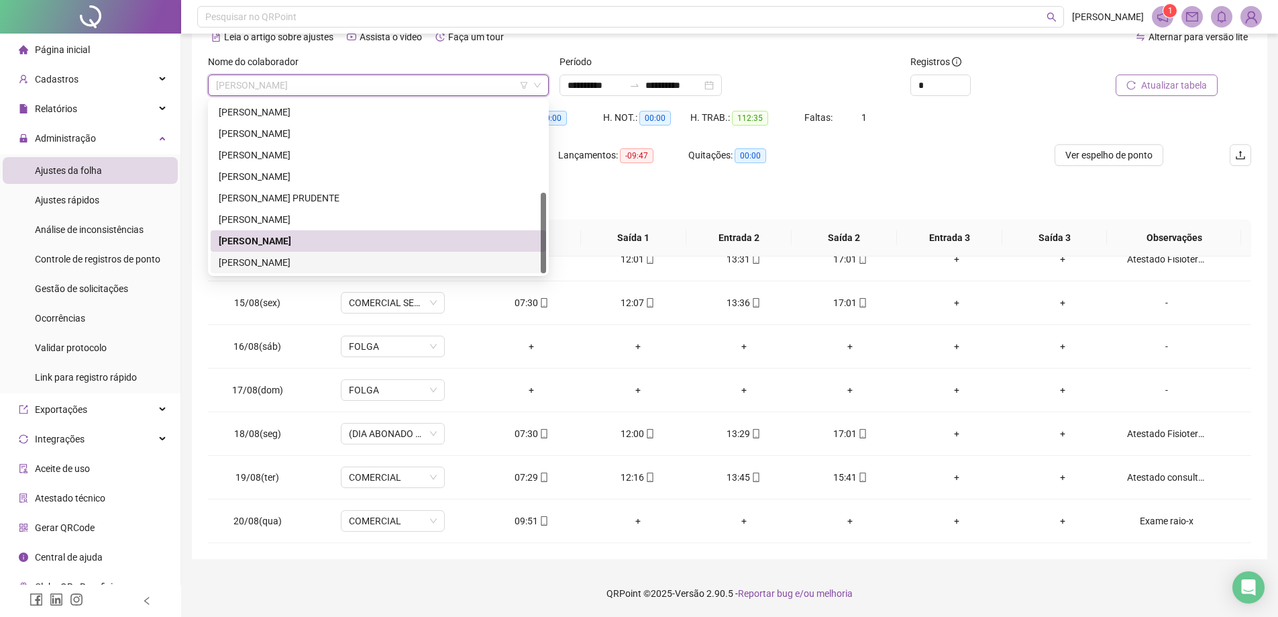
click at [320, 257] on div "[PERSON_NAME]" at bounding box center [378, 262] width 319 height 15
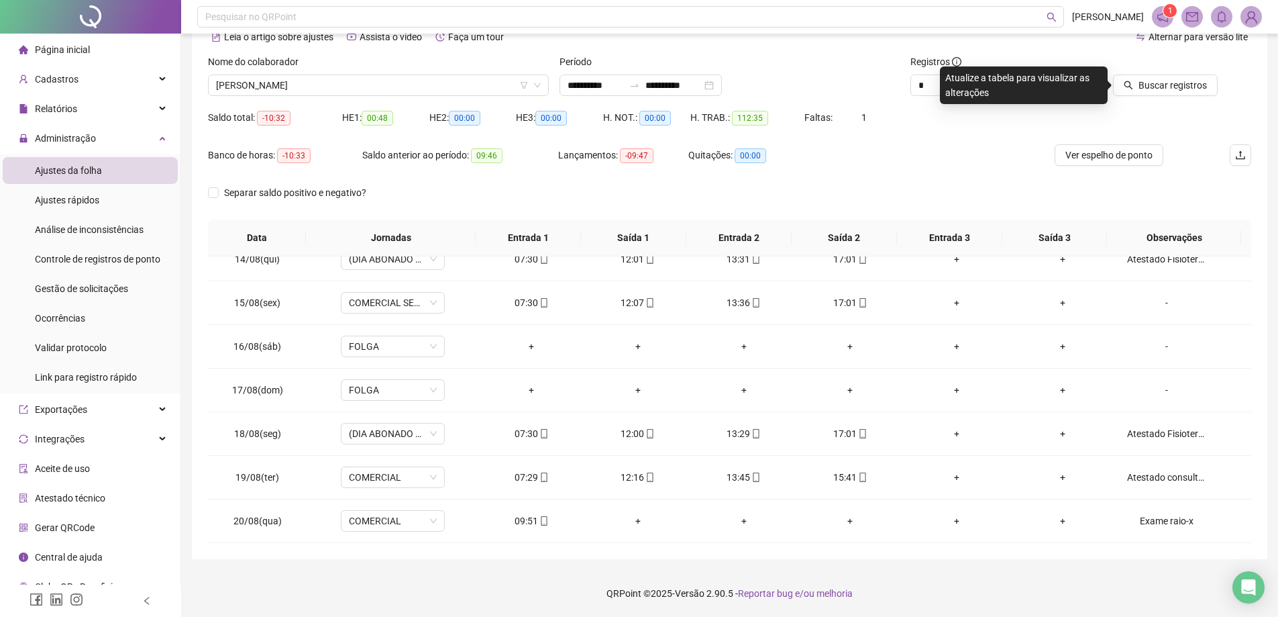
drag, startPoint x: 1196, startPoint y: 91, endPoint x: 776, endPoint y: 3, distance: 429.2
click at [1195, 91] on span "Buscar registros" at bounding box center [1173, 85] width 68 height 15
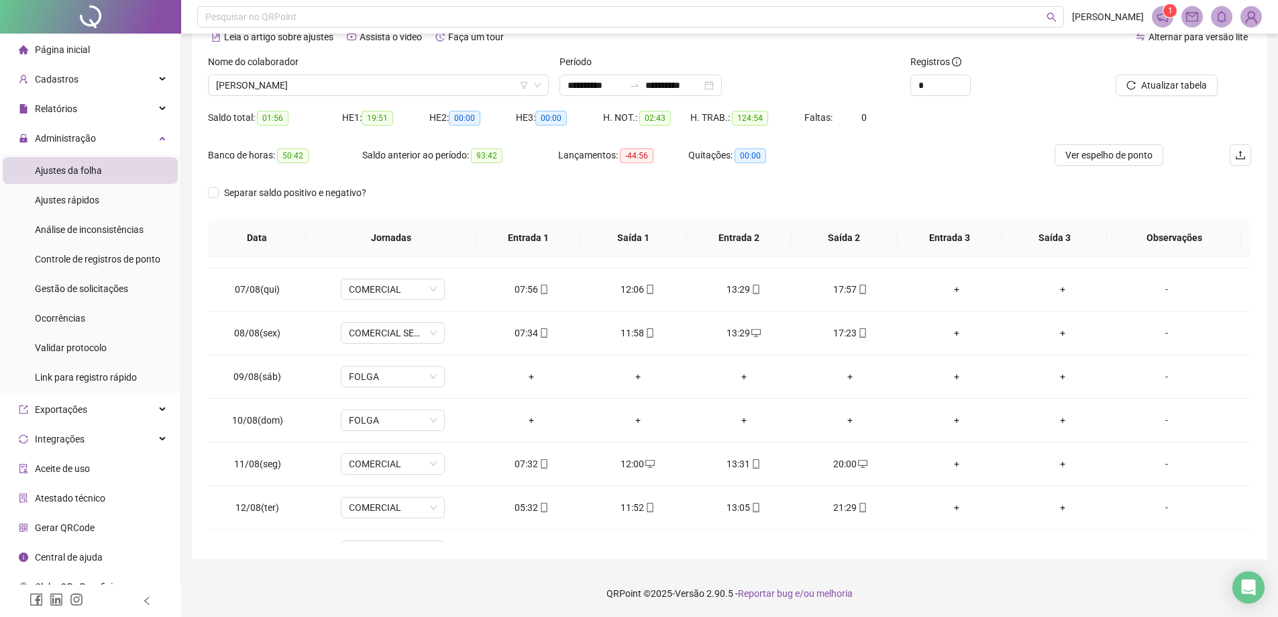
scroll to position [0, 0]
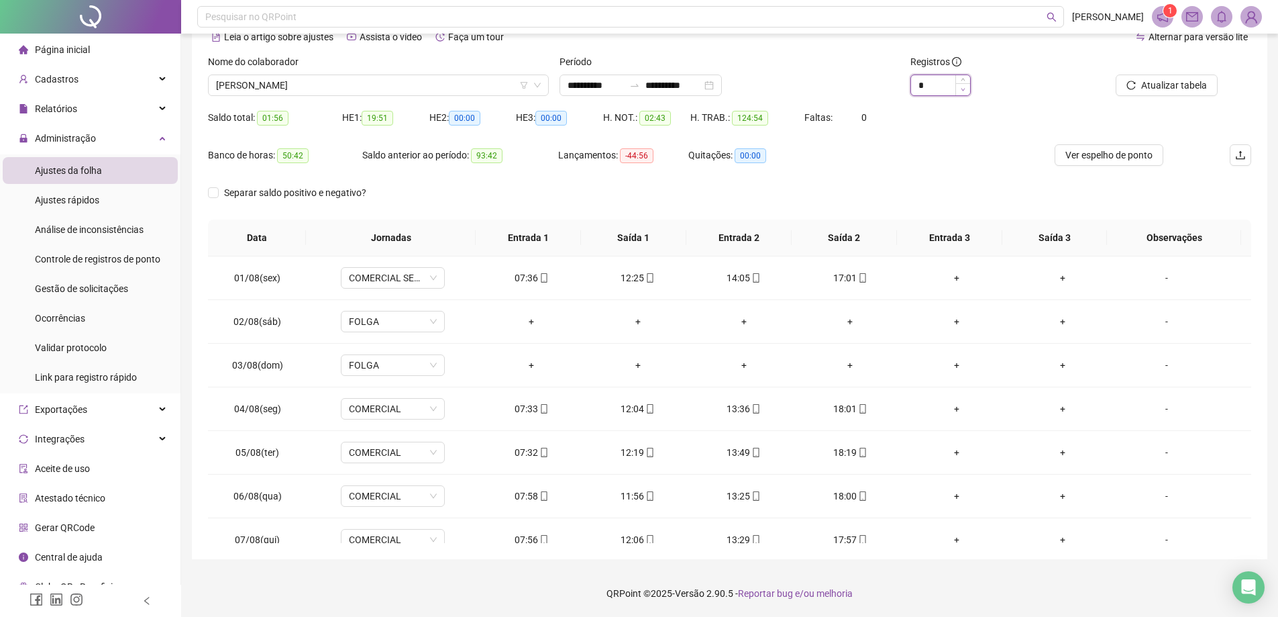
click at [966, 85] on span "Decrease Value" at bounding box center [963, 89] width 15 height 12
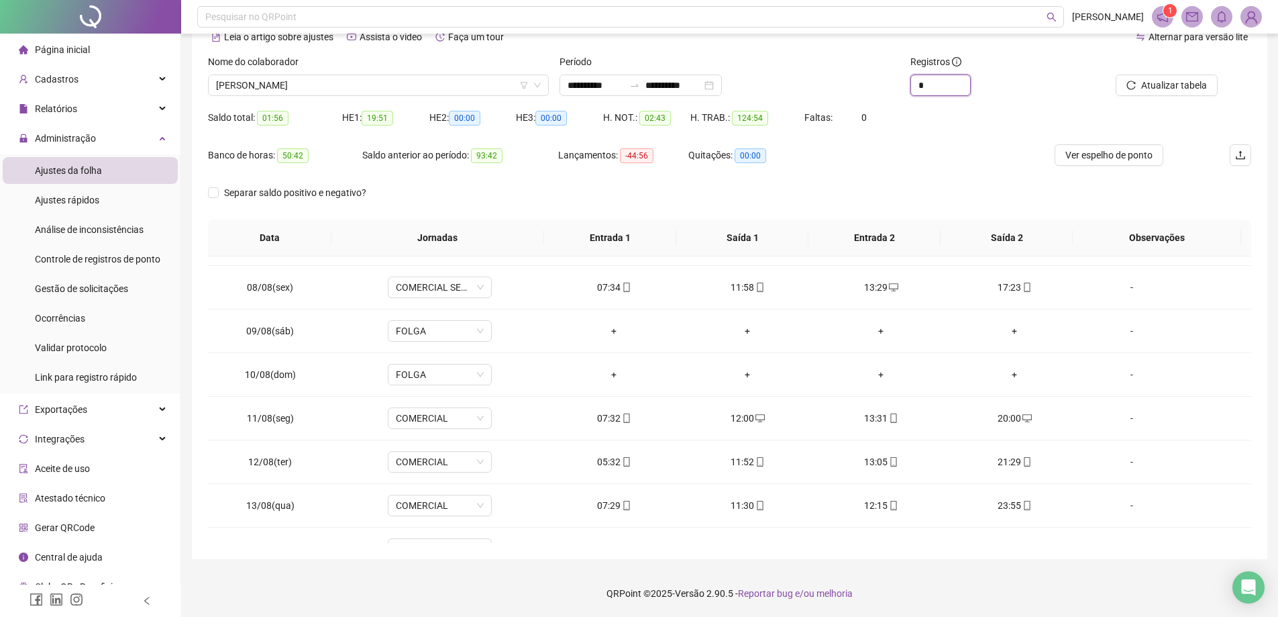
scroll to position [336, 0]
click at [966, 82] on span "Increase Value" at bounding box center [963, 81] width 15 height 12
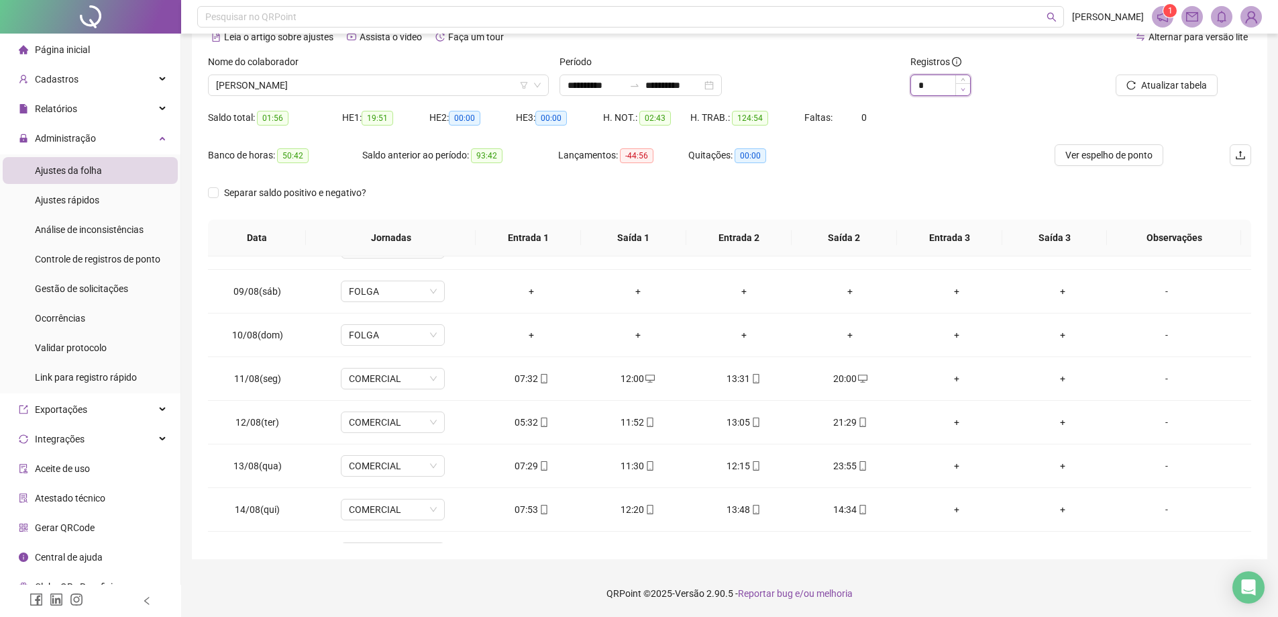
click at [968, 89] on span "Decrease Value" at bounding box center [963, 89] width 15 height 12
type input "*"
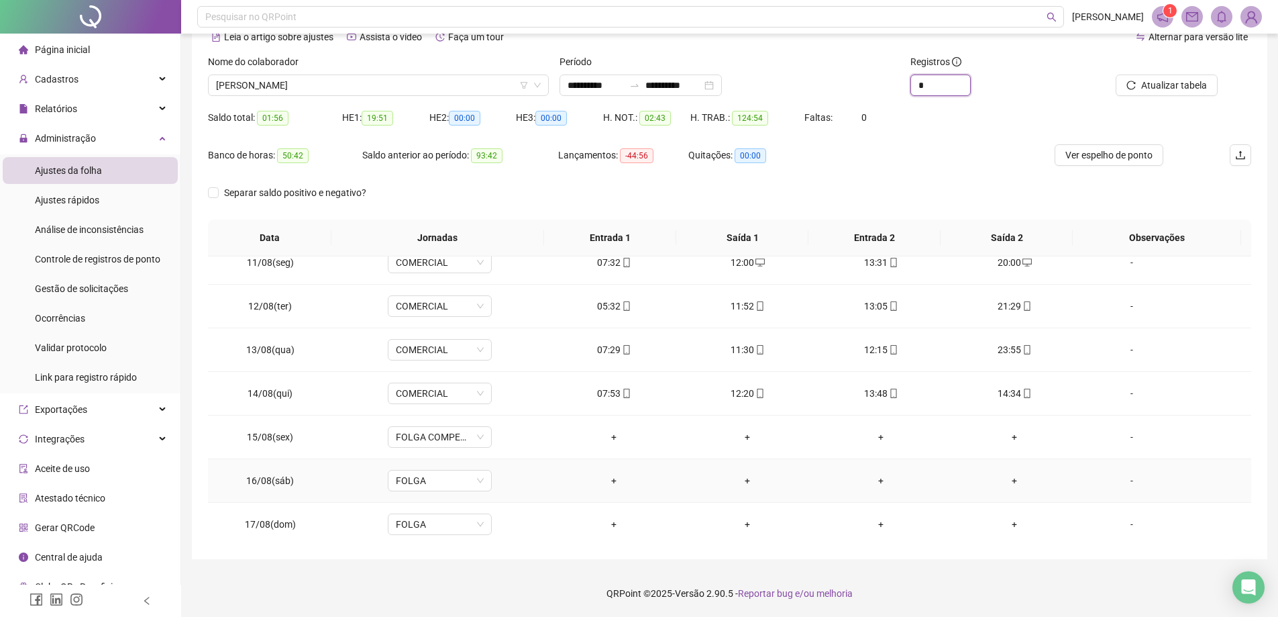
scroll to position [586, 0]
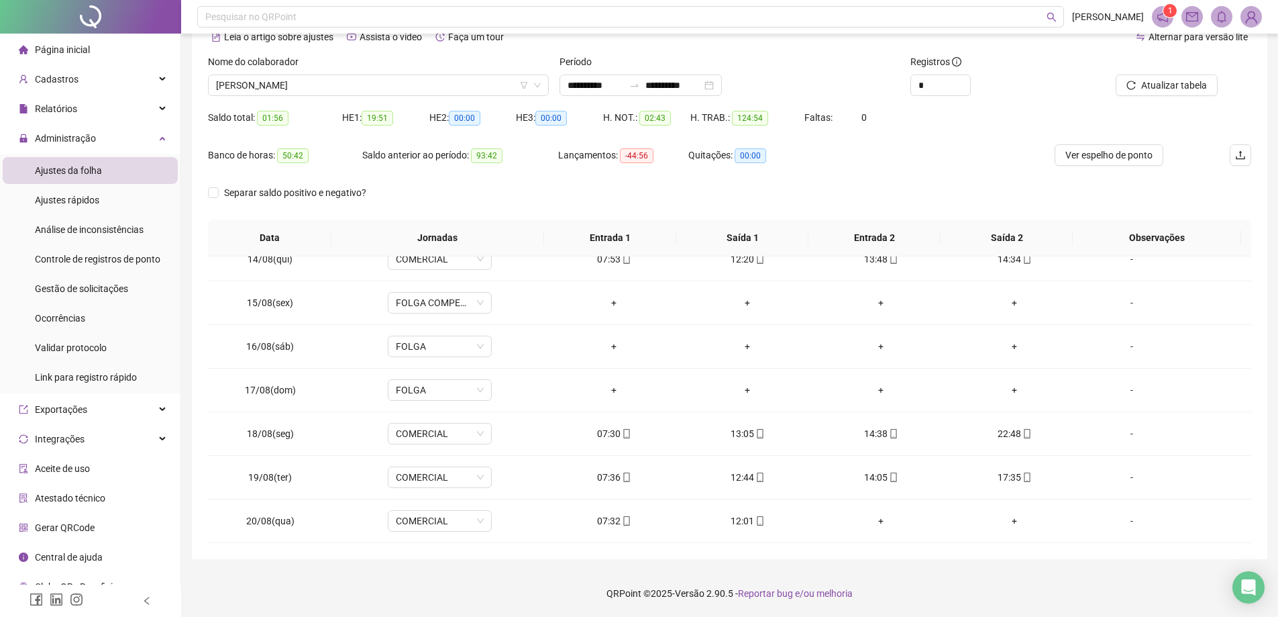
click at [110, 50] on li "Página inicial" at bounding box center [90, 49] width 175 height 27
